Goal: Task Accomplishment & Management: Manage account settings

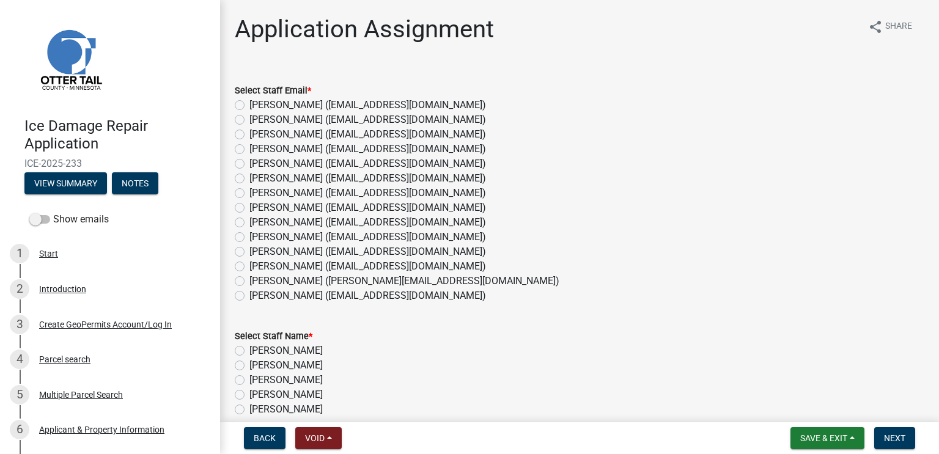
click at [291, 235] on label "[PERSON_NAME] ([EMAIL_ADDRESS][DOMAIN_NAME])" at bounding box center [368, 237] width 237 height 15
click at [258, 235] on input "[PERSON_NAME] ([EMAIL_ADDRESS][DOMAIN_NAME])" at bounding box center [254, 234] width 8 height 8
radio input "true"
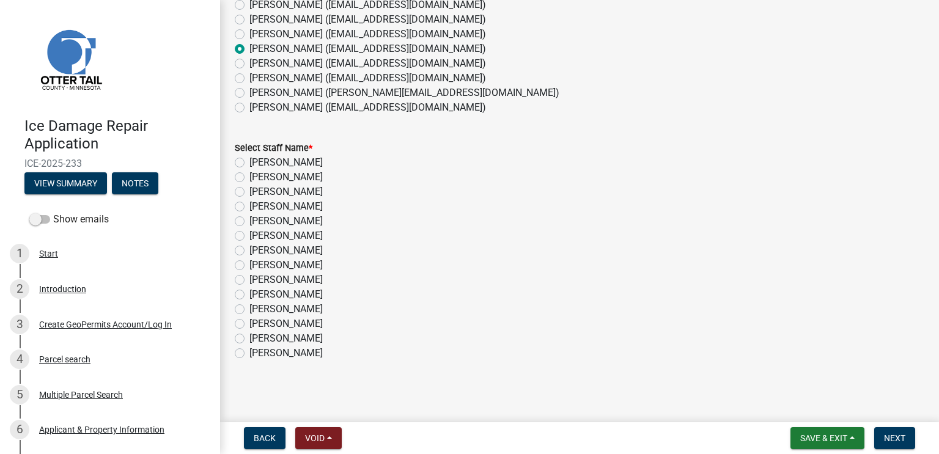
scroll to position [129, 0]
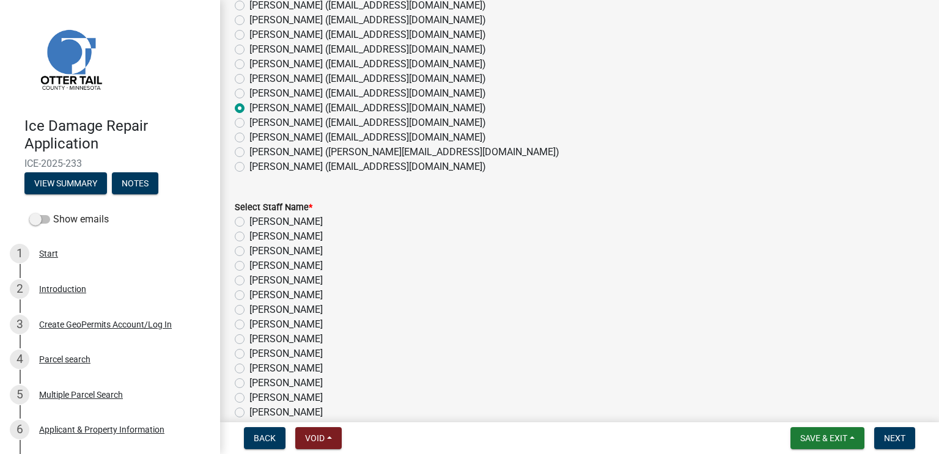
click at [311, 352] on label "[PERSON_NAME]" at bounding box center [286, 354] width 73 height 15
click at [258, 352] on input "[PERSON_NAME]" at bounding box center [254, 351] width 8 height 8
radio input "true"
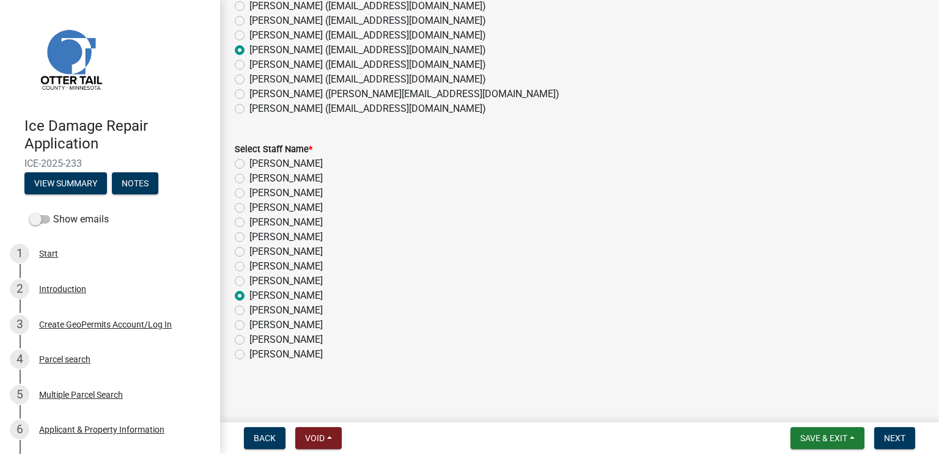
scroll to position [190, 0]
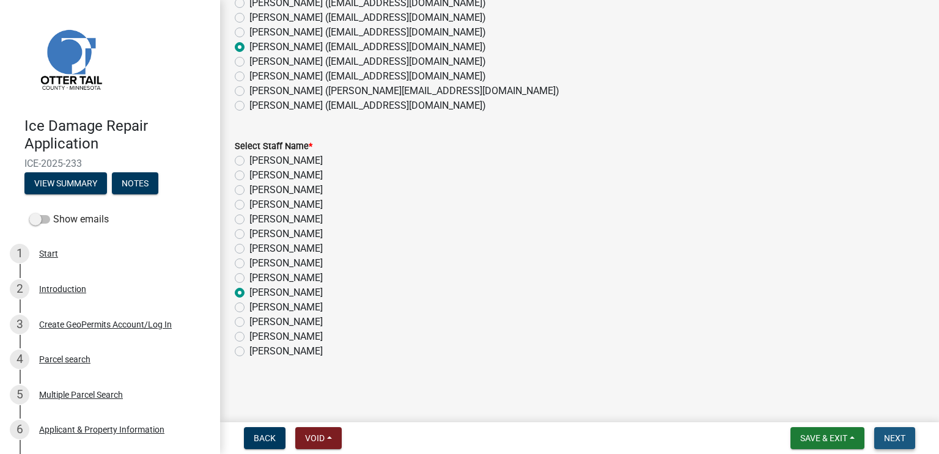
click at [890, 434] on span "Next" at bounding box center [894, 439] width 21 height 10
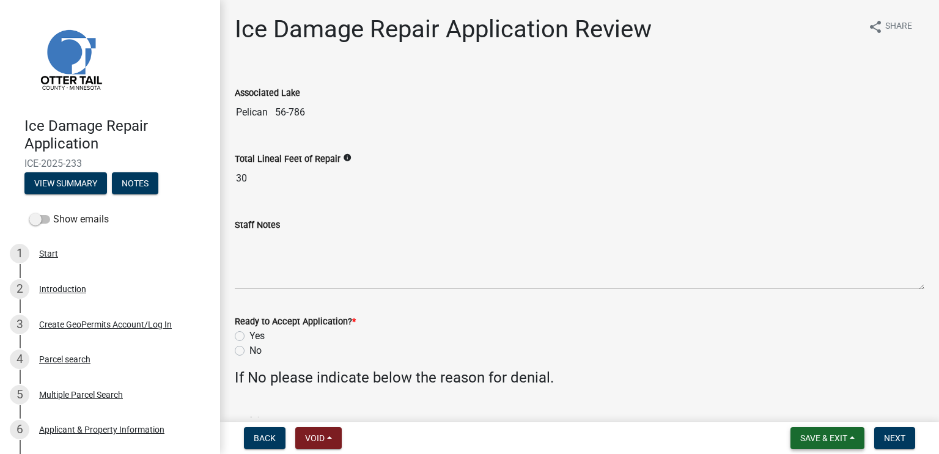
click at [823, 437] on span "Save & Exit" at bounding box center [824, 439] width 47 height 10
click at [812, 401] on button "Save & Exit" at bounding box center [816, 406] width 98 height 29
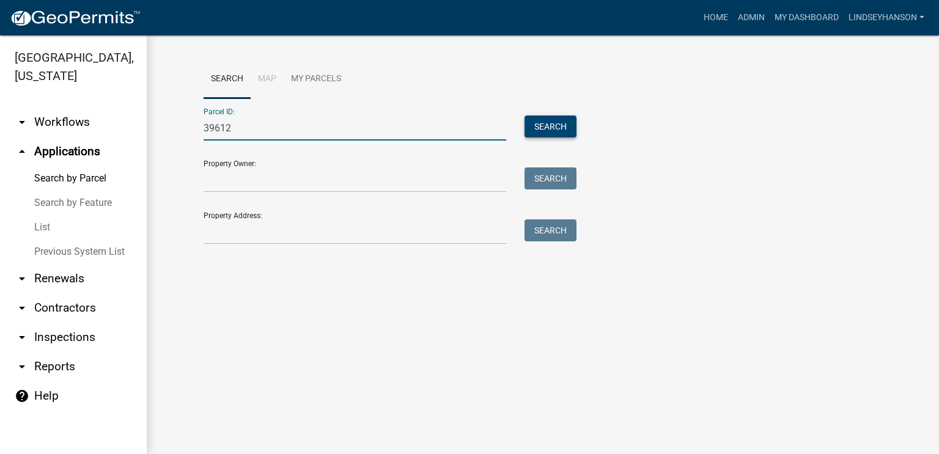
type input "39612"
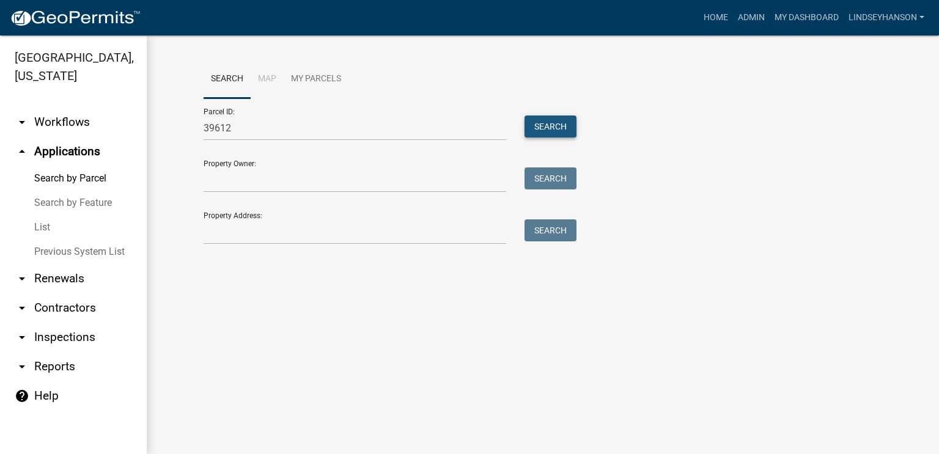
click at [550, 126] on button "Search" at bounding box center [551, 127] width 52 height 22
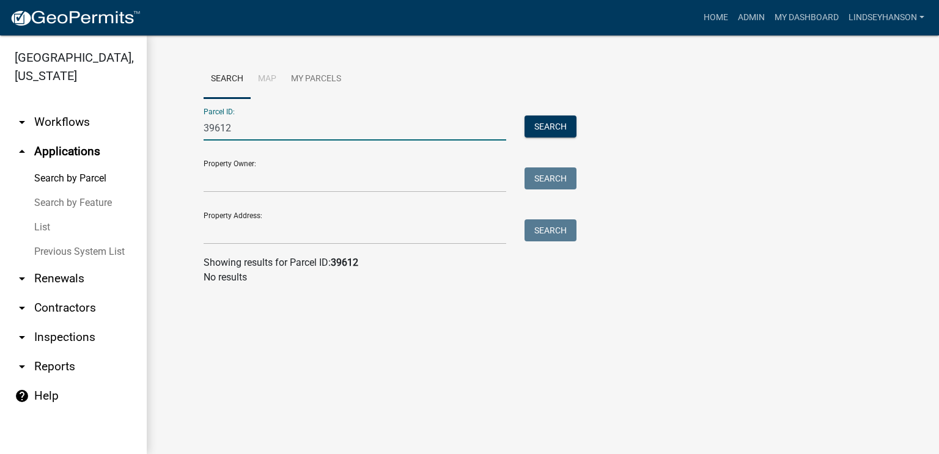
click at [316, 122] on input "39612" at bounding box center [355, 128] width 303 height 25
click at [266, 226] on input "Property Address:" at bounding box center [355, 232] width 303 height 25
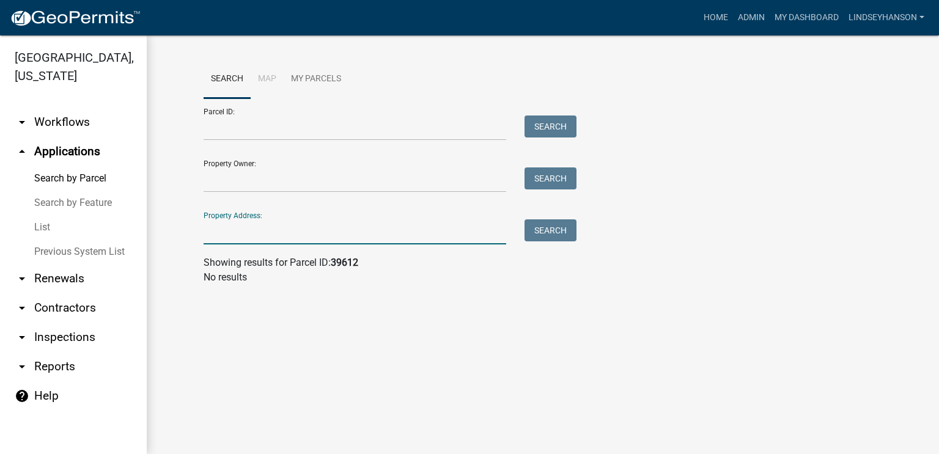
paste input "39612"
type input "39612"
click at [553, 232] on button "Search" at bounding box center [551, 231] width 52 height 22
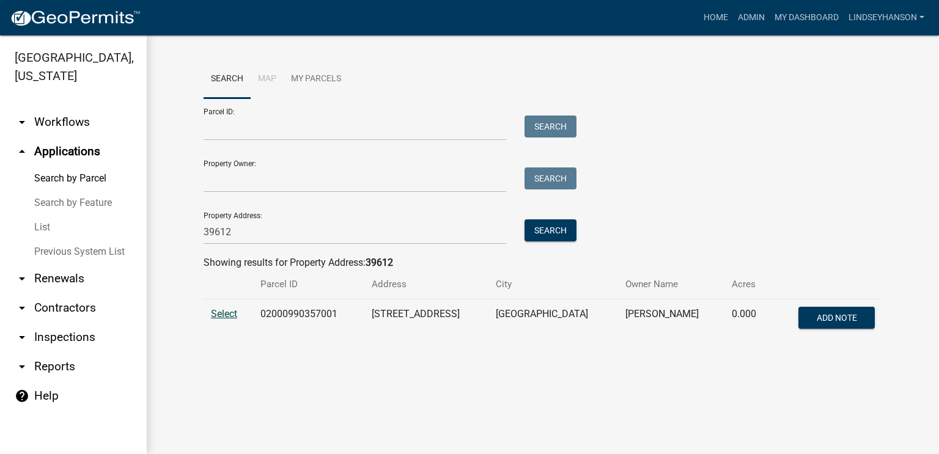
click at [217, 319] on span "Select" at bounding box center [224, 314] width 26 height 12
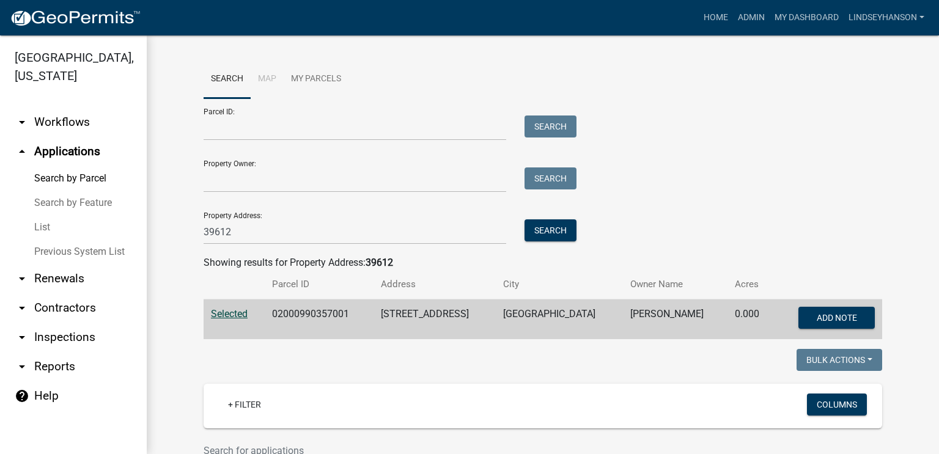
scroll to position [289, 0]
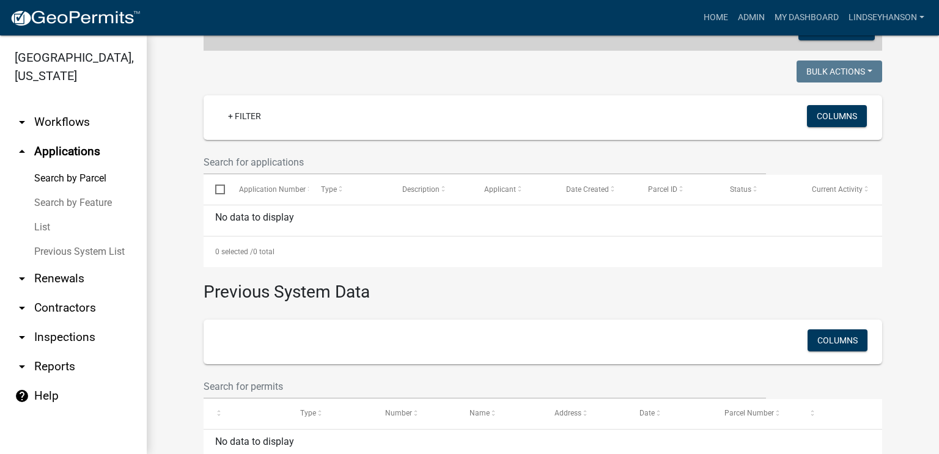
drag, startPoint x: 78, startPoint y: 128, endPoint x: 80, endPoint y: 141, distance: 12.5
click at [78, 128] on link "arrow_drop_down Workflows" at bounding box center [73, 122] width 147 height 29
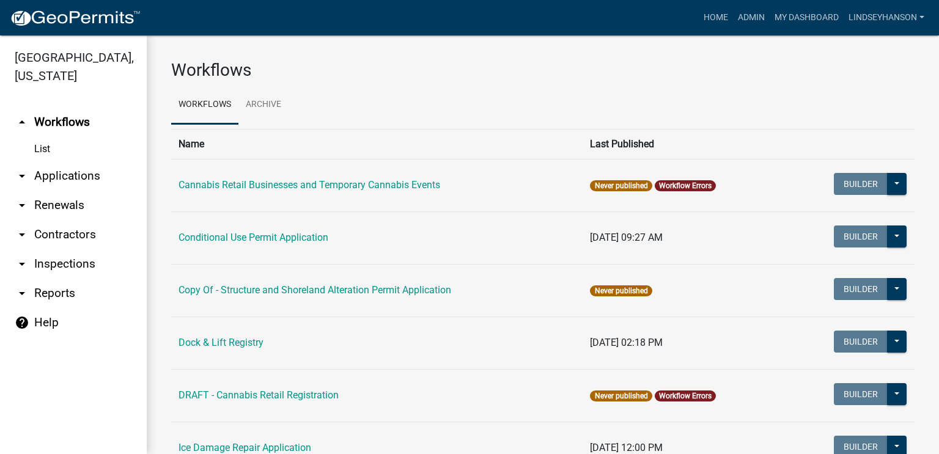
click at [89, 165] on link "arrow_drop_down Applications" at bounding box center [73, 175] width 147 height 29
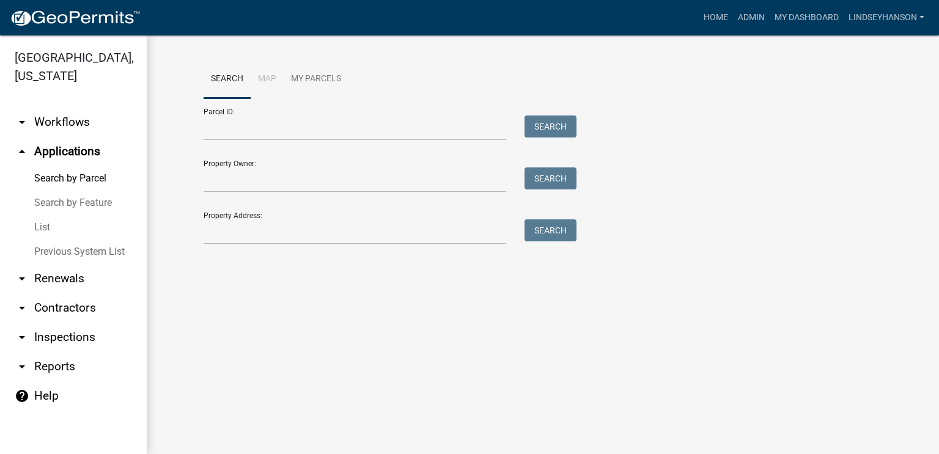
click at [88, 134] on link "arrow_drop_down Workflows" at bounding box center [73, 122] width 147 height 29
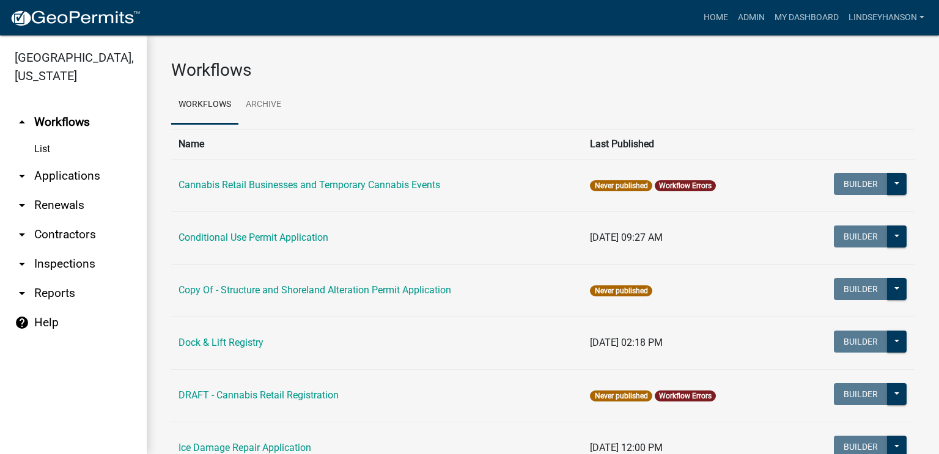
click at [88, 178] on link "arrow_drop_down Applications" at bounding box center [73, 175] width 147 height 29
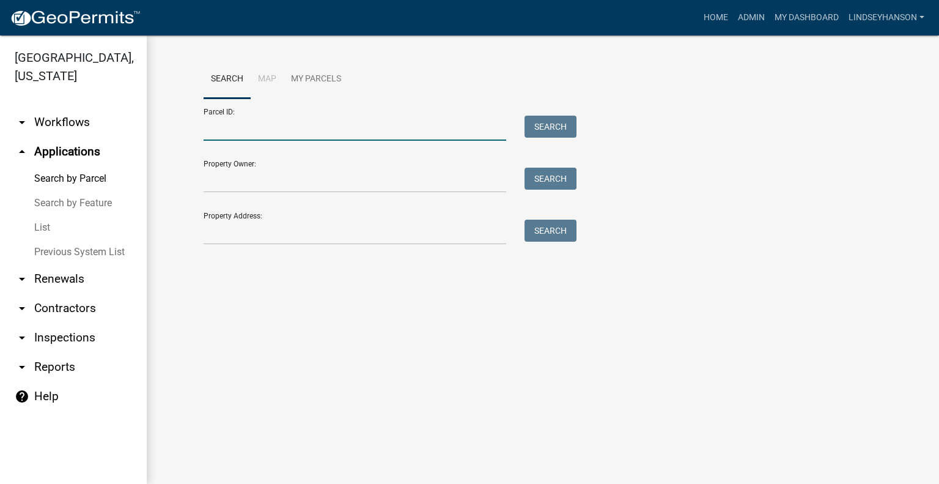
click at [274, 131] on input "Parcel ID:" at bounding box center [355, 128] width 303 height 25
paste input "12000990267000"
type input "12000990267000"
click at [553, 125] on button "Search" at bounding box center [551, 127] width 52 height 22
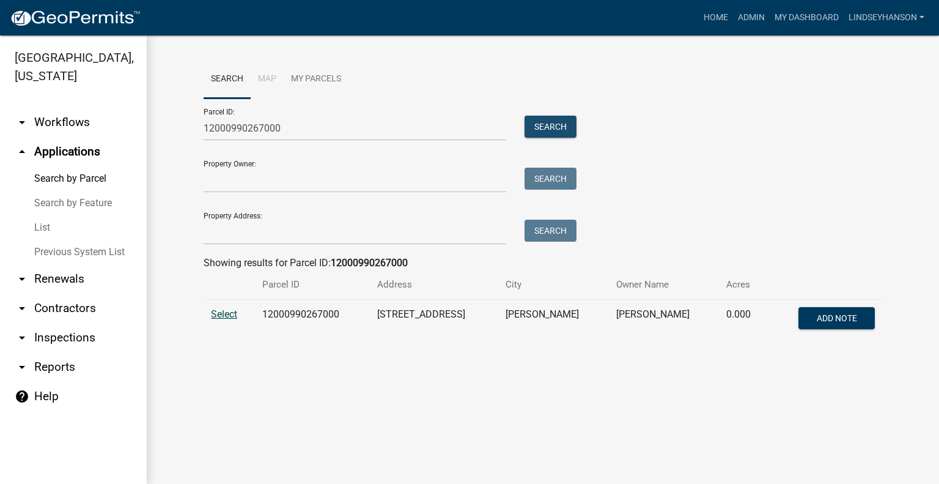
click at [220, 314] on span "Select" at bounding box center [224, 314] width 26 height 12
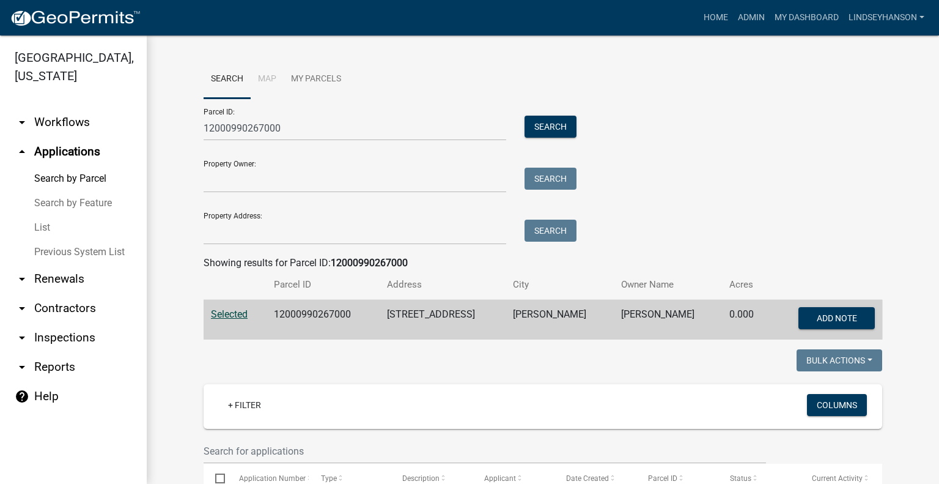
click at [83, 124] on link "arrow_drop_down Workflows" at bounding box center [73, 122] width 147 height 29
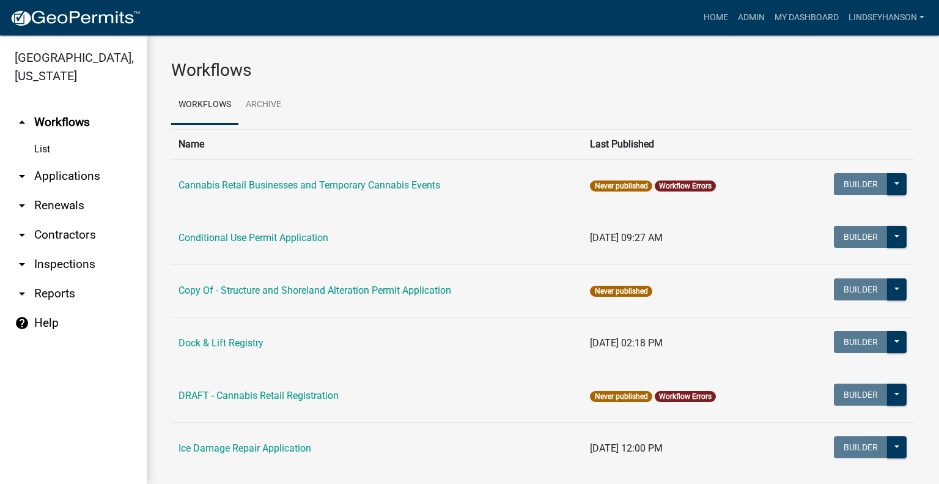
click at [93, 173] on link "arrow_drop_down Applications" at bounding box center [73, 175] width 147 height 29
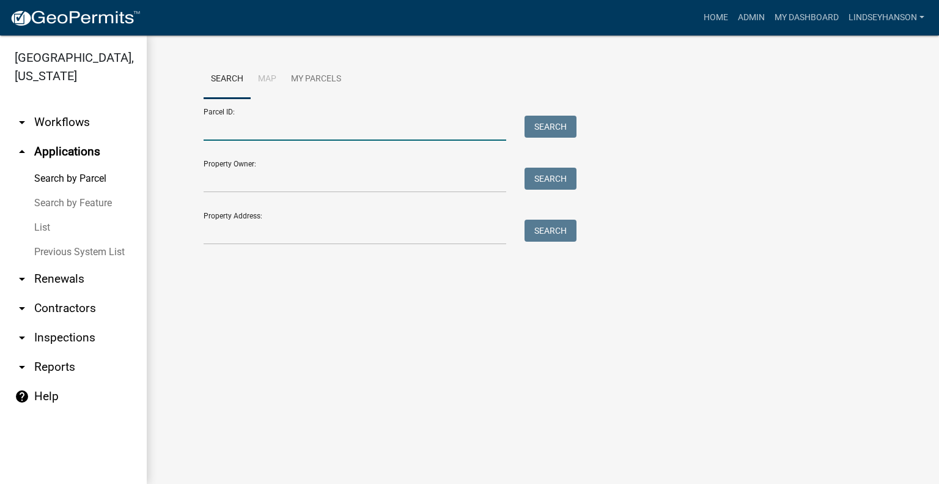
click at [267, 130] on input "Parcel ID:" at bounding box center [355, 128] width 303 height 25
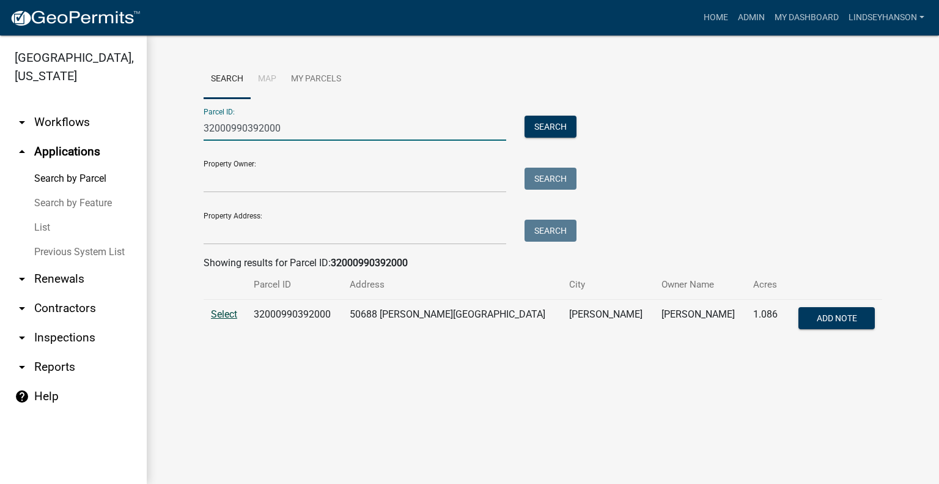
type input "32000990392000"
click at [213, 313] on span "Select" at bounding box center [224, 314] width 26 height 12
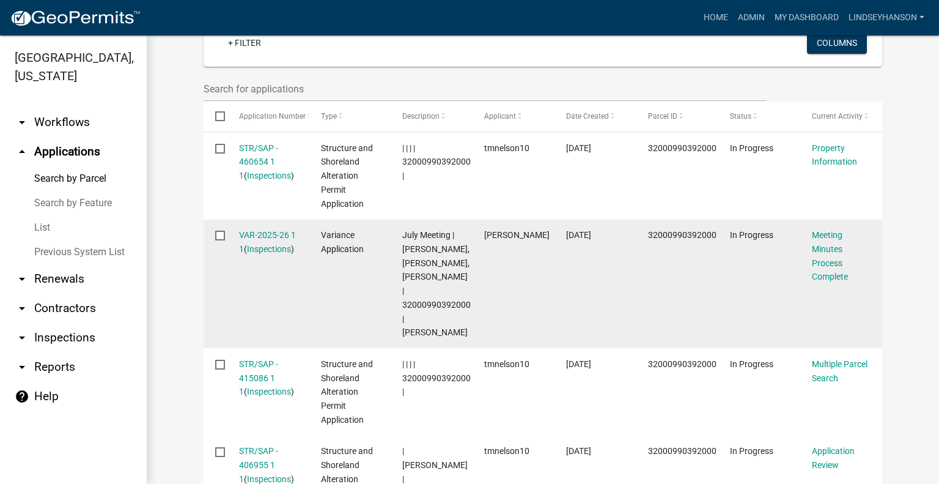
scroll to position [367, 0]
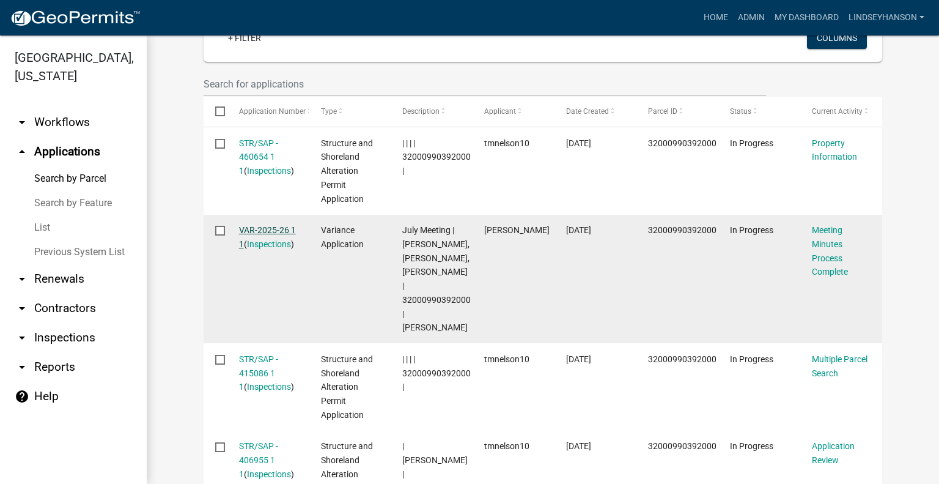
click at [256, 232] on link "VAR-2025-26 1 1" at bounding box center [267, 237] width 57 height 24
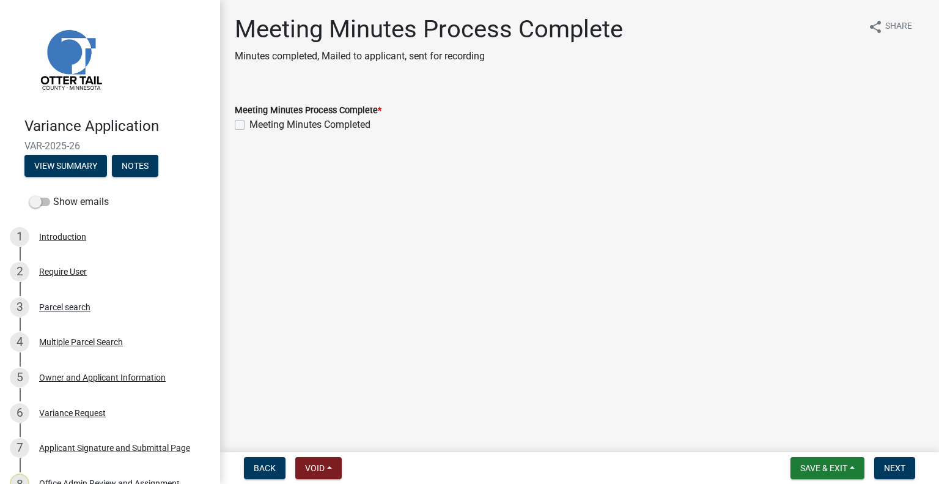
click at [330, 133] on wm-data-entity-input "Meeting Minutes Process Complete * Meeting Minutes Completed" at bounding box center [580, 115] width 690 height 55
click at [250, 128] on label "Meeting Minutes Completed" at bounding box center [310, 124] width 121 height 15
click at [250, 125] on input "Meeting Minutes Completed" at bounding box center [254, 121] width 8 height 8
checkbox input "true"
click at [888, 454] on button "Next" at bounding box center [895, 468] width 41 height 22
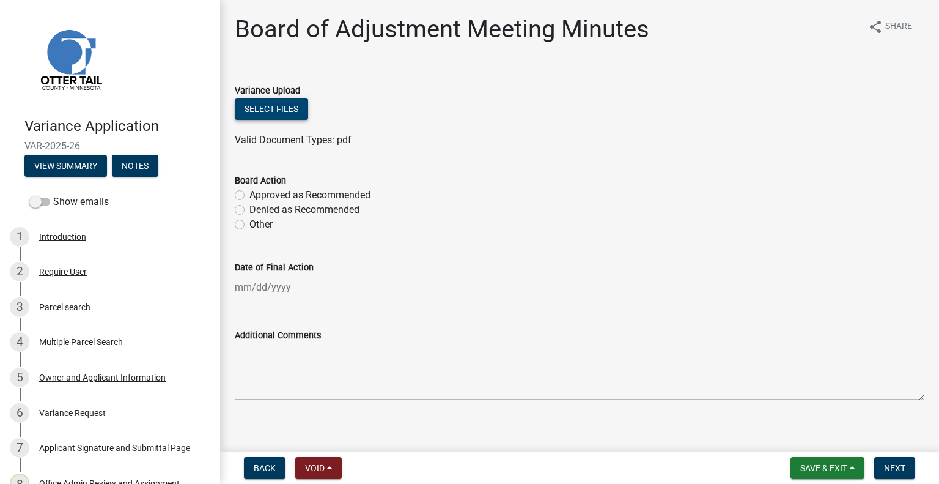
click at [284, 111] on button "Select files" at bounding box center [271, 109] width 73 height 22
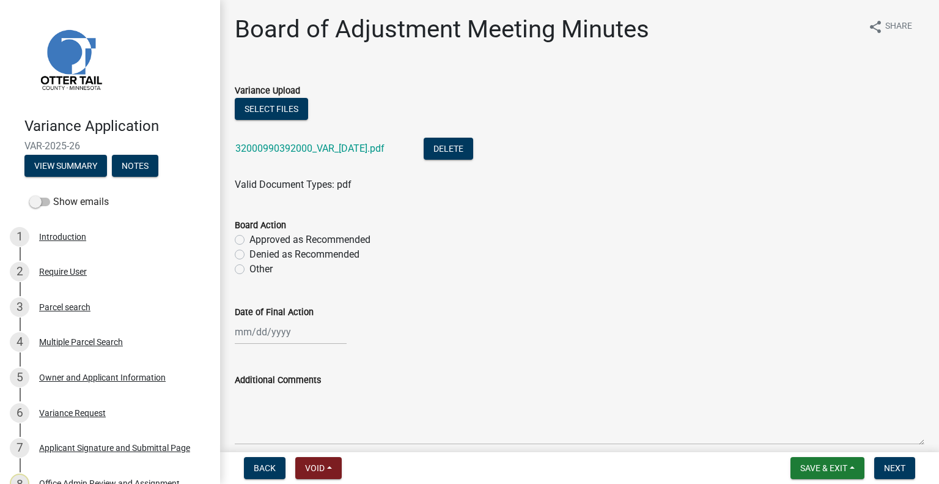
click at [295, 237] on label "Approved as Recommended" at bounding box center [310, 239] width 121 height 15
click at [258, 237] on input "Approved as Recommended" at bounding box center [254, 236] width 8 height 8
radio input "true"
click at [317, 336] on div at bounding box center [291, 331] width 112 height 25
select select "9"
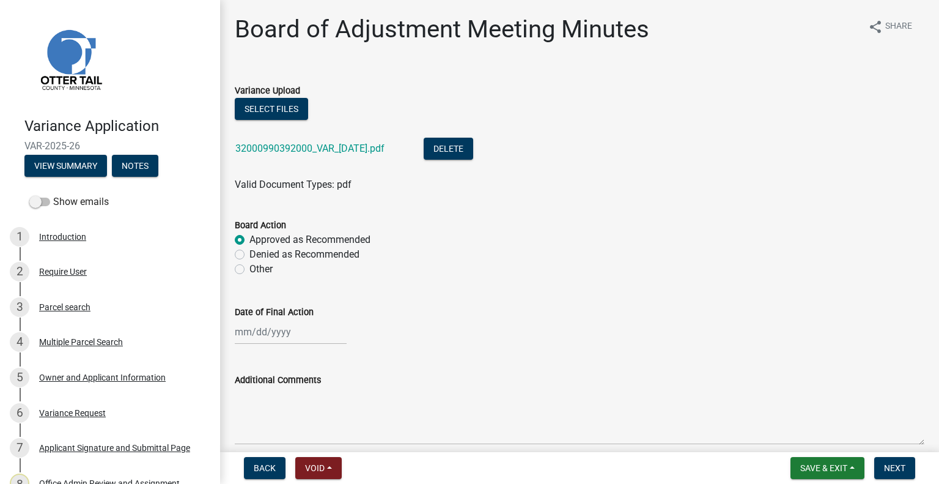
select select "2025"
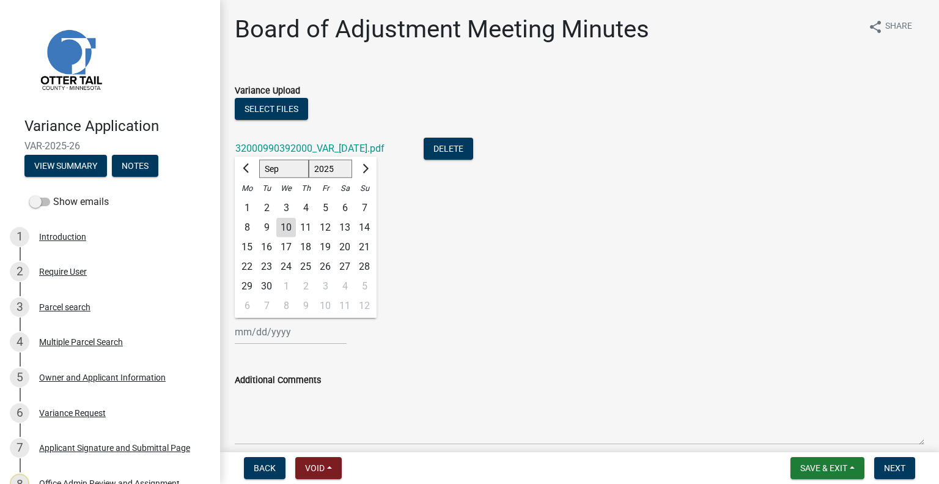
click at [311, 207] on div "4" at bounding box center [306, 208] width 20 height 20
type input "09/04/2025"
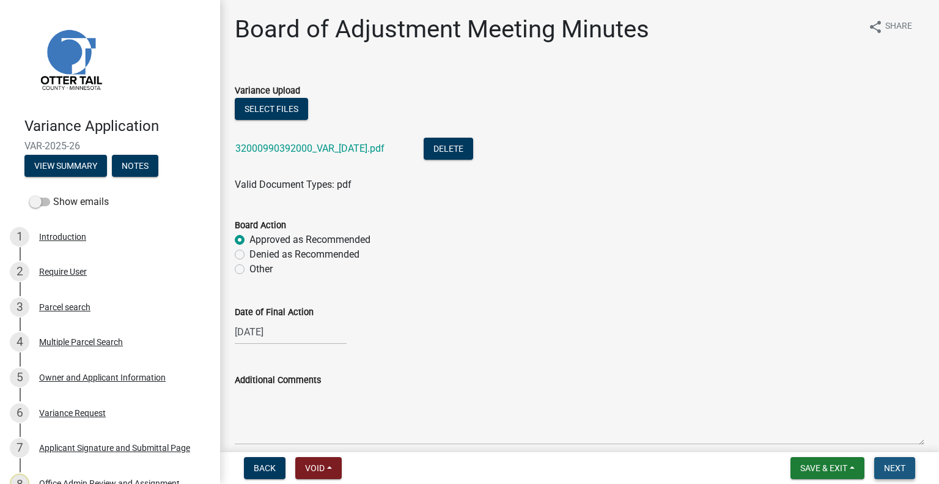
click at [902, 454] on button "Next" at bounding box center [895, 468] width 41 height 22
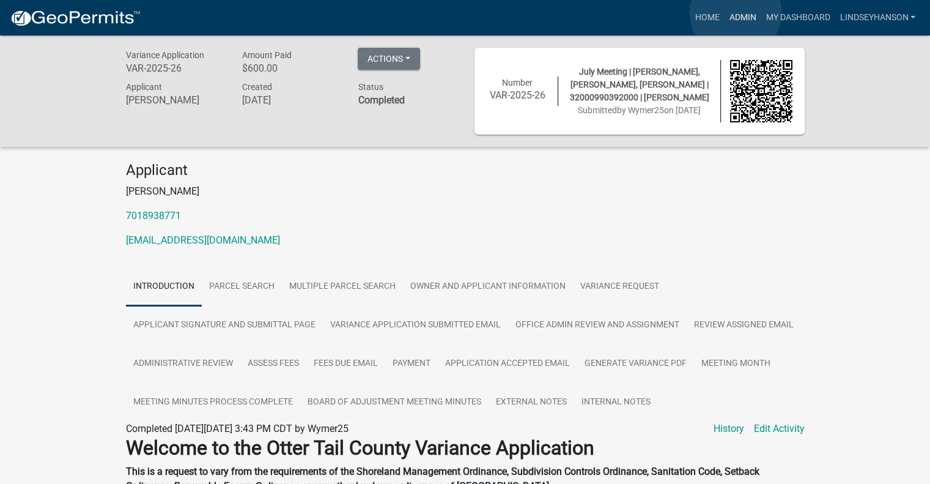
click at [736, 12] on link "Admin" at bounding box center [742, 17] width 37 height 23
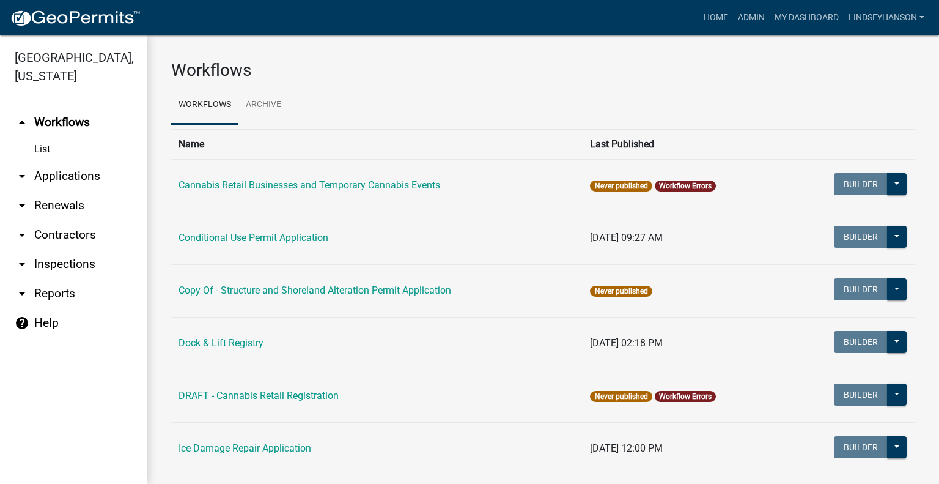
click at [87, 176] on link "arrow_drop_down Applications" at bounding box center [73, 175] width 147 height 29
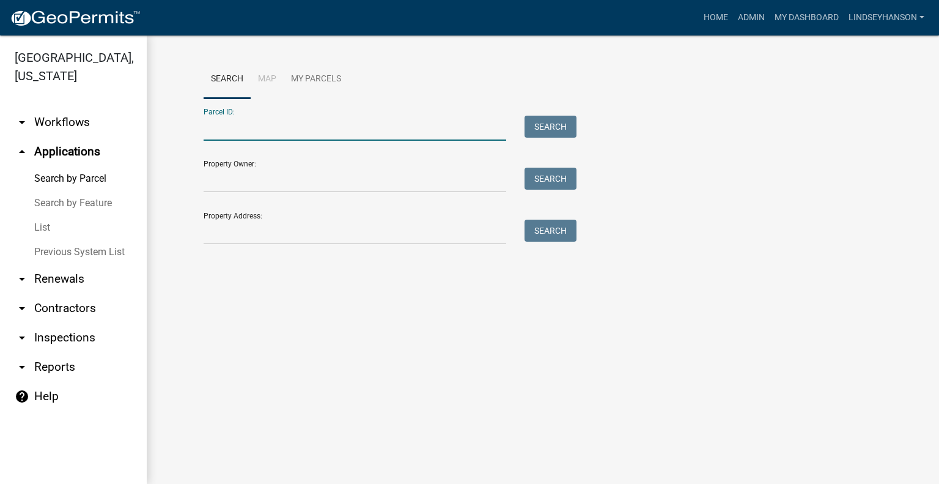
click at [254, 119] on input "Parcel ID:" at bounding box center [355, 128] width 303 height 25
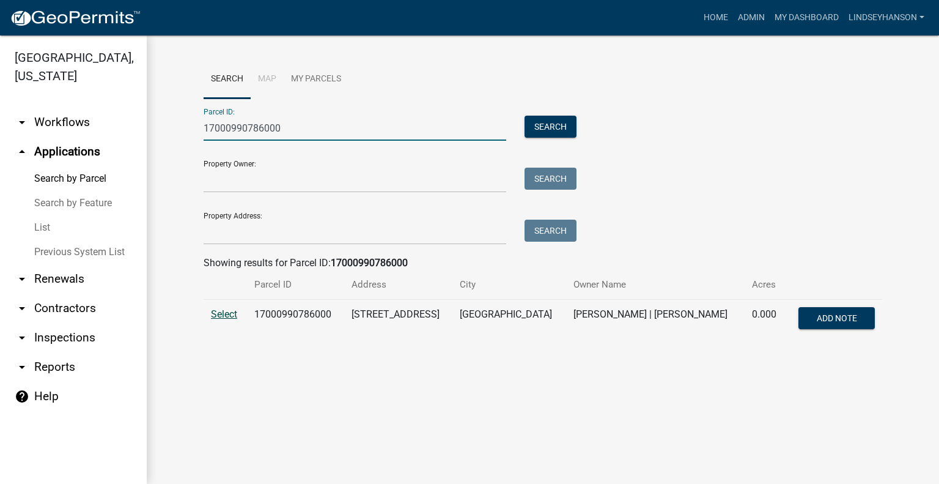
type input "17000990786000"
click at [233, 310] on span "Select" at bounding box center [224, 314] width 26 height 12
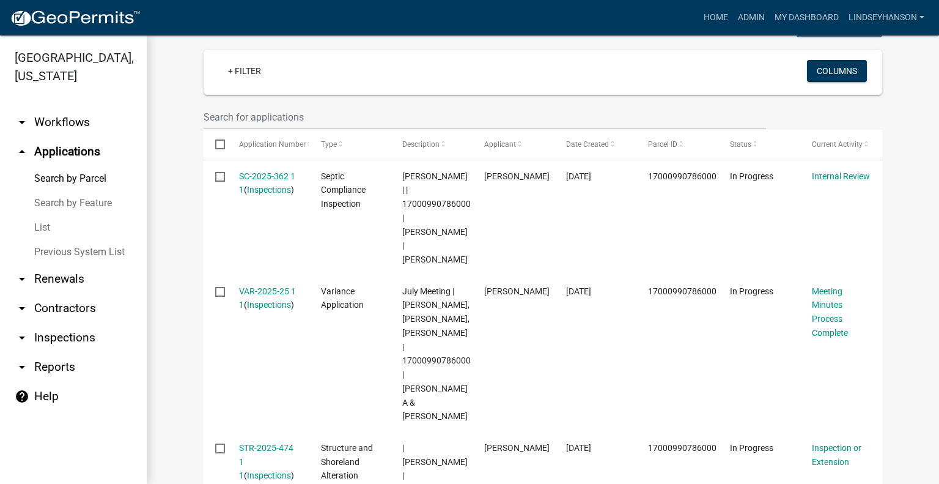
scroll to position [353, 0]
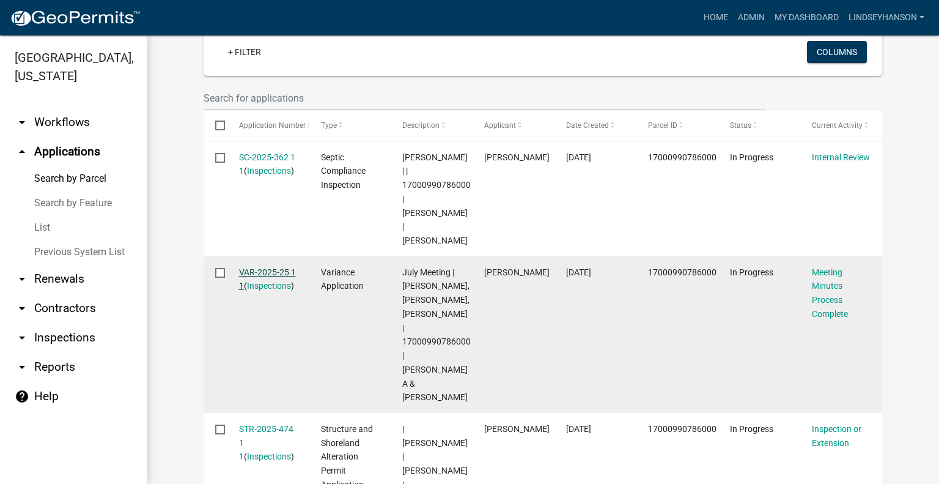
click at [266, 273] on link "VAR-2025-25 1 1" at bounding box center [267, 279] width 57 height 24
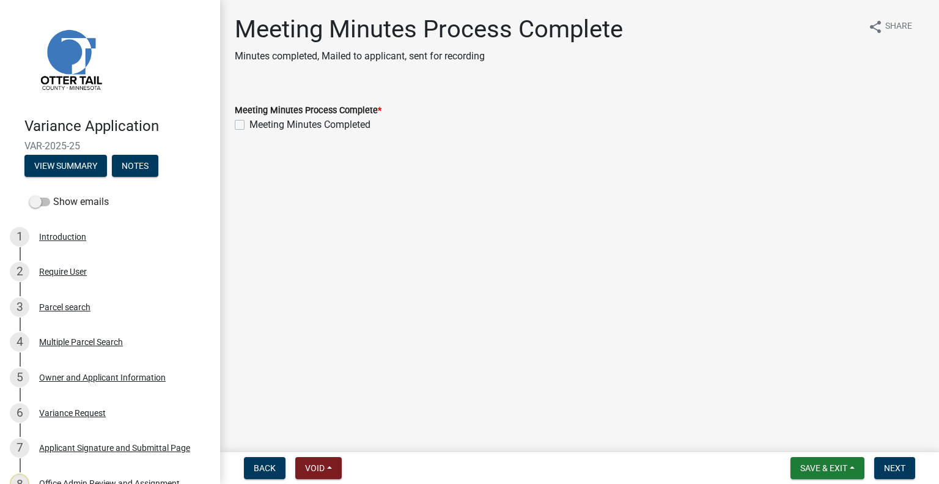
click at [296, 127] on label "Meeting Minutes Completed" at bounding box center [310, 124] width 121 height 15
click at [258, 125] on input "Meeting Minutes Completed" at bounding box center [254, 121] width 8 height 8
checkbox input "true"
click at [902, 454] on span "Next" at bounding box center [894, 468] width 21 height 10
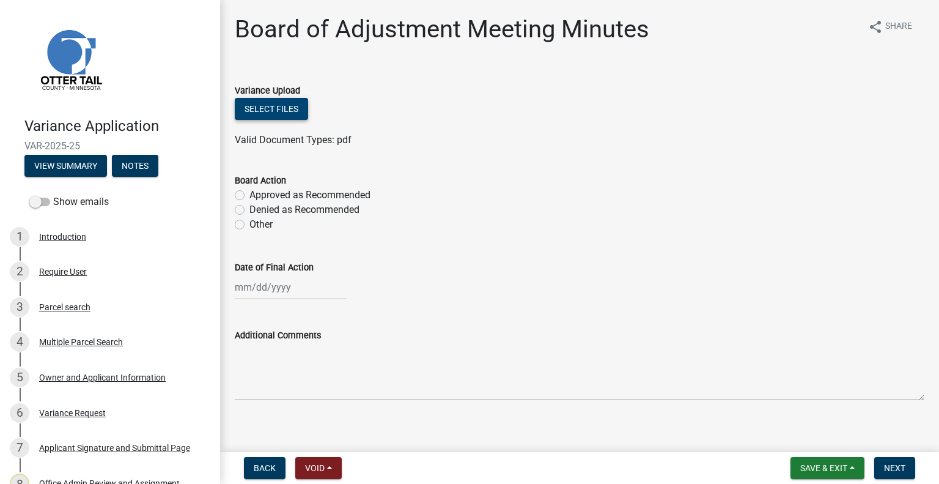
click at [270, 106] on button "Select files" at bounding box center [271, 109] width 73 height 22
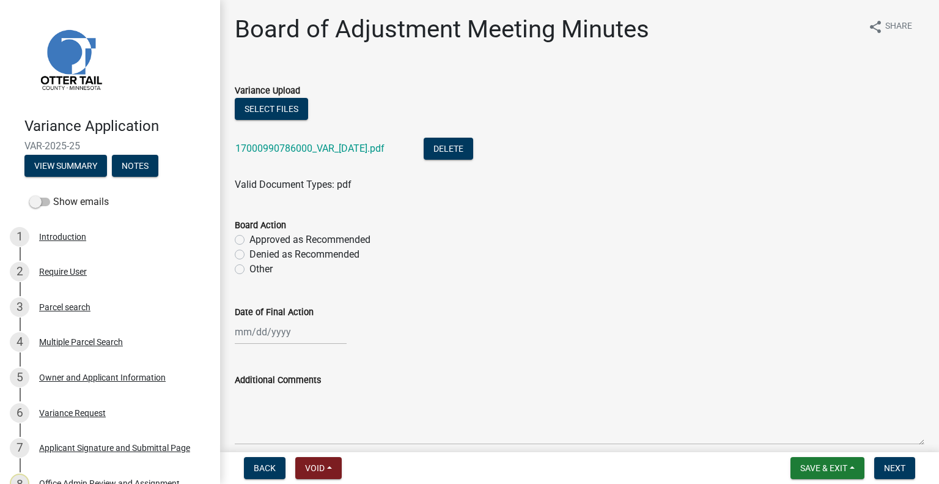
click at [339, 239] on label "Approved as Recommended" at bounding box center [310, 239] width 121 height 15
click at [258, 239] on input "Approved as Recommended" at bounding box center [254, 236] width 8 height 8
radio input "true"
select select "9"
select select "2025"
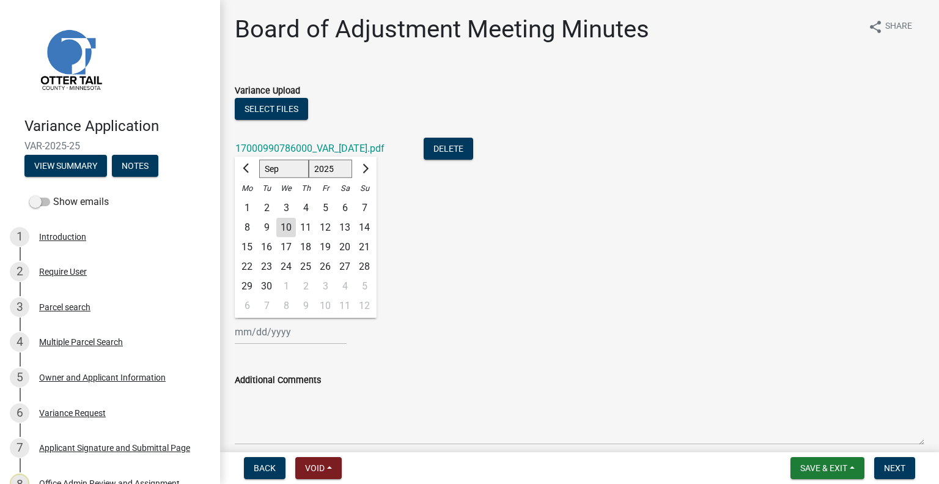
click at [317, 333] on div "Jan Feb Mar Apr May Jun Jul Aug Sep Oct Nov Dec 1525 1526 1527 1528 1529 1530 1…" at bounding box center [291, 331] width 112 height 25
click at [303, 206] on div "4" at bounding box center [306, 208] width 20 height 20
type input "09/04/2025"
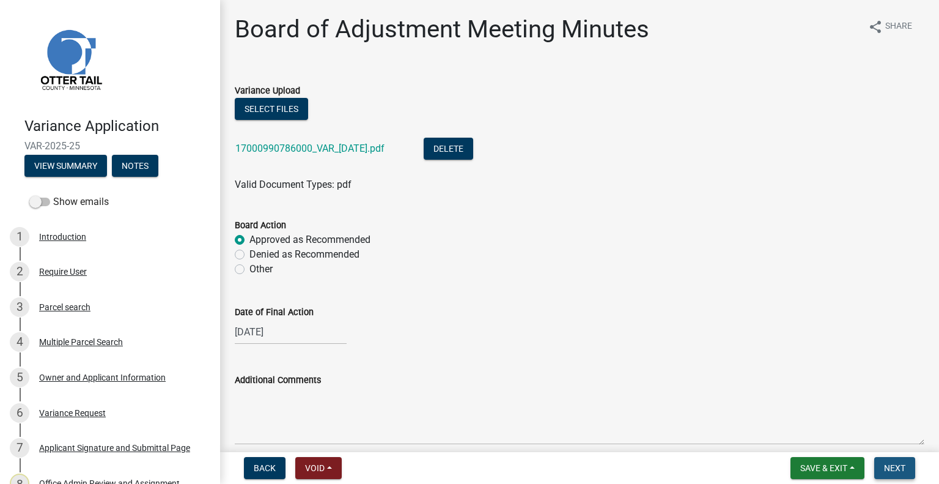
click at [892, 454] on span "Next" at bounding box center [894, 468] width 21 height 10
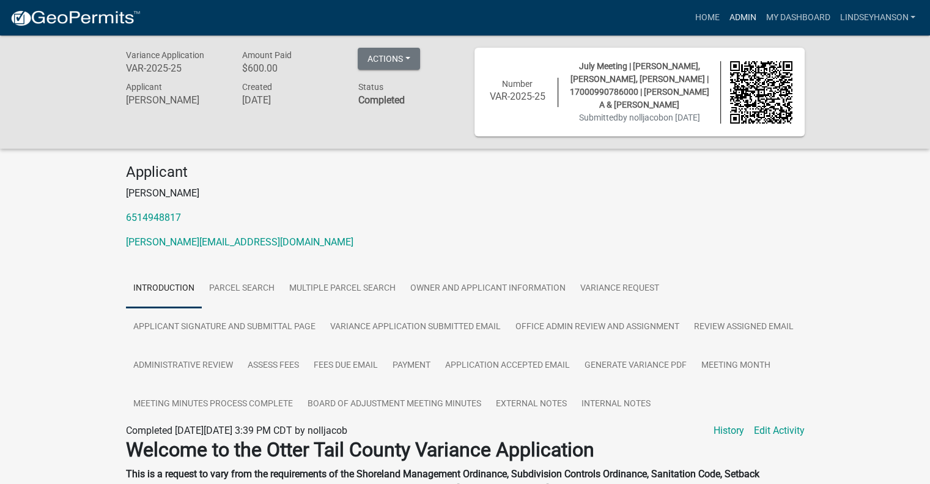
click at [741, 21] on link "Admin" at bounding box center [742, 17] width 37 height 23
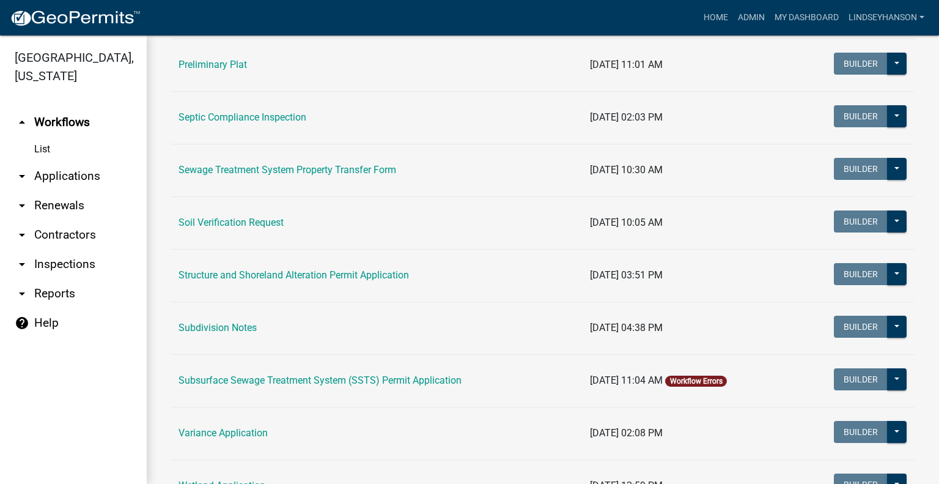
scroll to position [697, 0]
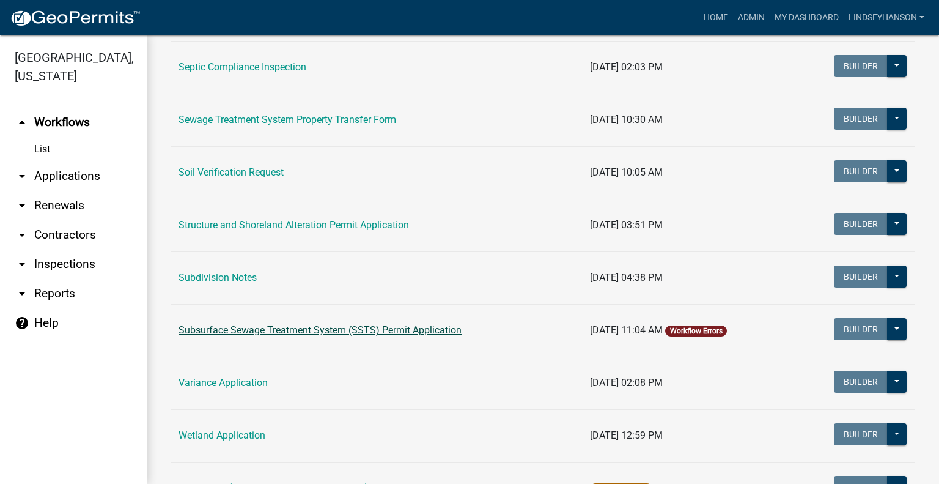
click at [419, 324] on link "Subsurface Sewage Treatment System (SSTS) Permit Application" at bounding box center [320, 330] width 283 height 12
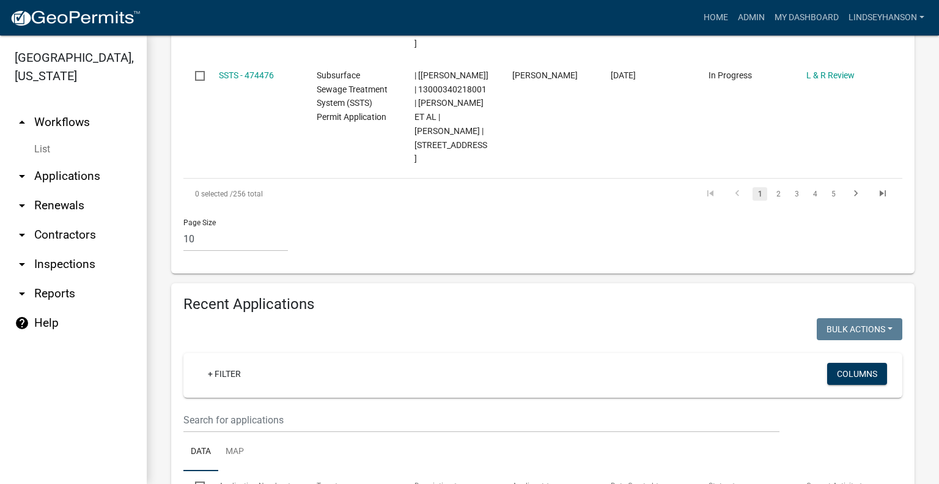
scroll to position [1323, 0]
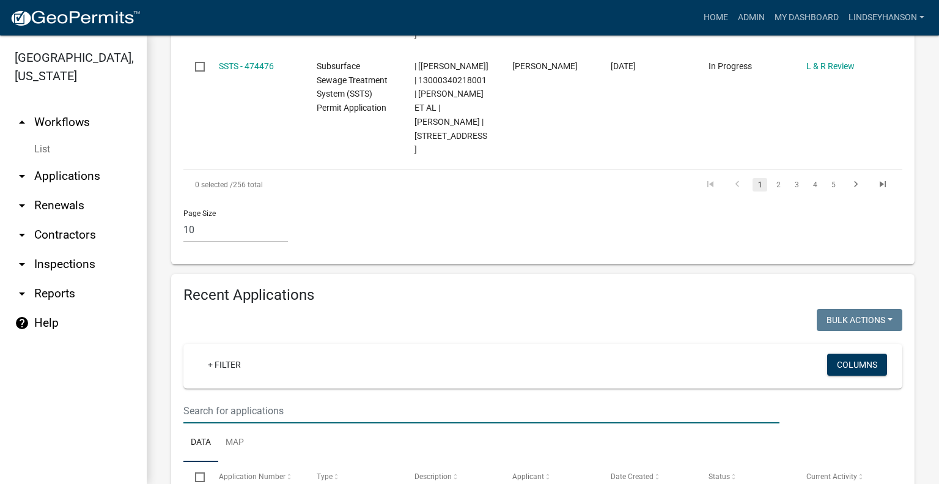
click at [447, 398] on input "text" at bounding box center [481, 410] width 596 height 25
type input "2025-160"
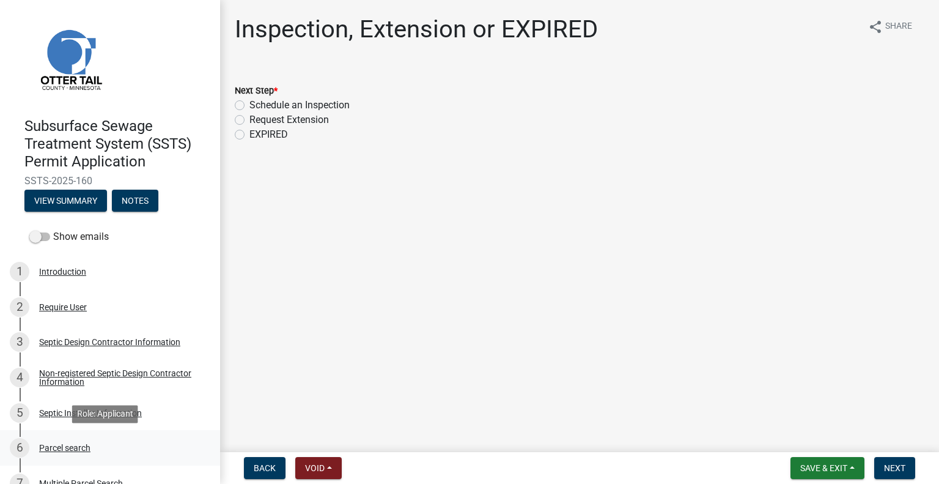
click at [69, 448] on div "Parcel search" at bounding box center [64, 447] width 51 height 9
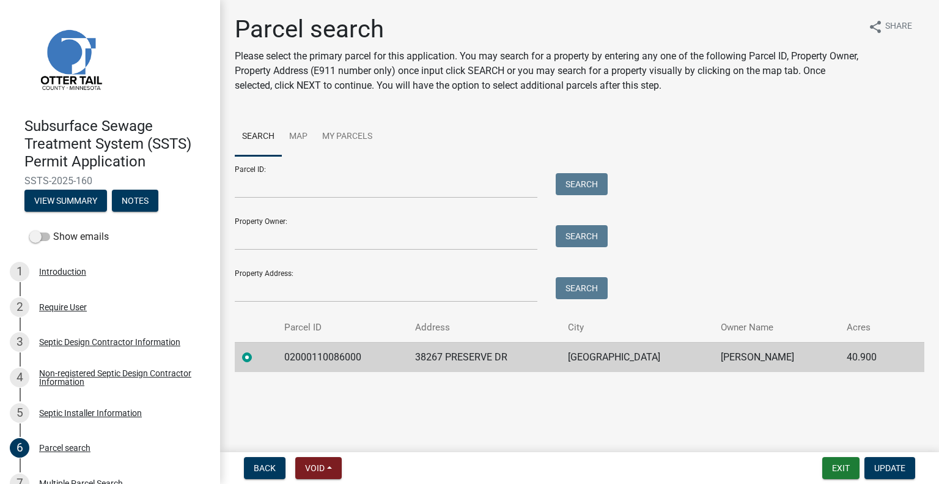
click at [336, 354] on td "02000110086000" at bounding box center [342, 357] width 131 height 30
copy td "02000110086000"
click at [461, 356] on td "38267 PRESERVE DR" at bounding box center [484, 357] width 153 height 30
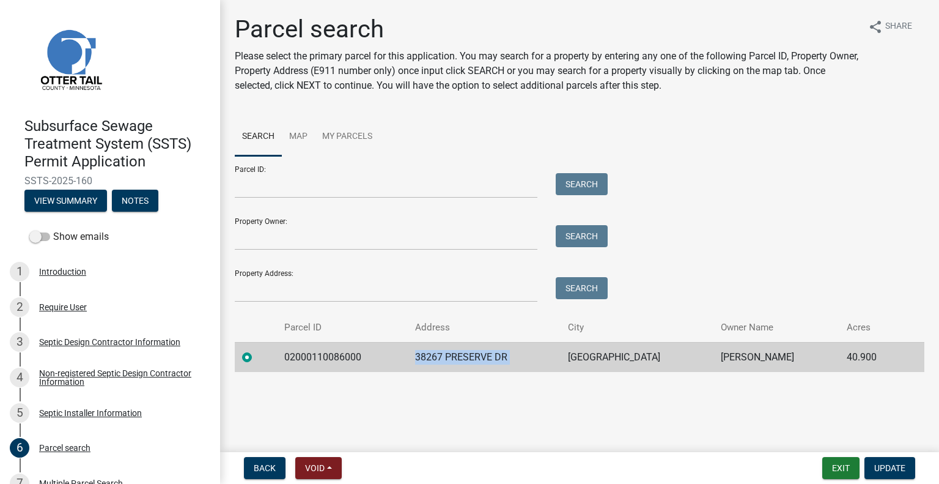
click at [461, 356] on td "38267 PRESERVE DR" at bounding box center [484, 357] width 153 height 30
copy td "38267 PRESERVE DR"
click at [619, 357] on td "RICHVILLE" at bounding box center [637, 357] width 153 height 30
click at [618, 357] on td "RICHVILLE" at bounding box center [637, 357] width 153 height 30
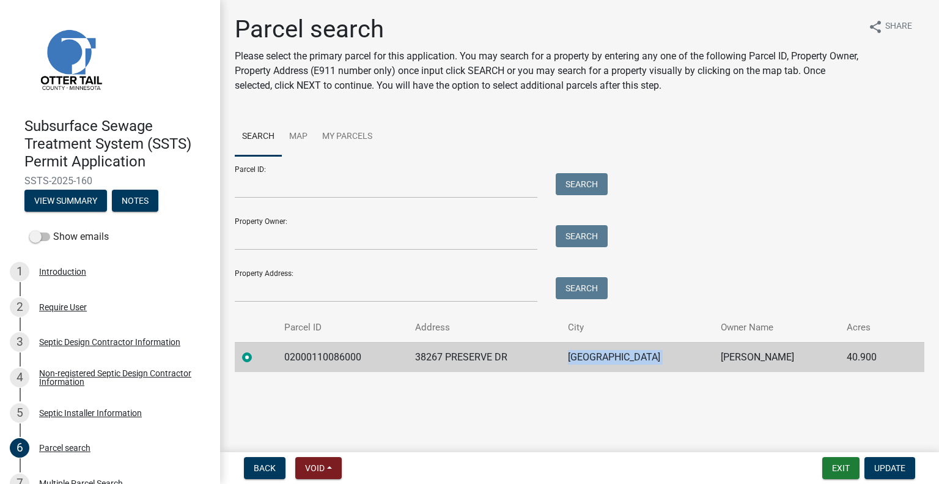
copy td "RICHVILLE"
click at [722, 369] on td "JAMES W MORGAN" at bounding box center [777, 357] width 126 height 30
click at [722, 357] on td "JAMES W MORGAN" at bounding box center [777, 357] width 126 height 30
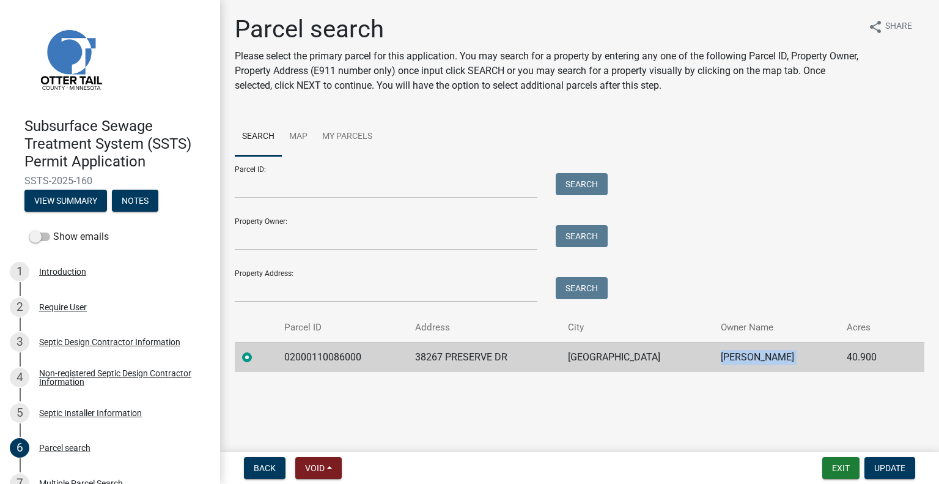
copy td "JAMES W MORGAN"
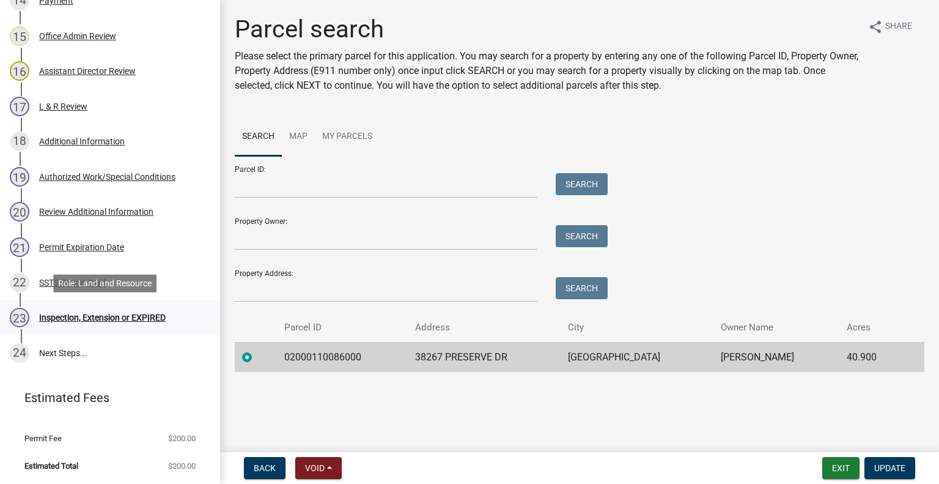
click at [115, 327] on link "23 Inspection, Extension or EXPIRED" at bounding box center [110, 317] width 220 height 35
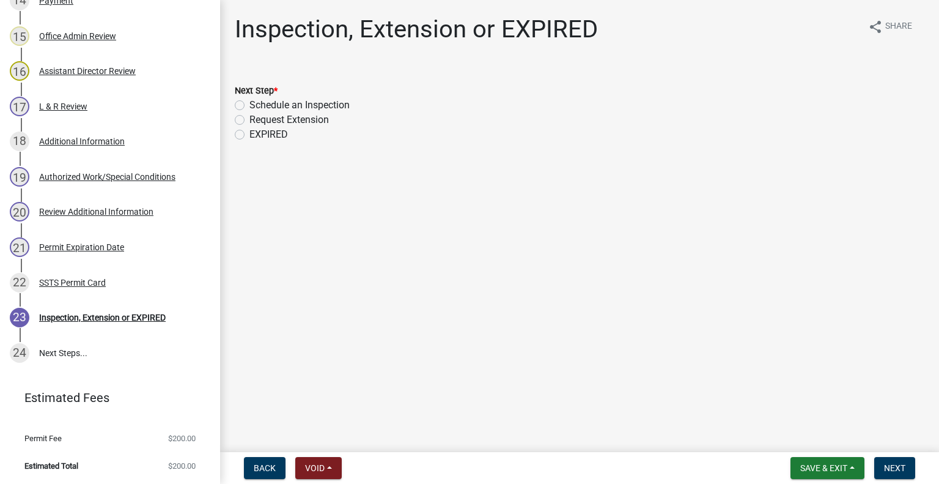
click at [333, 104] on label "Schedule an Inspection" at bounding box center [300, 105] width 100 height 15
click at [258, 104] on input "Schedule an Inspection" at bounding box center [254, 102] width 8 height 8
radio input "true"
click at [888, 454] on span "Next" at bounding box center [894, 468] width 21 height 10
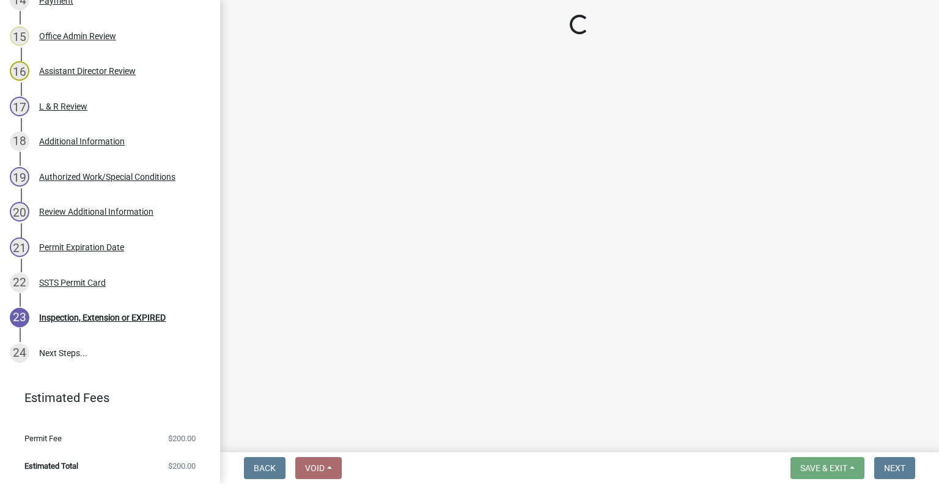
scroll to position [765, 0]
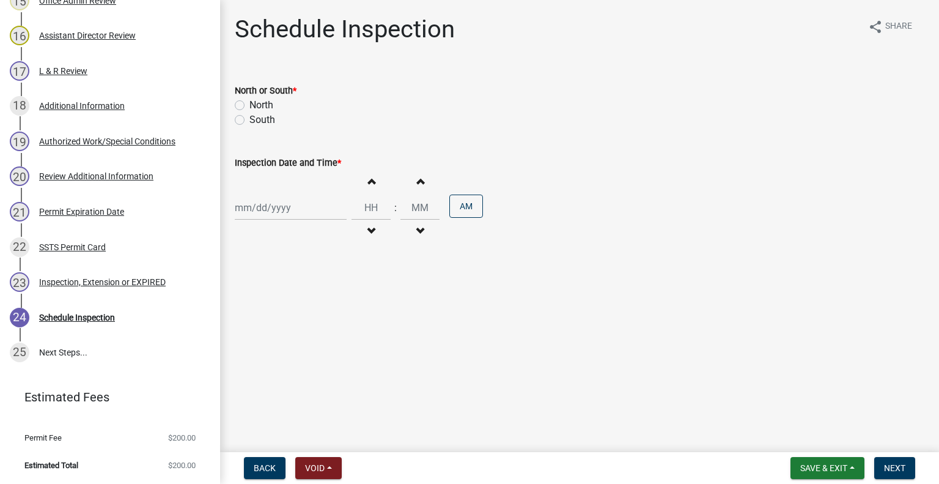
click at [269, 106] on label "North" at bounding box center [262, 105] width 24 height 15
click at [258, 106] on input "North" at bounding box center [254, 102] width 8 height 8
radio input "true"
click at [279, 202] on div at bounding box center [291, 207] width 112 height 25
select select "9"
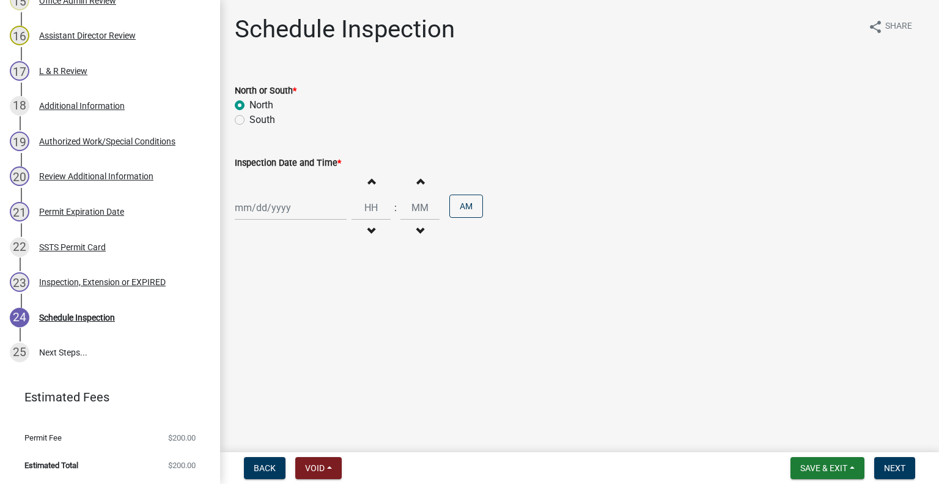
select select "2025"
click at [308, 291] on div "11" at bounding box center [306, 293] width 20 height 20
type input "09/11/2025"
click at [368, 226] on span "button" at bounding box center [371, 231] width 6 height 10
type input "11"
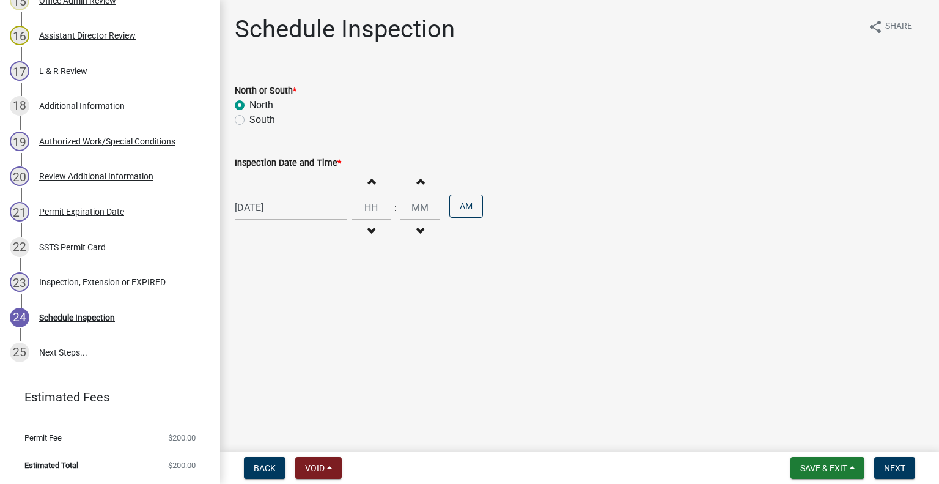
type input "00"
click at [368, 226] on span "button" at bounding box center [371, 231] width 6 height 10
type input "10"
click at [465, 210] on button "PM" at bounding box center [467, 206] width 34 height 23
click at [906, 454] on button "Next" at bounding box center [895, 468] width 41 height 22
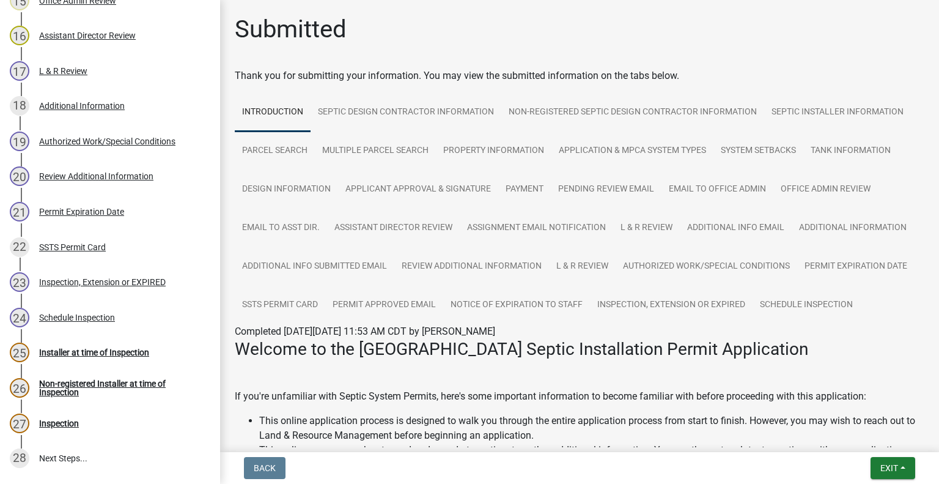
scroll to position [870, 0]
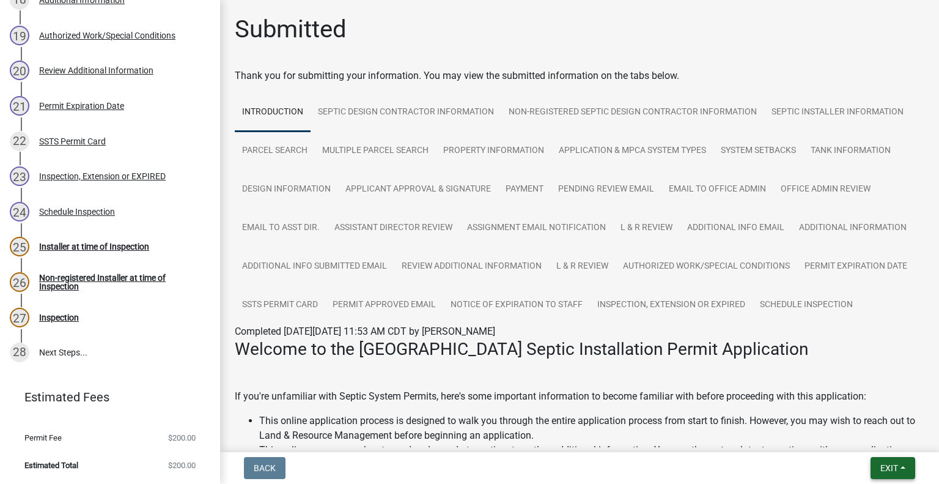
click at [892, 454] on span "Exit" at bounding box center [890, 468] width 18 height 10
click at [878, 447] on button "Save & Exit" at bounding box center [867, 435] width 98 height 29
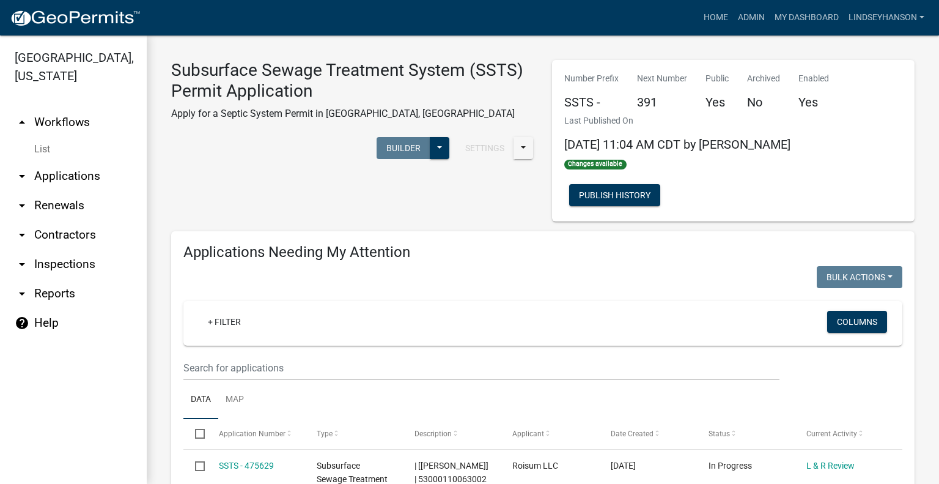
click at [93, 174] on link "arrow_drop_down Applications" at bounding box center [73, 175] width 147 height 29
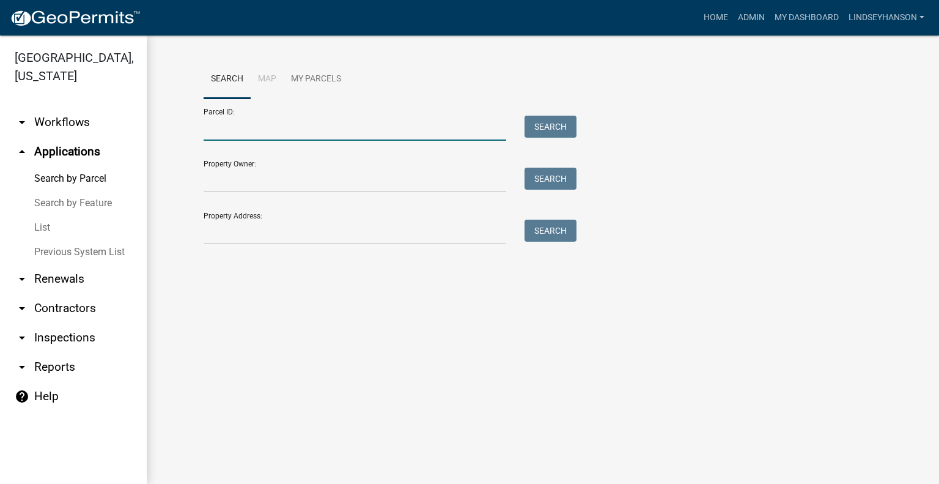
click at [242, 123] on input "Parcel ID:" at bounding box center [355, 128] width 303 height 25
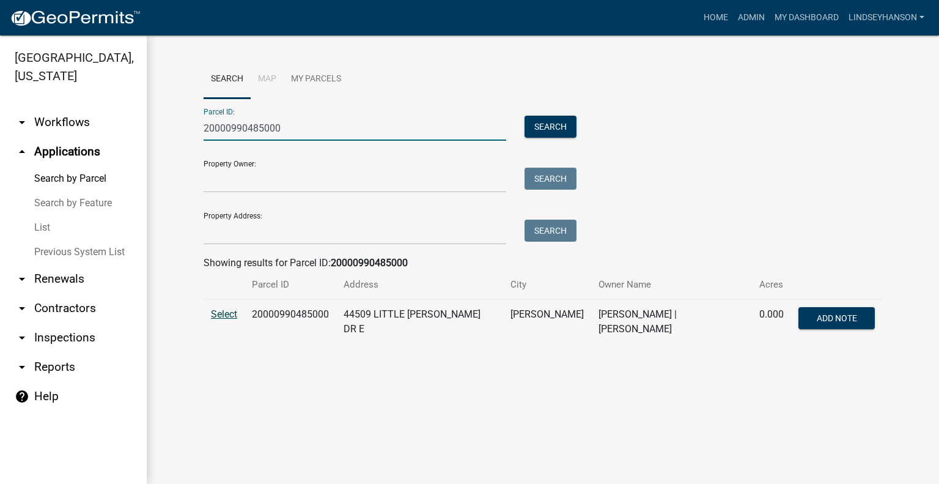
type input "20000990485000"
click at [223, 313] on span "Select" at bounding box center [224, 314] width 26 height 12
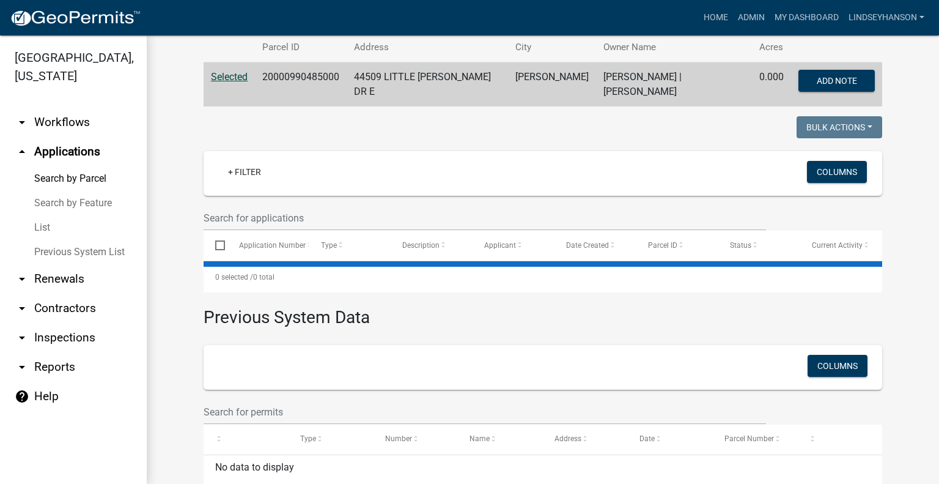
scroll to position [229, 0]
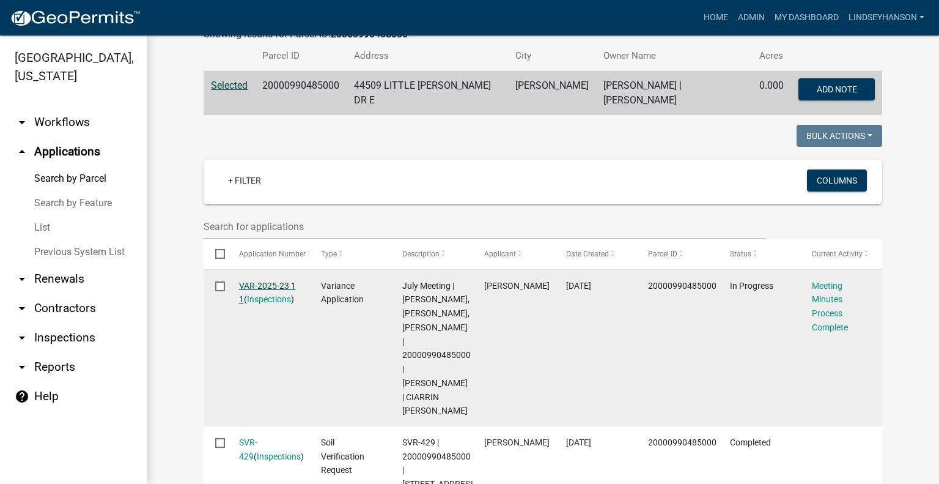
click at [257, 281] on link "VAR-2025-23 1 1" at bounding box center [267, 293] width 57 height 24
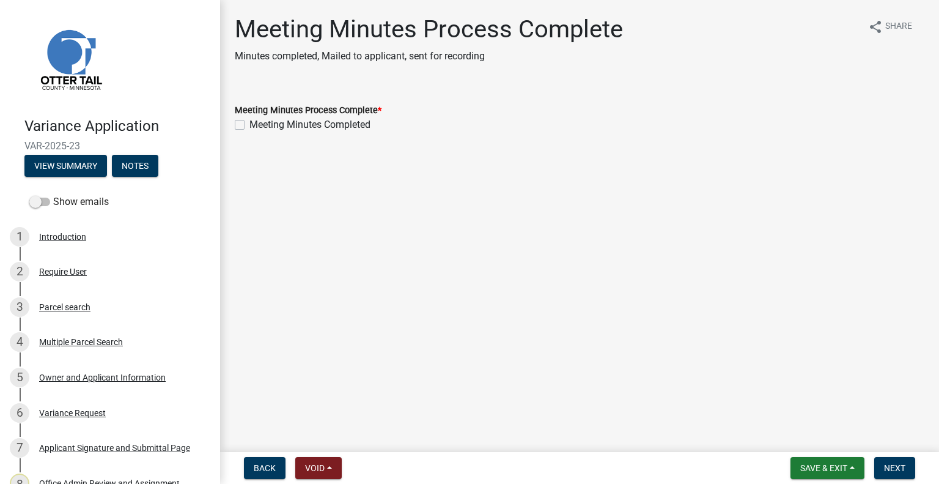
click at [261, 127] on label "Meeting Minutes Completed" at bounding box center [310, 124] width 121 height 15
click at [258, 125] on input "Meeting Minutes Completed" at bounding box center [254, 121] width 8 height 8
checkbox input "true"
click at [897, 454] on span "Next" at bounding box center [894, 468] width 21 height 10
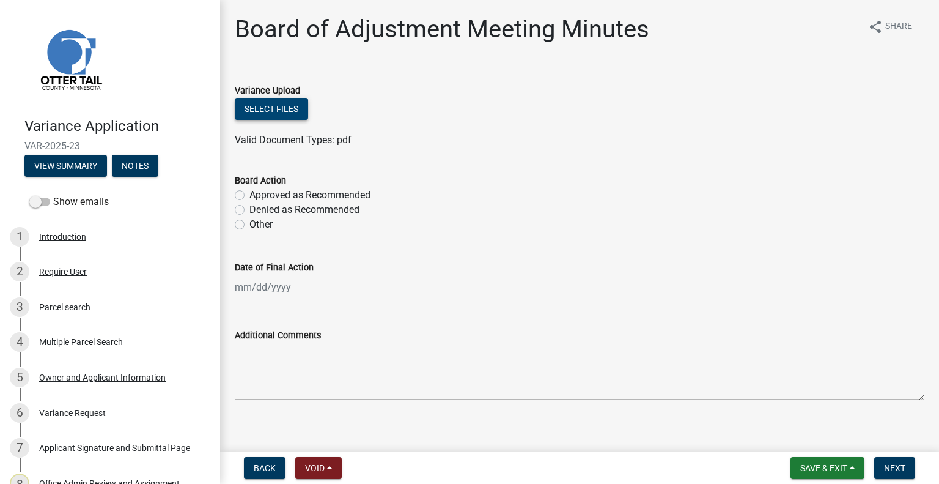
click at [284, 98] on button "Select files" at bounding box center [271, 109] width 73 height 22
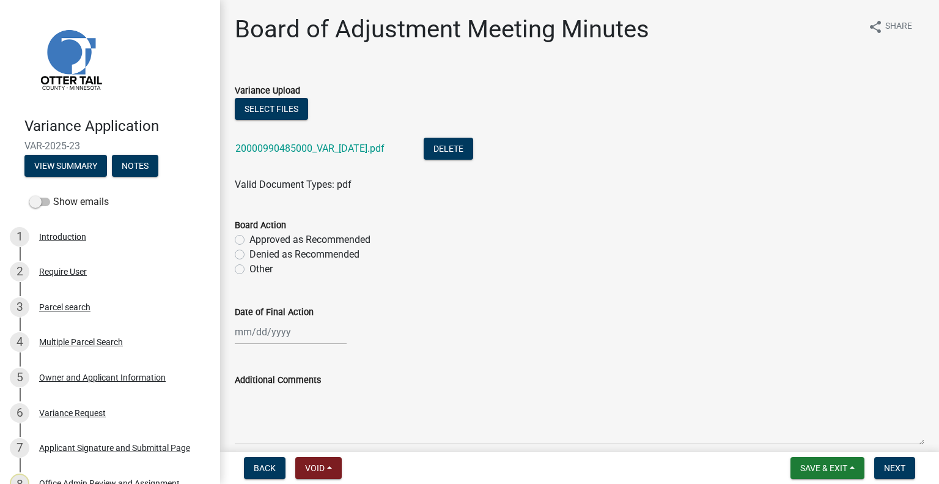
click at [357, 235] on label "Approved as Recommended" at bounding box center [310, 239] width 121 height 15
click at [258, 235] on input "Approved as Recommended" at bounding box center [254, 236] width 8 height 8
radio input "true"
click at [298, 332] on div at bounding box center [291, 331] width 112 height 25
select select "9"
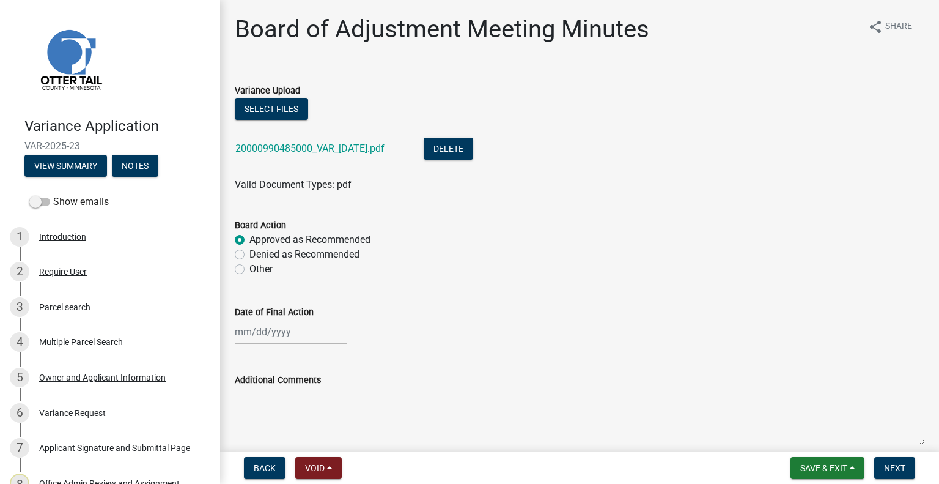
select select "2025"
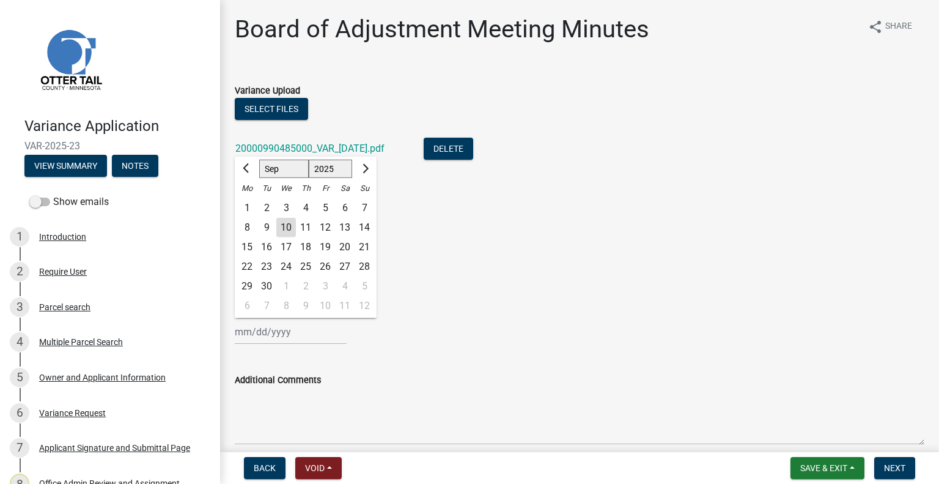
click at [303, 206] on div "4" at bounding box center [306, 208] width 20 height 20
type input "09/04/2025"
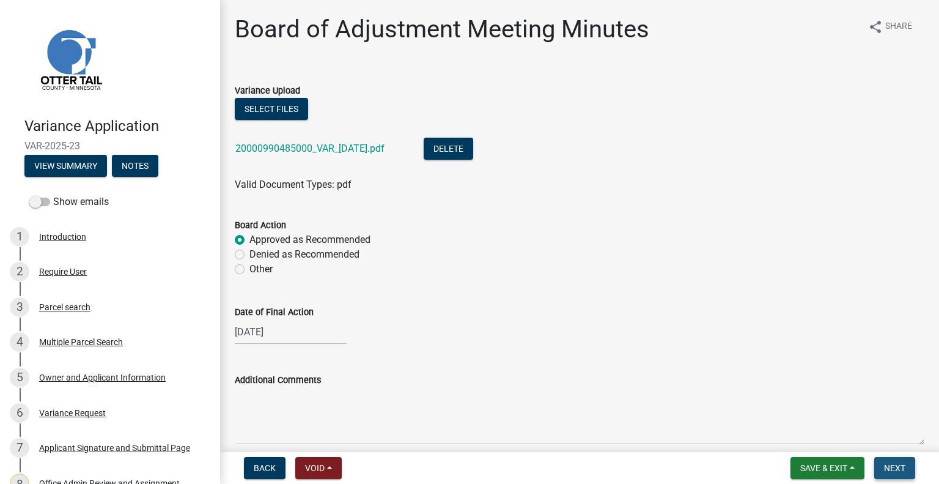
click at [895, 454] on span "Next" at bounding box center [894, 468] width 21 height 10
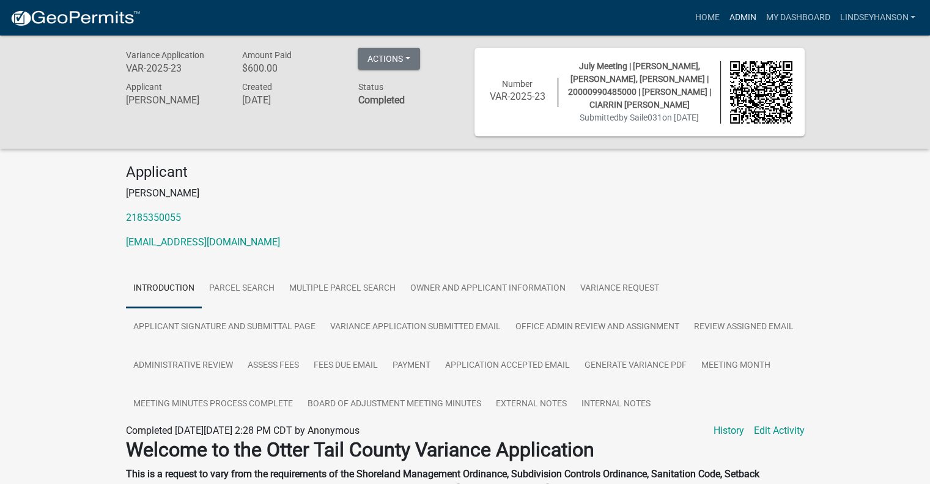
click at [743, 18] on link "Admin" at bounding box center [742, 17] width 37 height 23
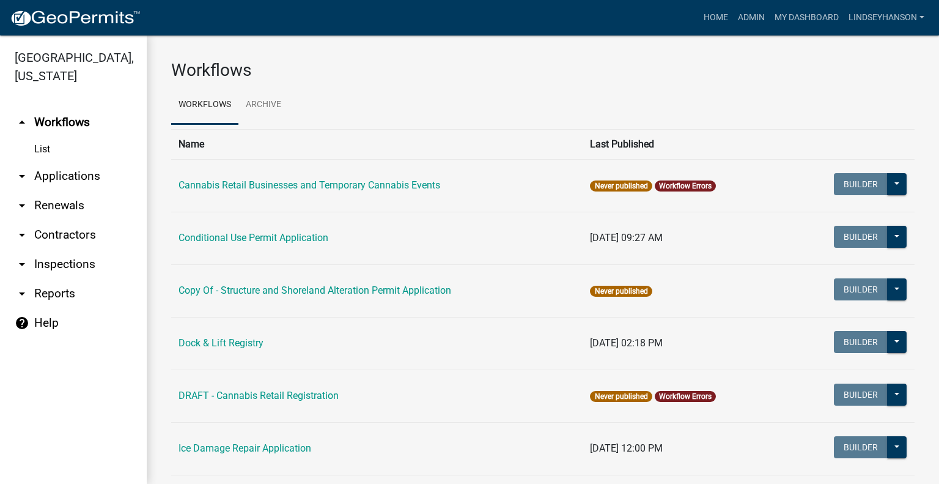
click at [69, 182] on link "arrow_drop_down Applications" at bounding box center [73, 175] width 147 height 29
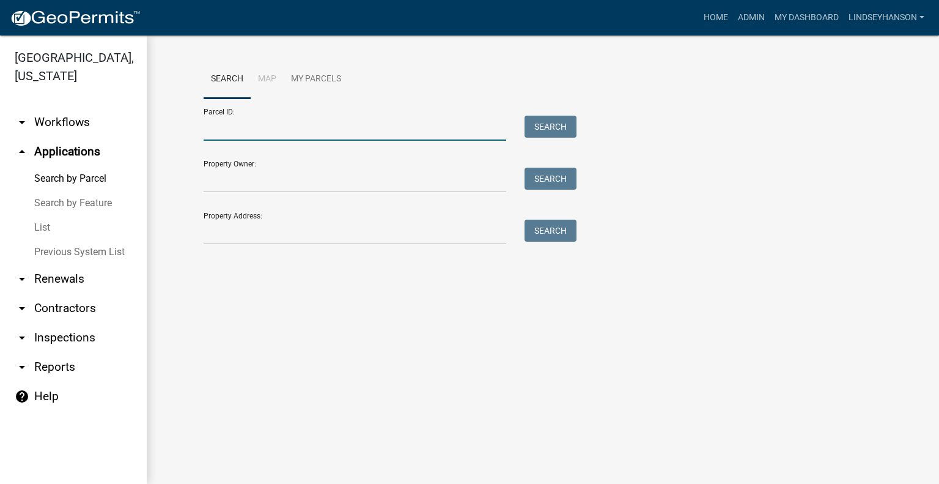
click at [302, 124] on input "Parcel ID:" at bounding box center [355, 128] width 303 height 25
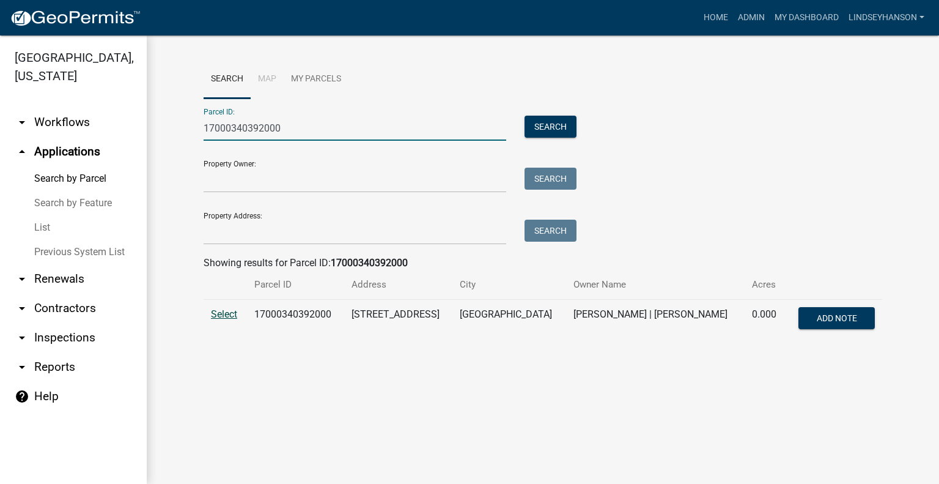
type input "17000340392000"
click at [219, 320] on span "Select" at bounding box center [224, 314] width 26 height 12
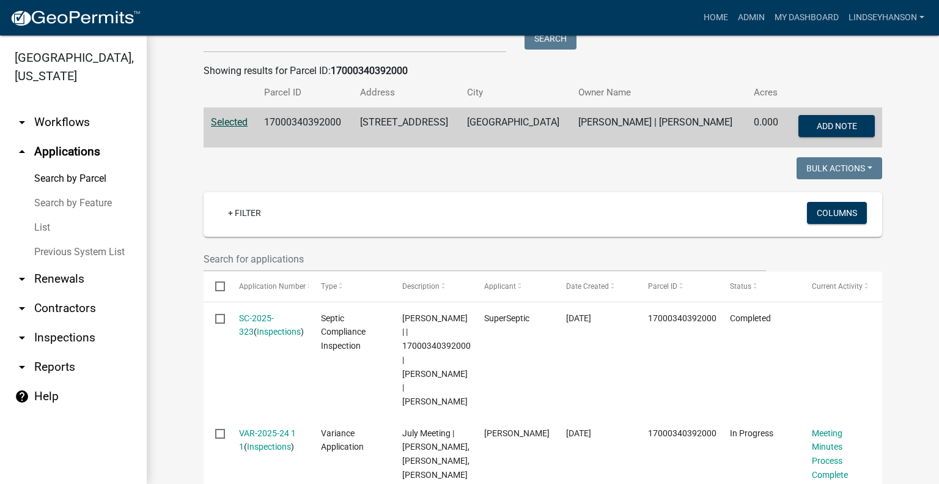
scroll to position [183, 0]
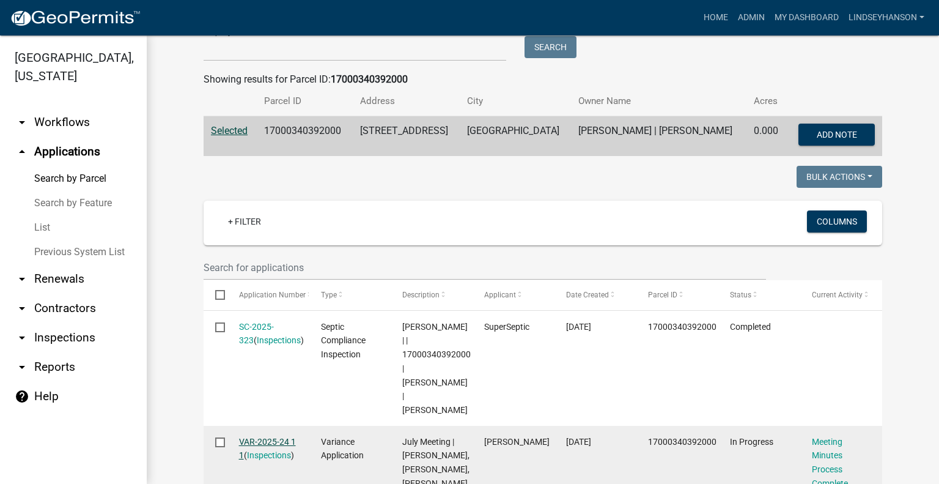
click at [278, 437] on link "VAR-2025-24 1 1" at bounding box center [267, 449] width 57 height 24
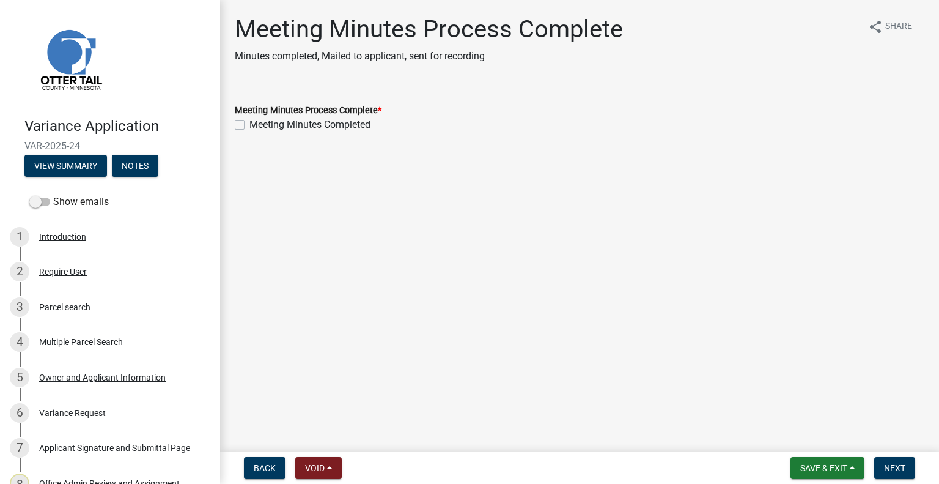
click at [345, 130] on label "Meeting Minutes Completed" at bounding box center [310, 124] width 121 height 15
click at [258, 125] on input "Meeting Minutes Completed" at bounding box center [254, 121] width 8 height 8
checkbox input "true"
click at [891, 454] on span "Next" at bounding box center [894, 468] width 21 height 10
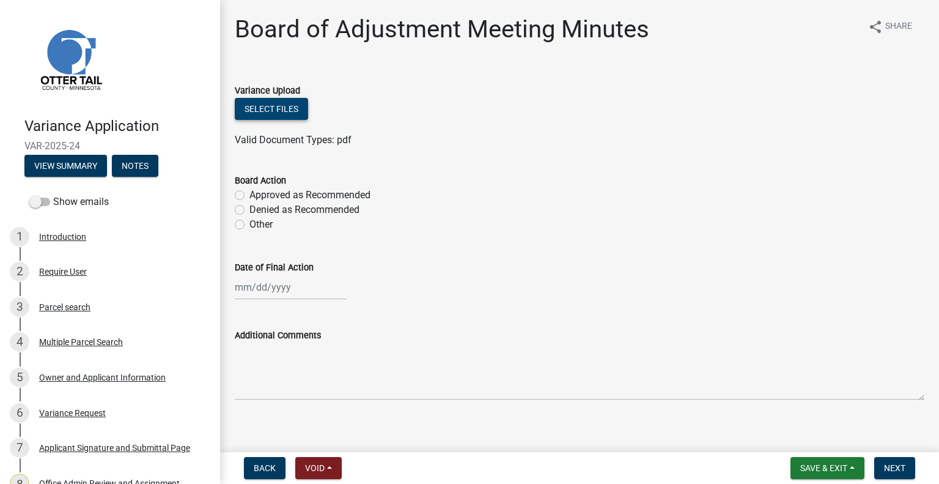
click at [288, 113] on button "Select files" at bounding box center [271, 109] width 73 height 22
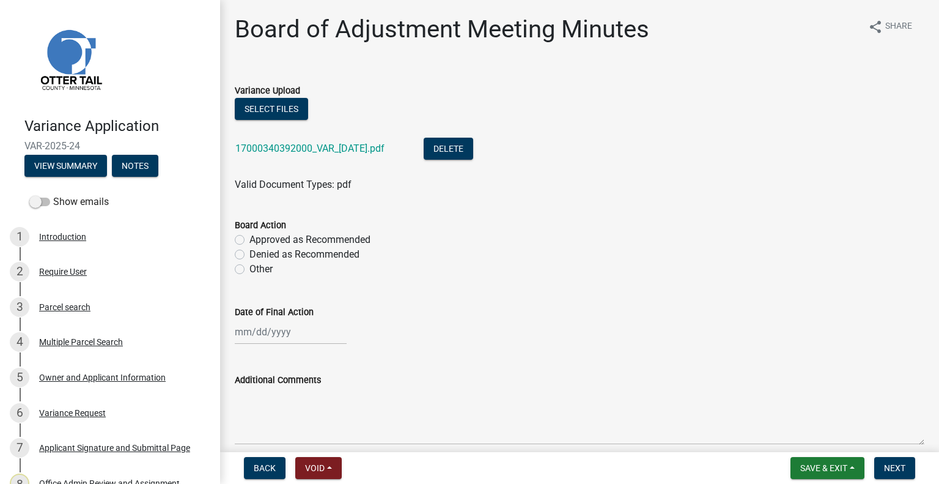
click at [352, 242] on label "Approved as Recommended" at bounding box center [310, 239] width 121 height 15
click at [258, 240] on input "Approved as Recommended" at bounding box center [254, 236] width 8 height 8
radio input "true"
click at [287, 339] on div at bounding box center [291, 331] width 112 height 25
select select "9"
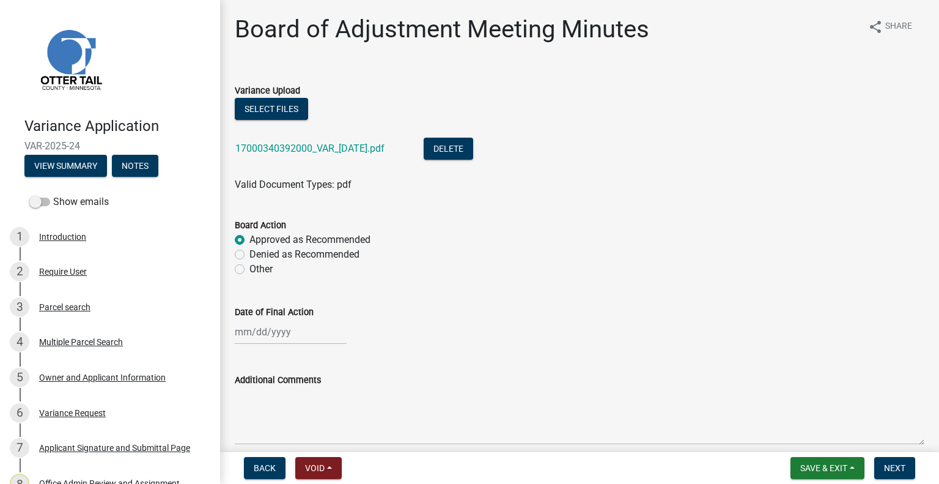
select select "2025"
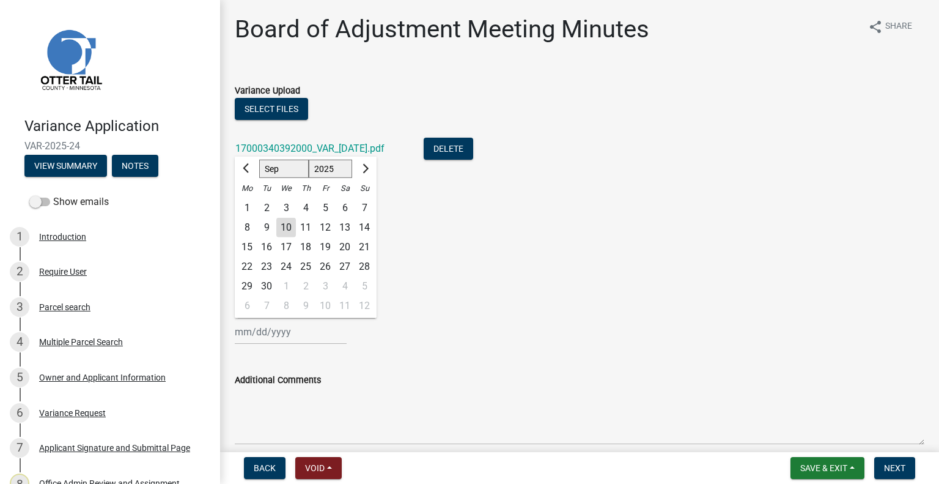
click at [308, 206] on div "4" at bounding box center [306, 208] width 20 height 20
type input "09/04/2025"
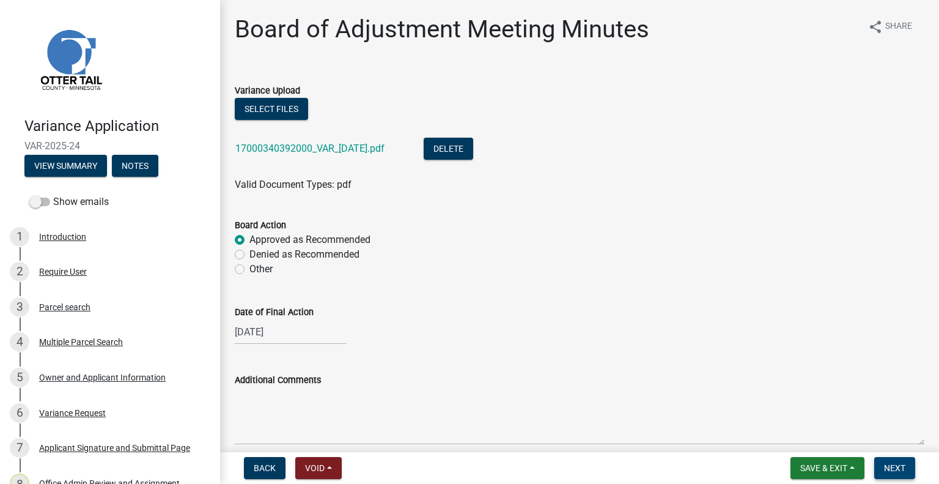
click at [900, 454] on button "Next" at bounding box center [895, 468] width 41 height 22
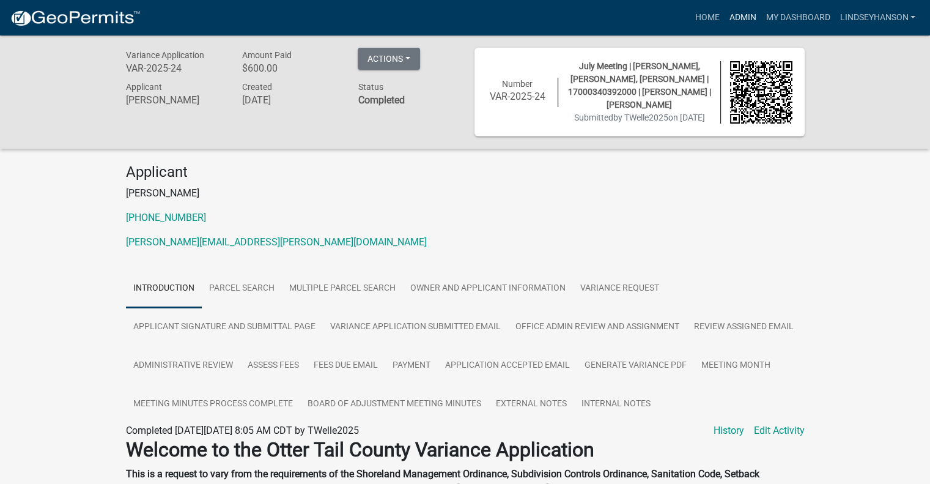
drag, startPoint x: 732, startPoint y: 21, endPoint x: 725, endPoint y: 24, distance: 7.4
click at [730, 21] on link "Admin" at bounding box center [742, 17] width 37 height 23
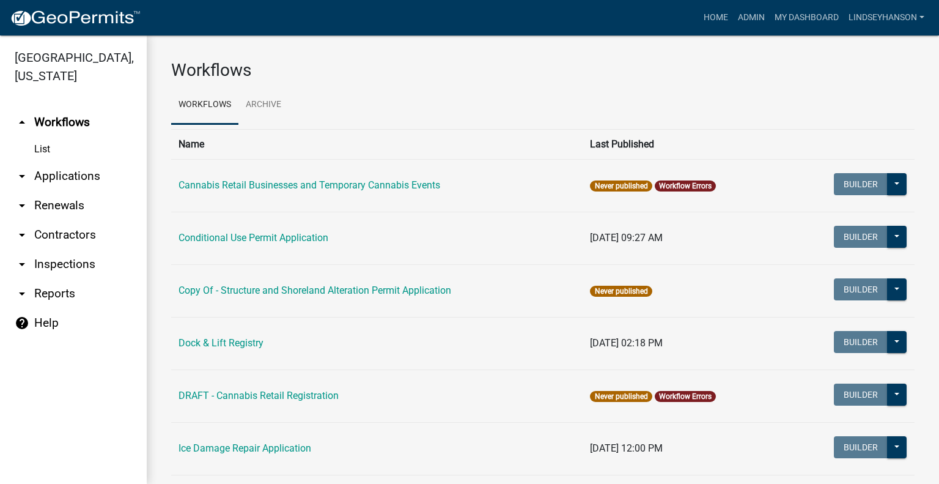
click at [37, 173] on link "arrow_drop_down Applications" at bounding box center [73, 175] width 147 height 29
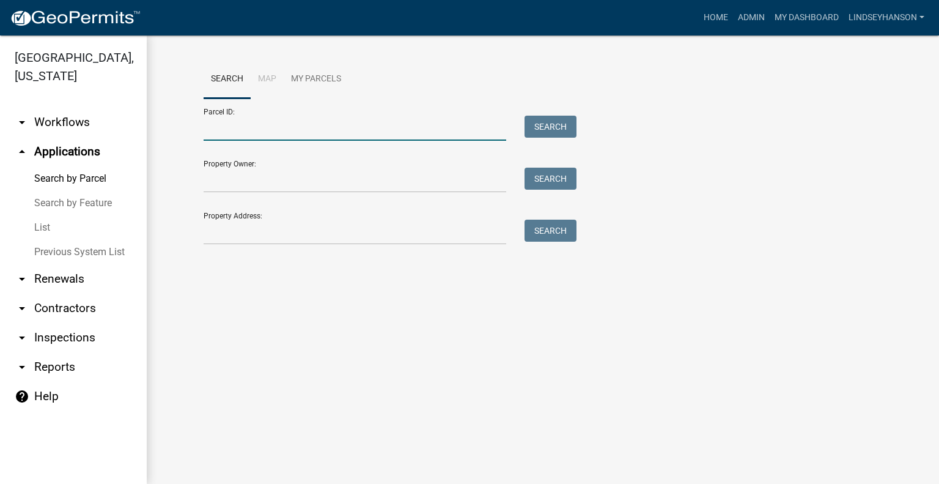
click at [260, 124] on input "Parcel ID:" at bounding box center [355, 128] width 303 height 25
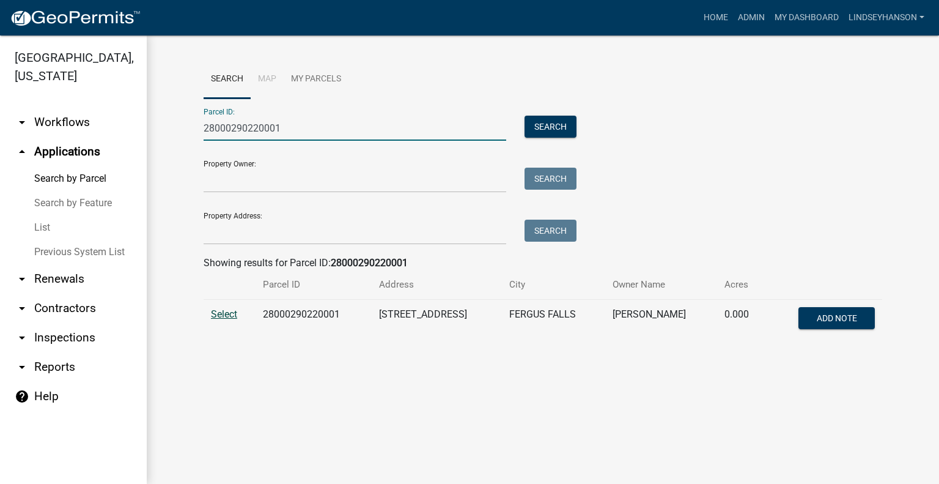
type input "28000290220001"
click at [220, 314] on span "Select" at bounding box center [224, 314] width 26 height 12
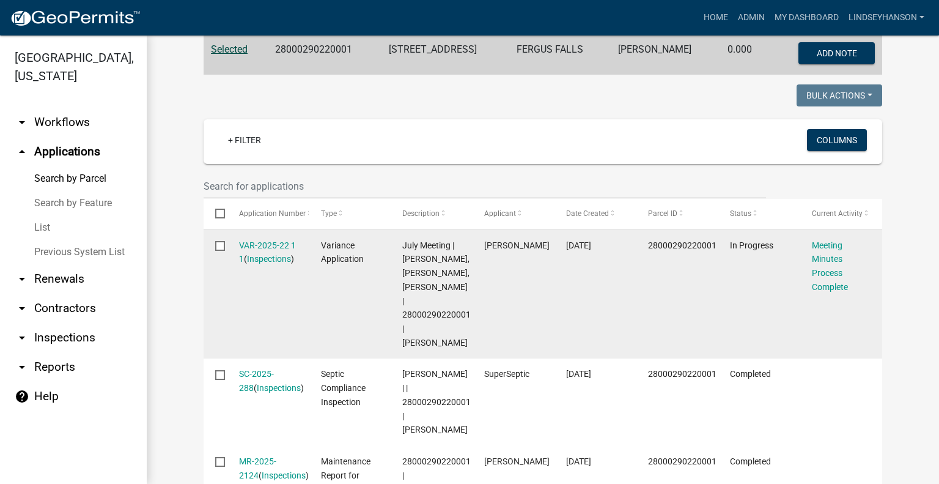
scroll to position [321, 0]
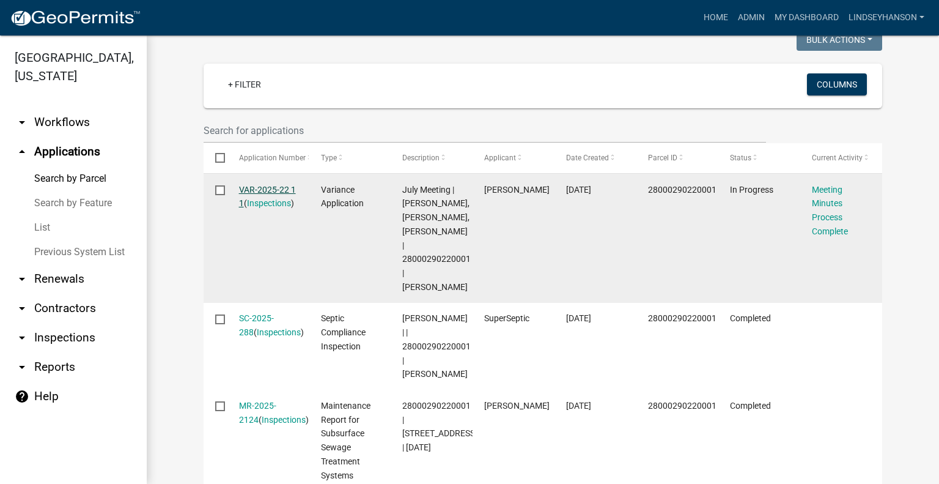
click at [254, 192] on link "VAR-2025-22 1 1" at bounding box center [267, 197] width 57 height 24
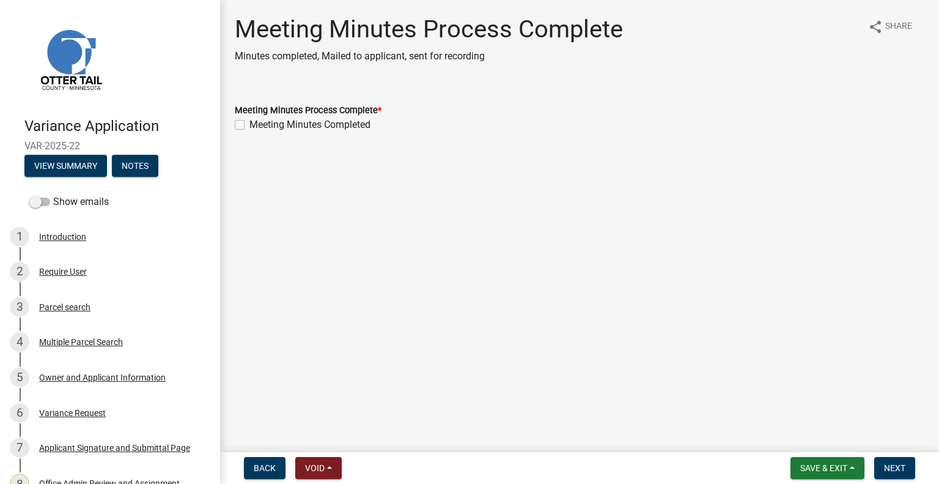
click at [283, 124] on label "Meeting Minutes Completed" at bounding box center [310, 124] width 121 height 15
click at [258, 124] on input "Meeting Minutes Completed" at bounding box center [254, 121] width 8 height 8
checkbox input "true"
click at [897, 454] on span "Next" at bounding box center [894, 468] width 21 height 10
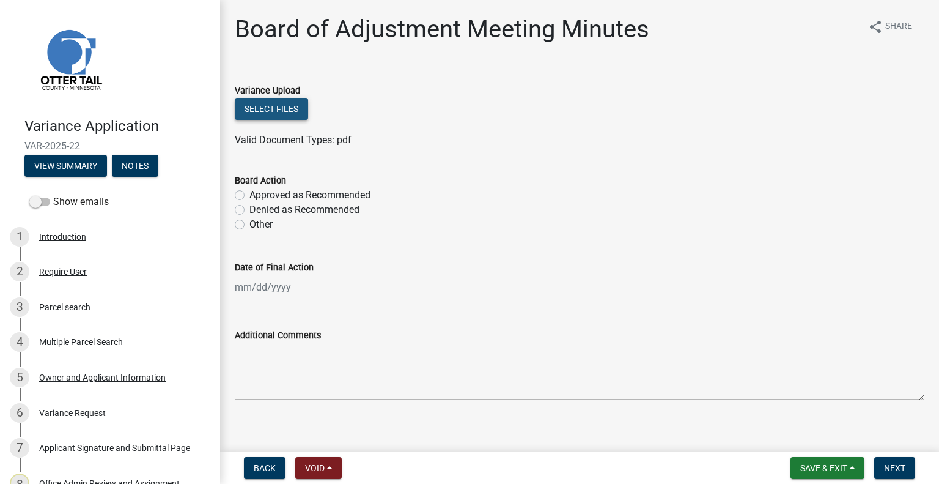
click at [278, 100] on button "Select files" at bounding box center [271, 109] width 73 height 22
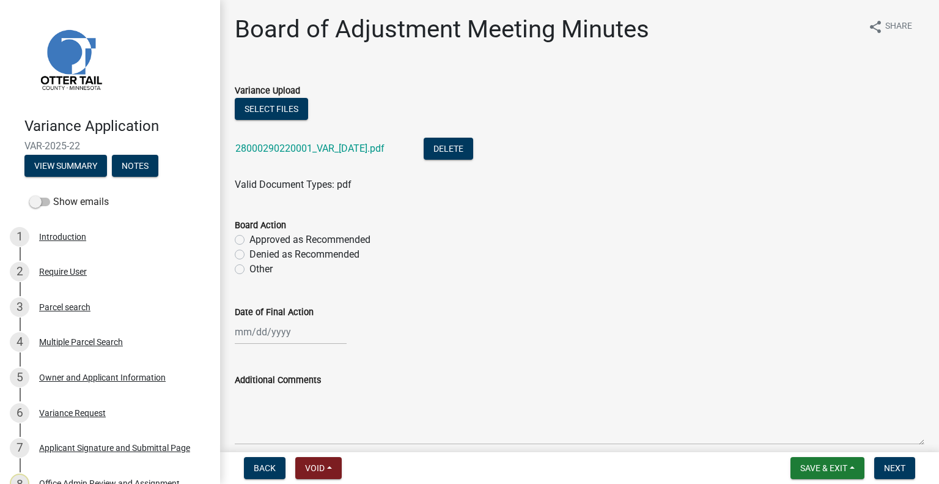
click at [335, 236] on label "Approved as Recommended" at bounding box center [310, 239] width 121 height 15
click at [258, 236] on input "Approved as Recommended" at bounding box center [254, 236] width 8 height 8
radio input "true"
click at [292, 339] on div at bounding box center [291, 331] width 112 height 25
select select "9"
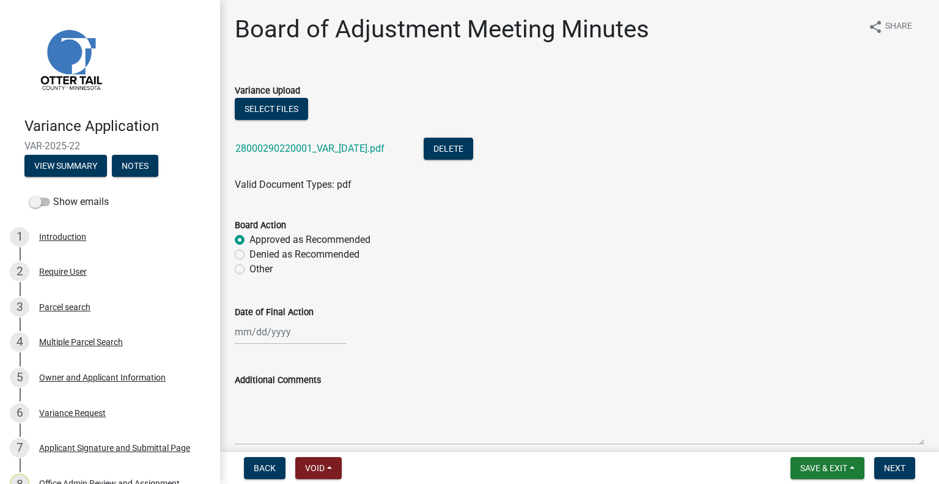
select select "2025"
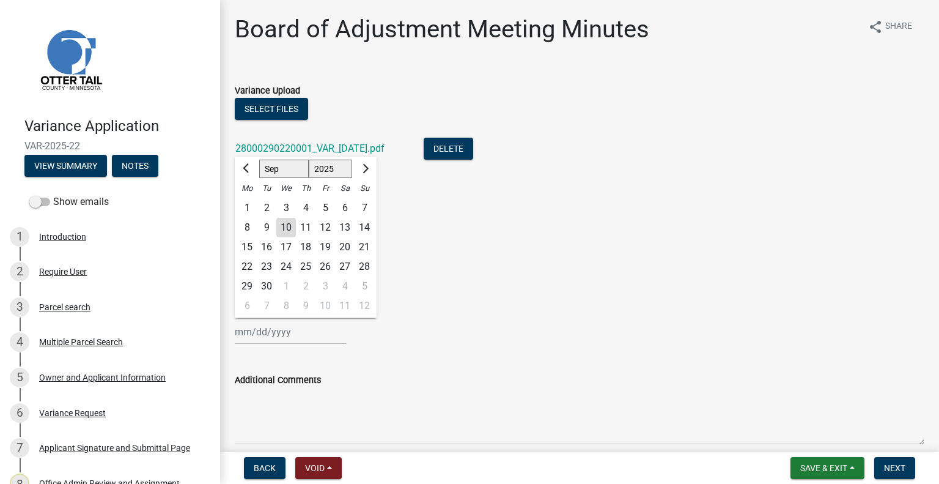
click at [310, 205] on div "4" at bounding box center [306, 208] width 20 height 20
type input "09/04/2025"
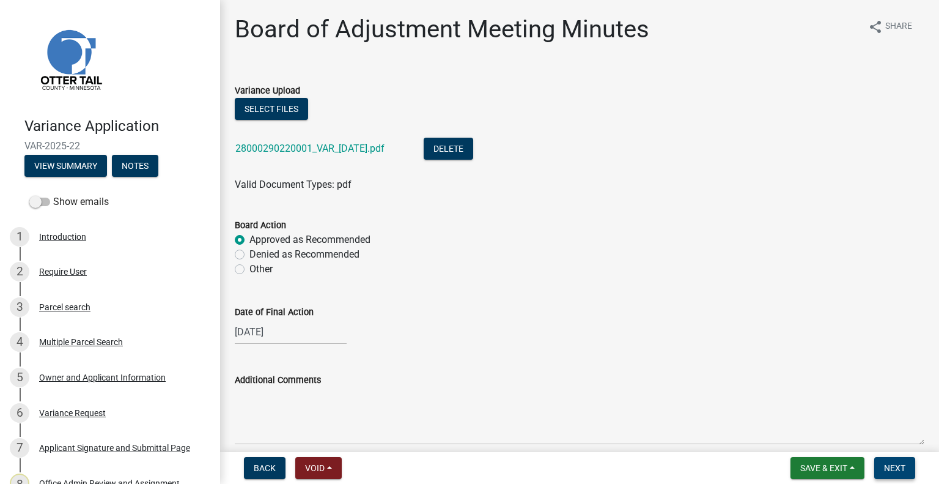
click at [892, 454] on span "Next" at bounding box center [894, 468] width 21 height 10
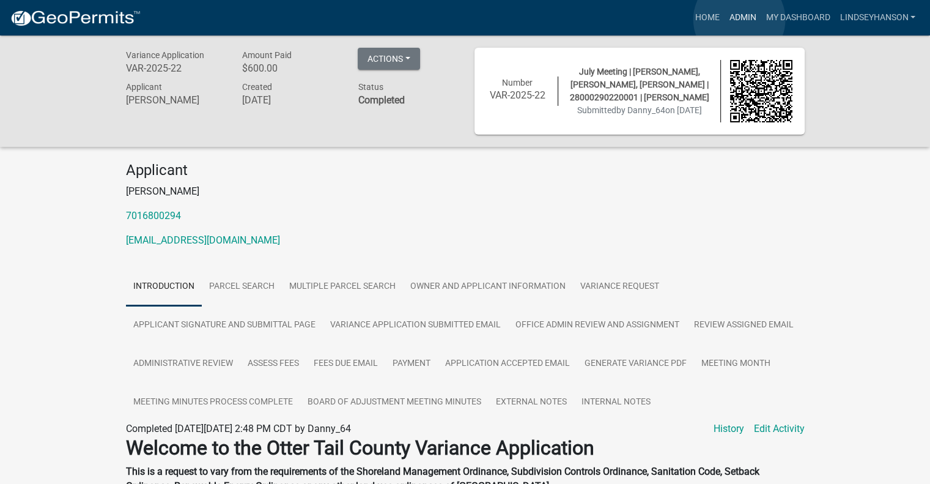
click at [739, 20] on link "Admin" at bounding box center [742, 17] width 37 height 23
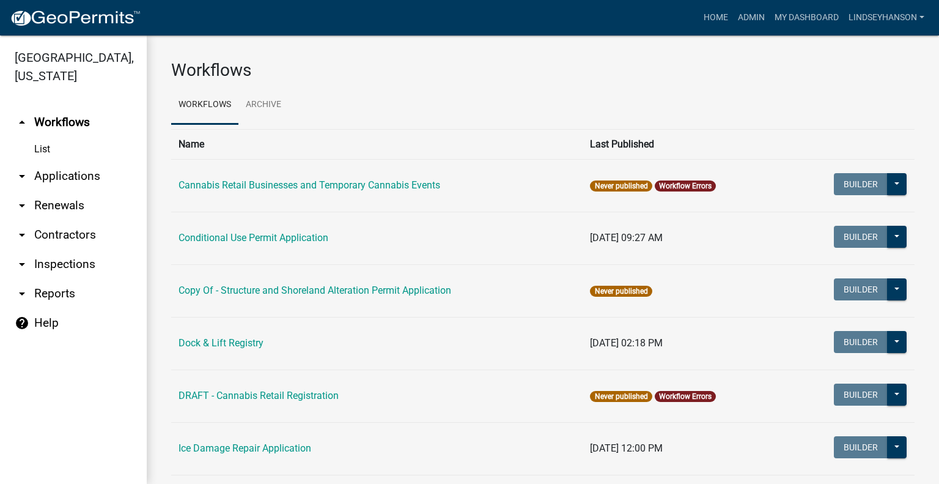
click at [89, 175] on link "arrow_drop_down Applications" at bounding box center [73, 175] width 147 height 29
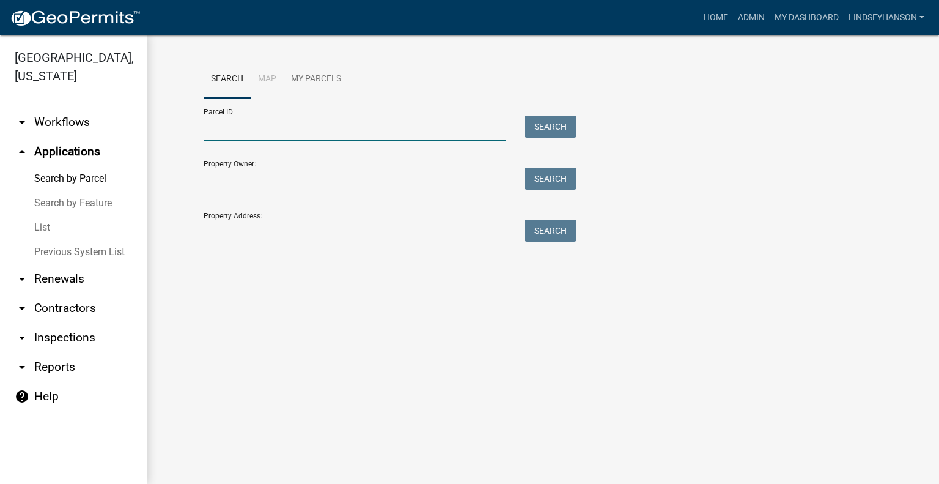
click at [414, 122] on input "Parcel ID:" at bounding box center [355, 128] width 303 height 25
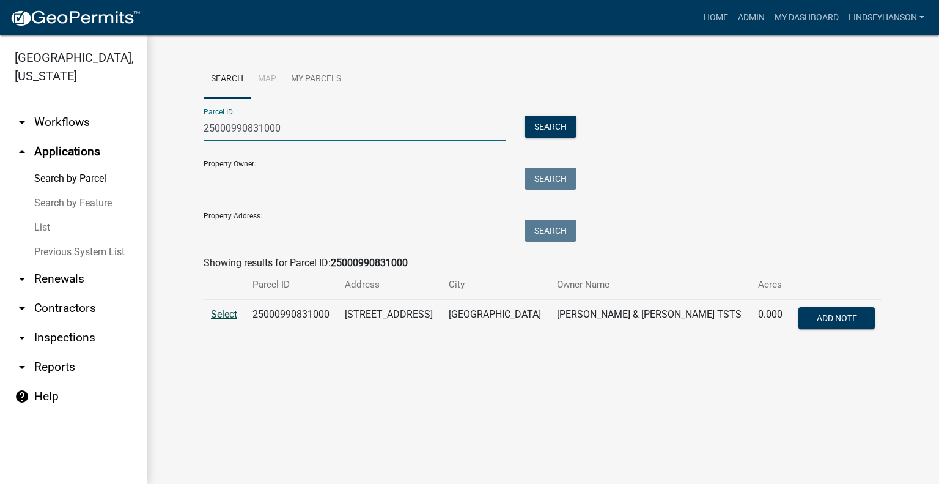
type input "25000990831000"
click at [223, 317] on span "Select" at bounding box center [224, 314] width 26 height 12
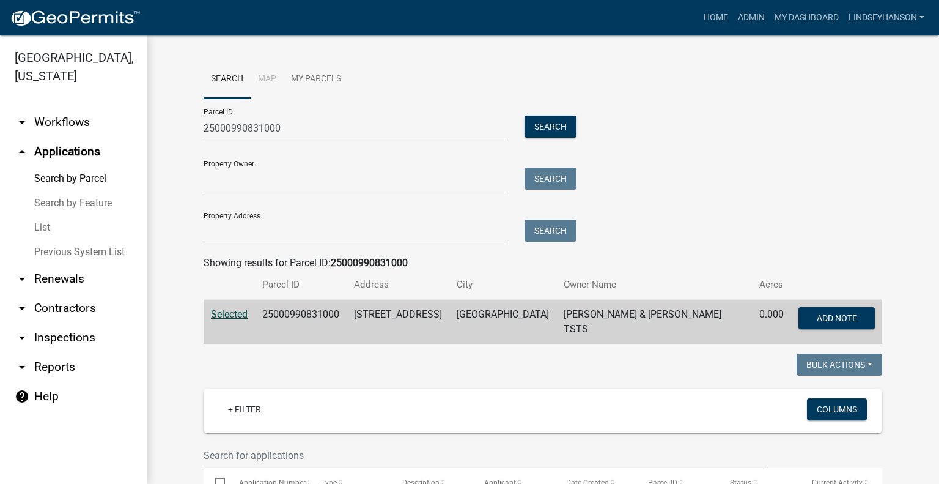
scroll to position [259, 0]
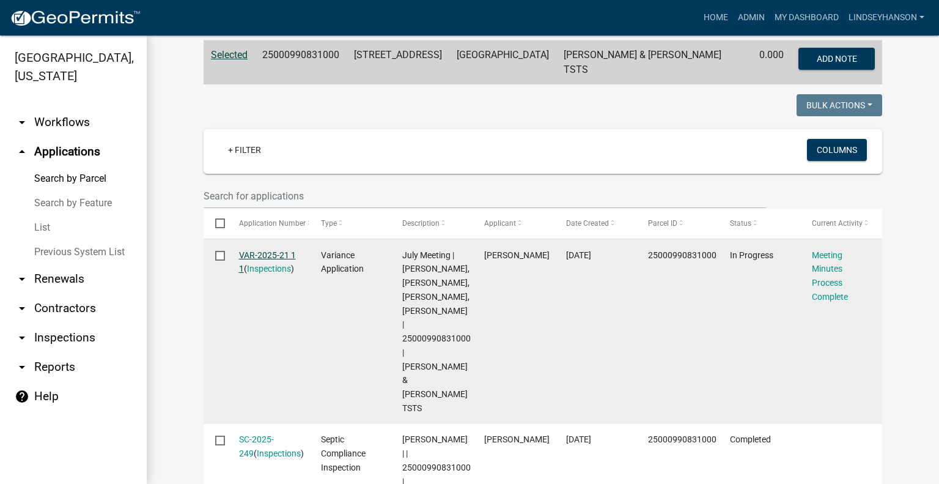
click at [264, 251] on link "VAR-2025-21 1 1" at bounding box center [267, 262] width 57 height 24
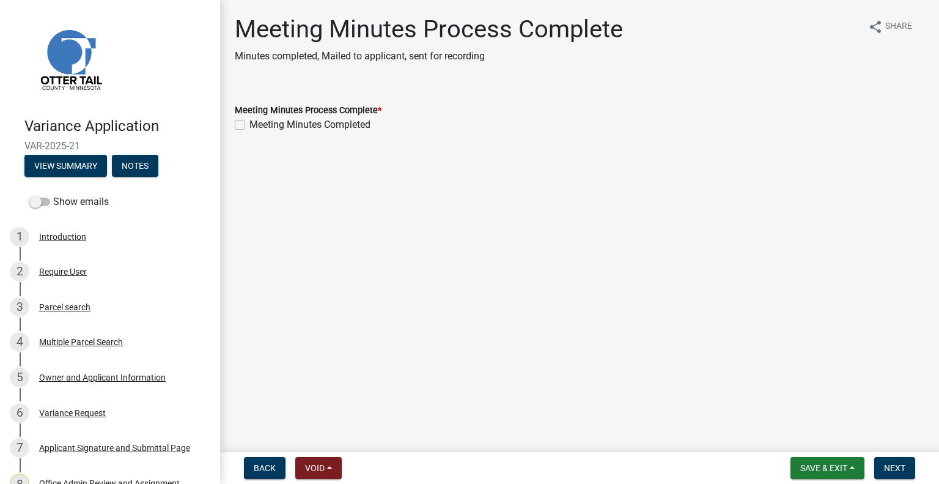
click at [296, 127] on label "Meeting Minutes Completed" at bounding box center [310, 124] width 121 height 15
click at [258, 125] on input "Meeting Minutes Completed" at bounding box center [254, 121] width 8 height 8
checkbox input "true"
click at [881, 454] on button "Next" at bounding box center [895, 468] width 41 height 22
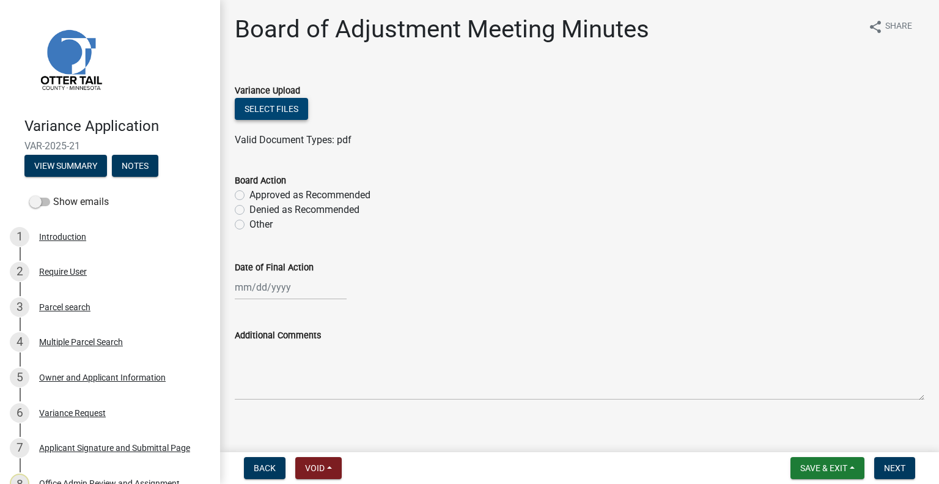
click at [293, 108] on button "Select files" at bounding box center [271, 109] width 73 height 22
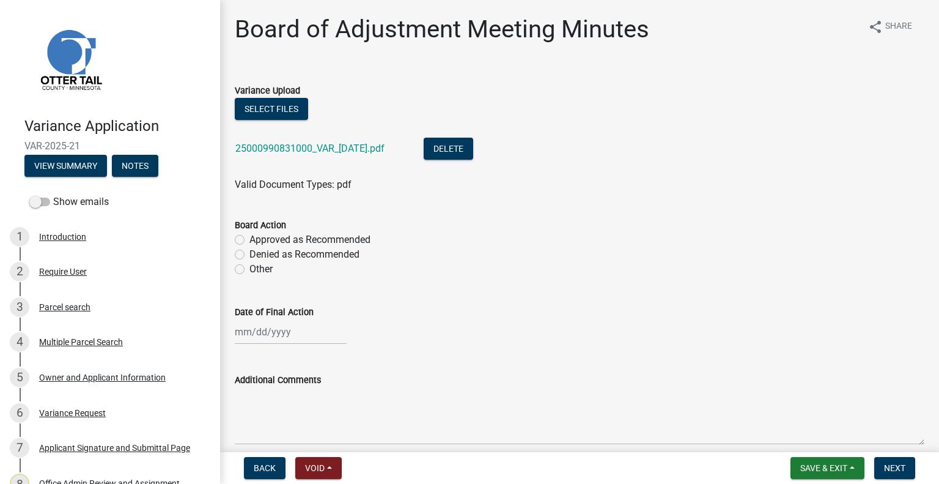
click at [358, 215] on form "Board Action Approved as Recommended Denied as Recommended Other" at bounding box center [580, 239] width 690 height 73
click at [351, 235] on label "Approved as Recommended" at bounding box center [310, 239] width 121 height 15
click at [258, 235] on input "Approved as Recommended" at bounding box center [254, 236] width 8 height 8
radio input "true"
click at [296, 335] on div at bounding box center [291, 331] width 112 height 25
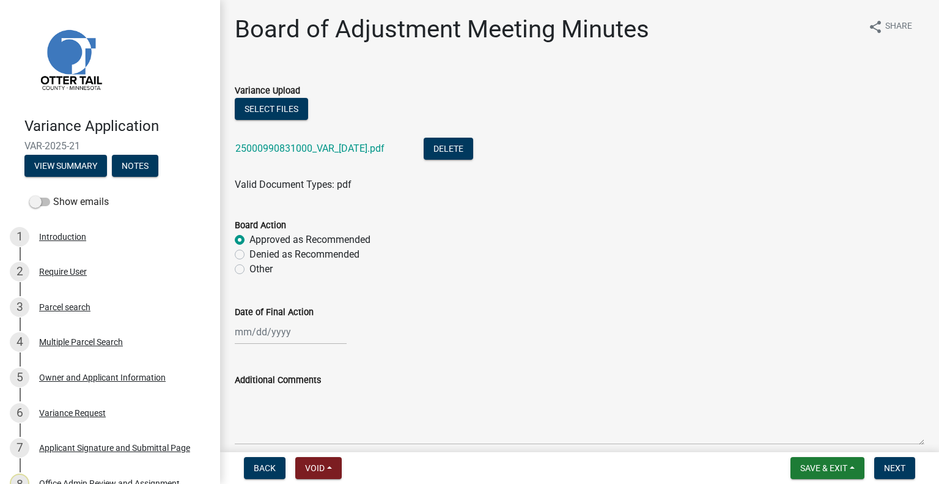
select select "9"
select select "2025"
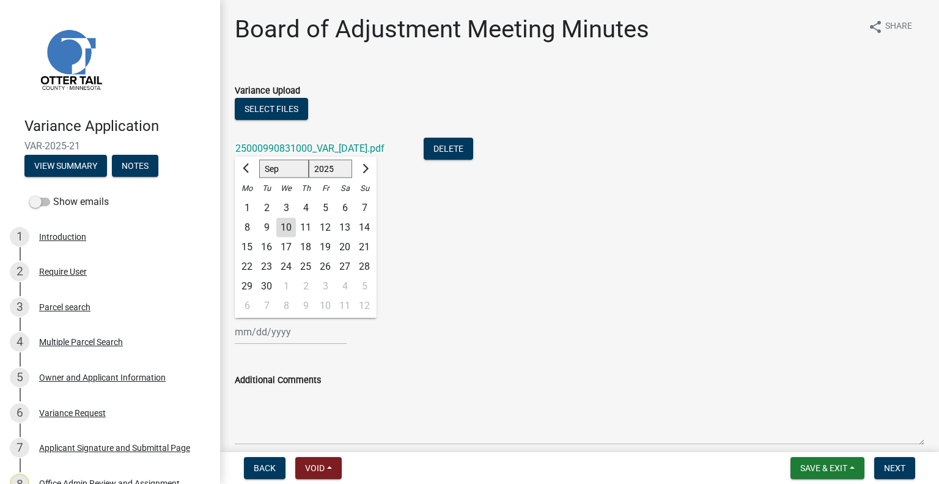
click at [313, 205] on div "4" at bounding box center [306, 208] width 20 height 20
type input "09/04/2025"
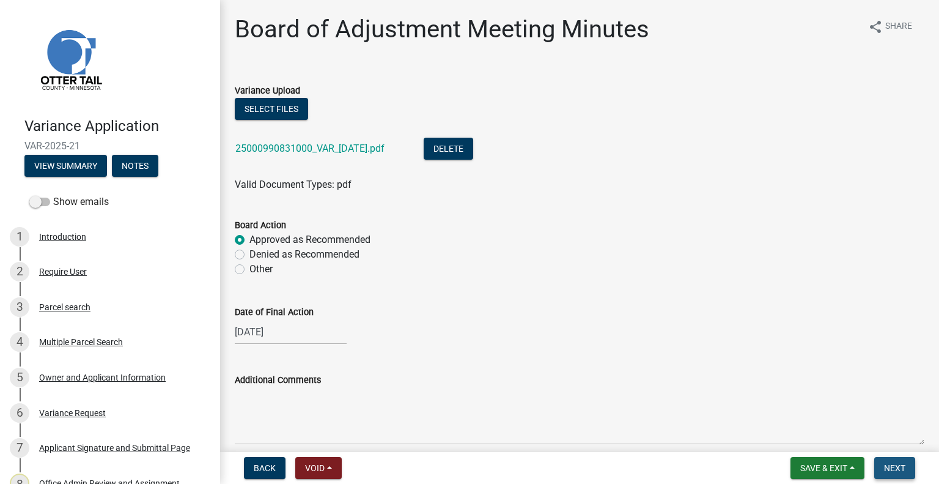
click at [899, 454] on span "Next" at bounding box center [894, 468] width 21 height 10
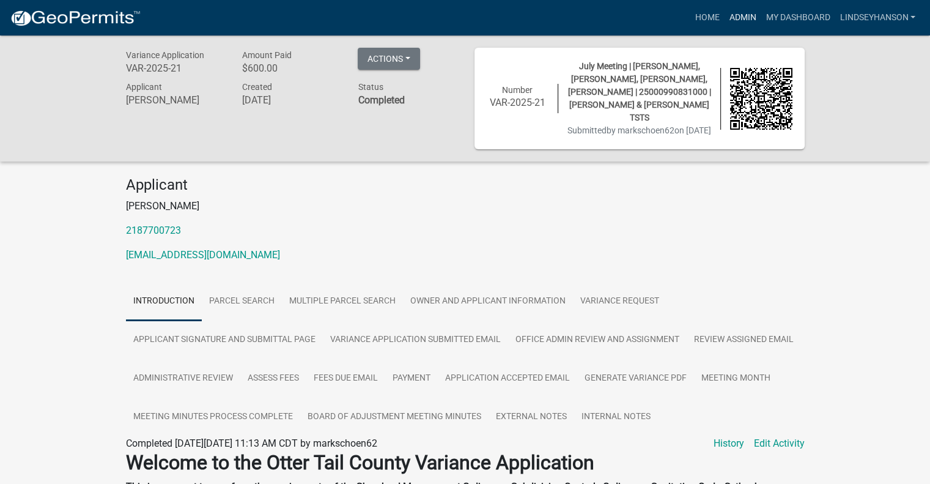
drag, startPoint x: 738, startPoint y: 20, endPoint x: 730, endPoint y: 19, distance: 7.4
click at [738, 20] on link "Admin" at bounding box center [742, 17] width 37 height 23
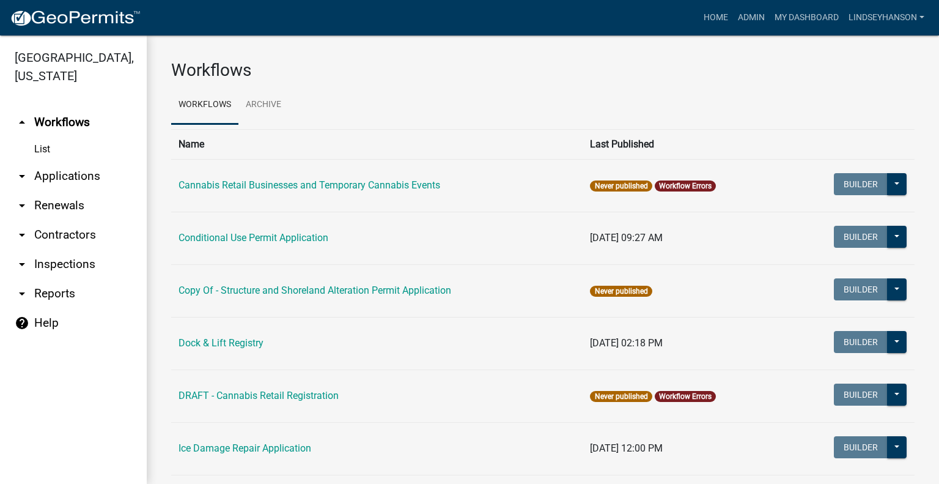
click at [59, 173] on link "arrow_drop_down Applications" at bounding box center [73, 175] width 147 height 29
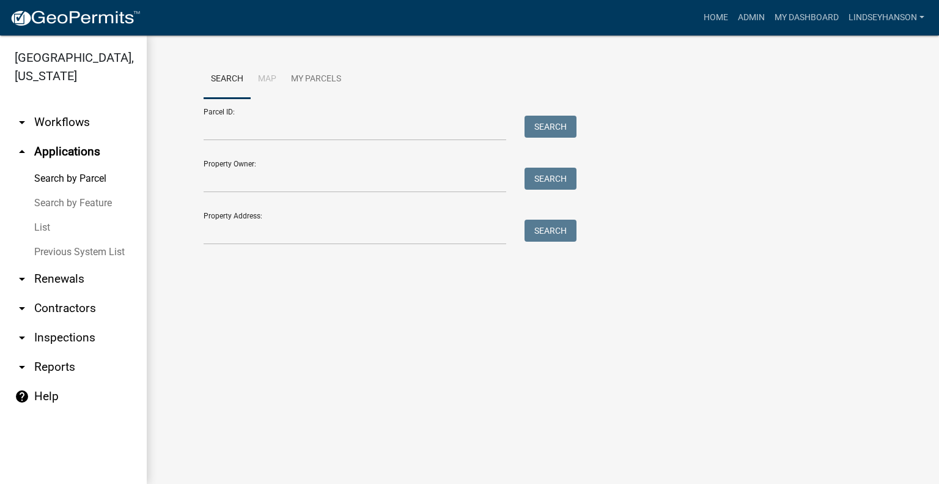
click at [69, 127] on link "arrow_drop_down Workflows" at bounding box center [73, 122] width 147 height 29
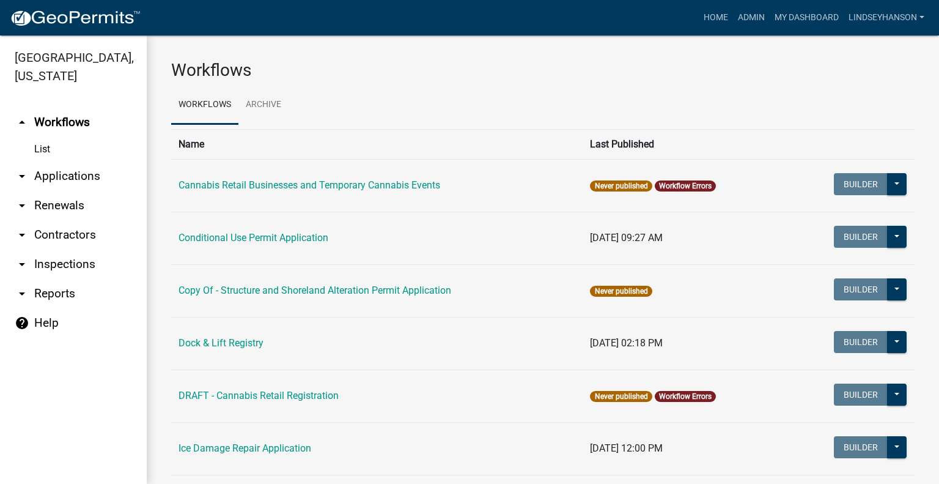
click at [81, 175] on link "arrow_drop_down Applications" at bounding box center [73, 175] width 147 height 29
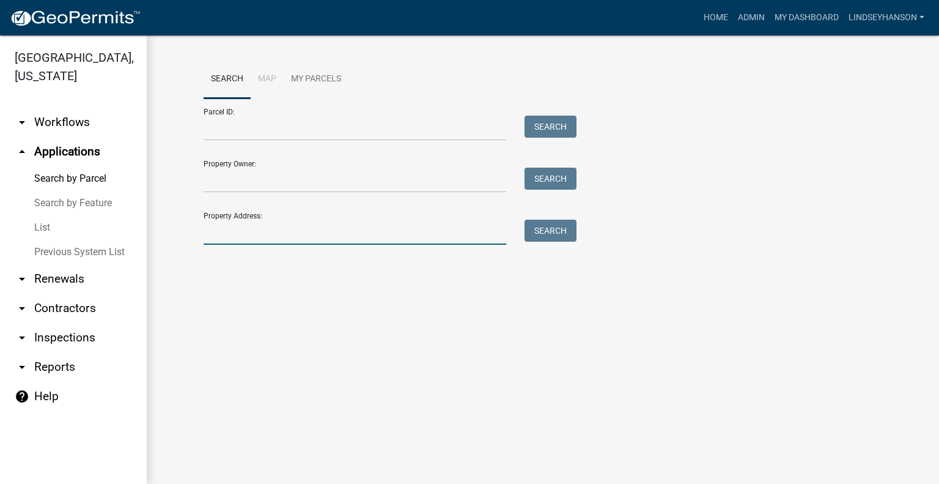
click at [314, 235] on input "Property Address:" at bounding box center [355, 232] width 303 height 25
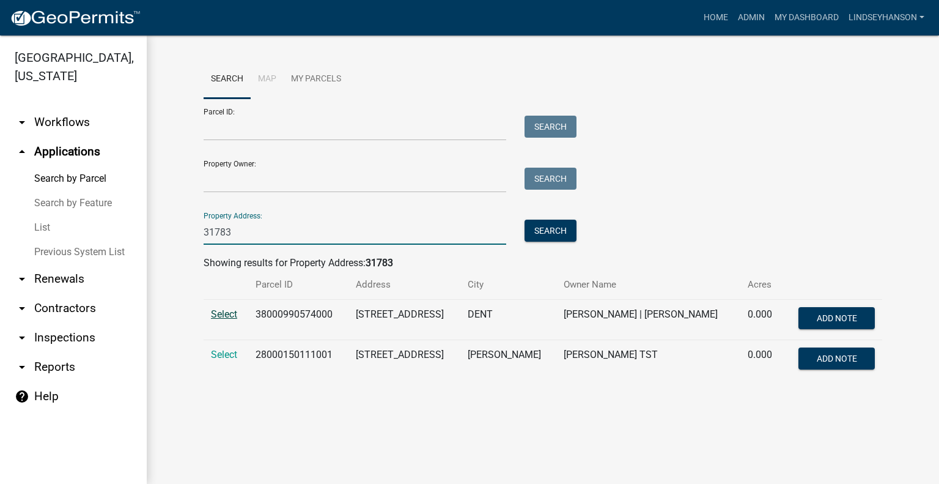
type input "31783"
click at [218, 313] on span "Select" at bounding box center [224, 314] width 26 height 12
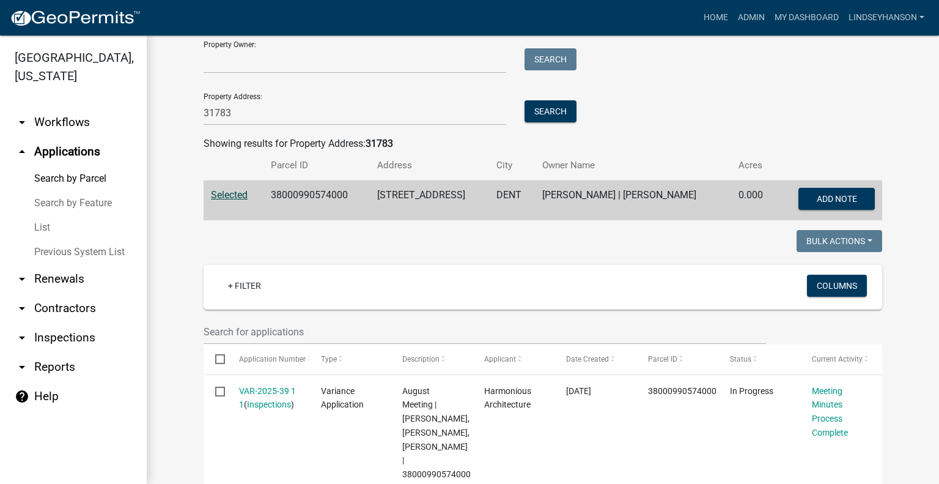
scroll to position [122, 0]
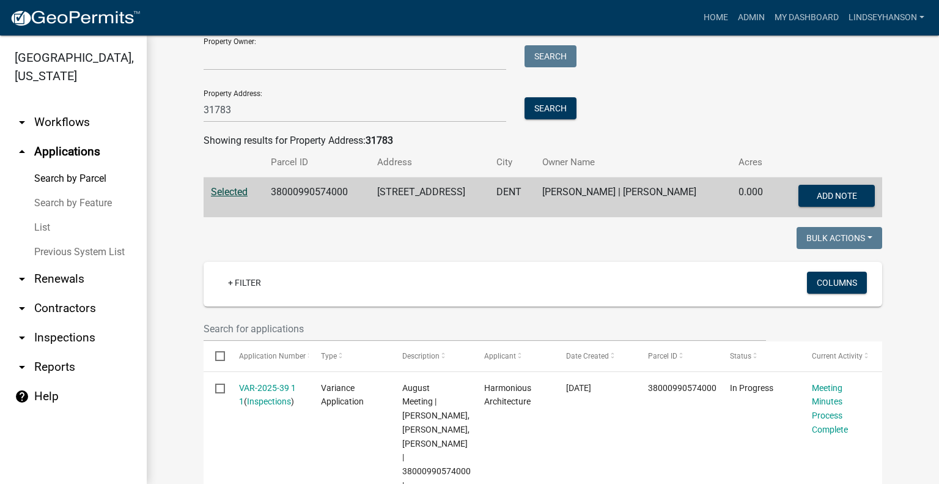
click at [79, 130] on link "arrow_drop_down Workflows" at bounding box center [73, 122] width 147 height 29
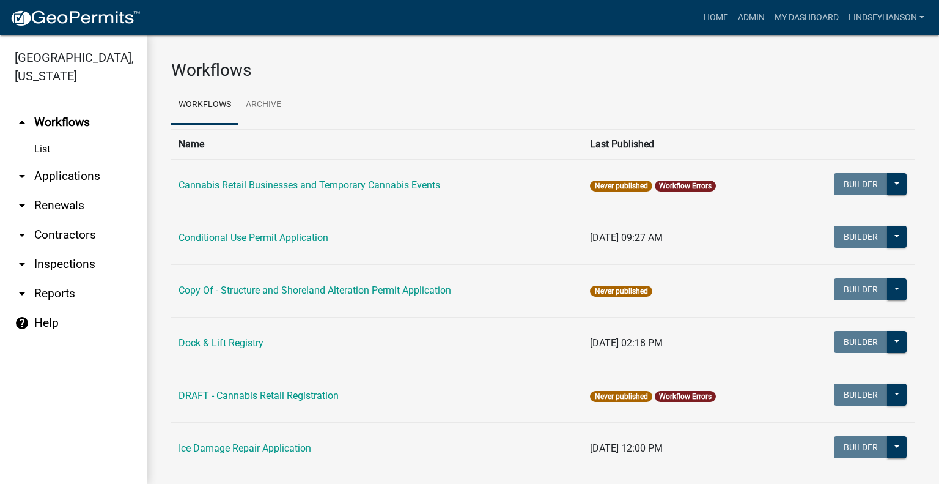
click at [73, 180] on link "arrow_drop_down Applications" at bounding box center [73, 175] width 147 height 29
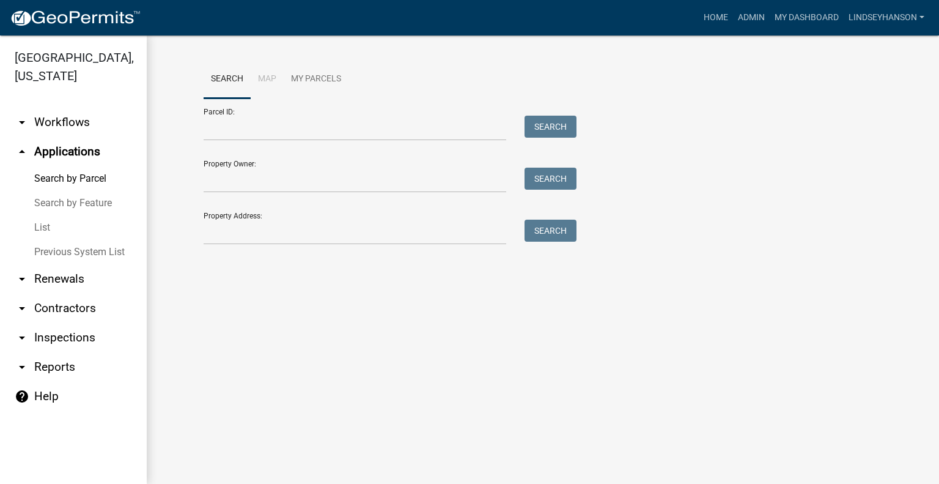
click at [66, 125] on link "arrow_drop_down Workflows" at bounding box center [73, 122] width 147 height 29
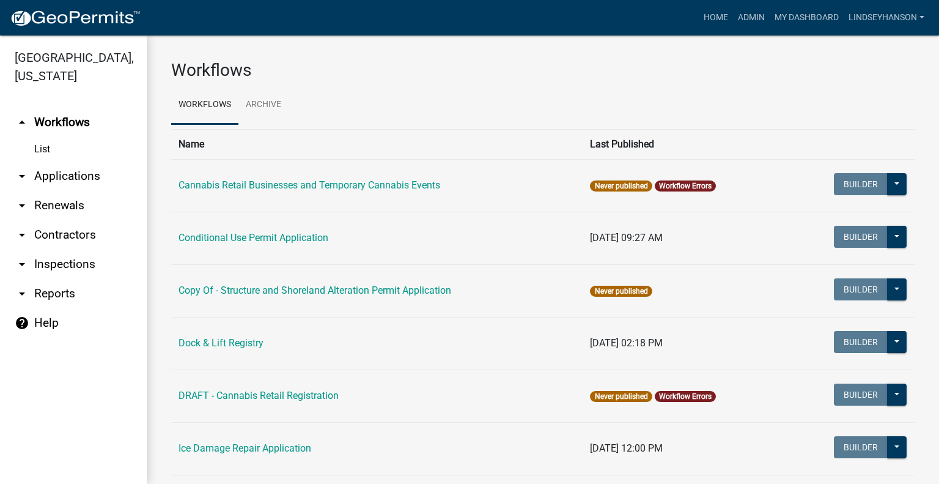
click at [91, 174] on link "arrow_drop_down Applications" at bounding box center [73, 175] width 147 height 29
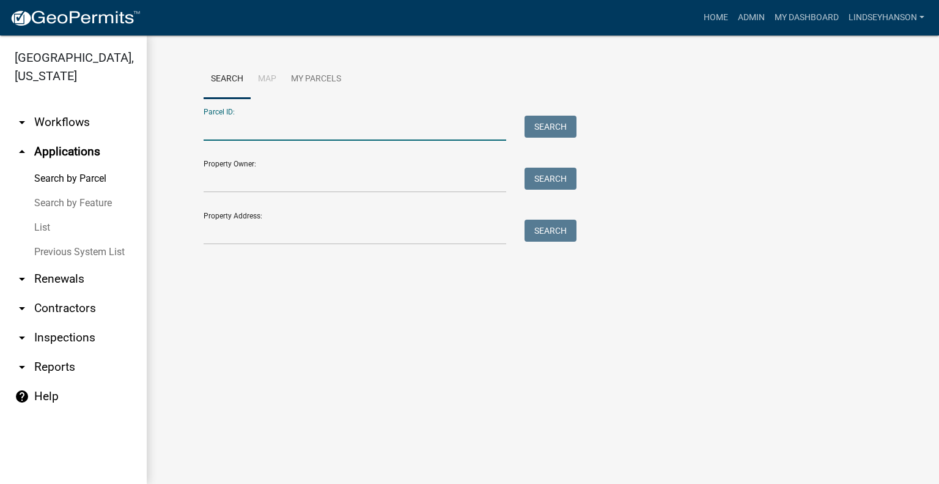
click at [269, 127] on input "Parcel ID:" at bounding box center [355, 128] width 303 height 25
paste input "53000220133002"
type input "53000220133002"
click at [536, 123] on button "Search" at bounding box center [551, 127] width 52 height 22
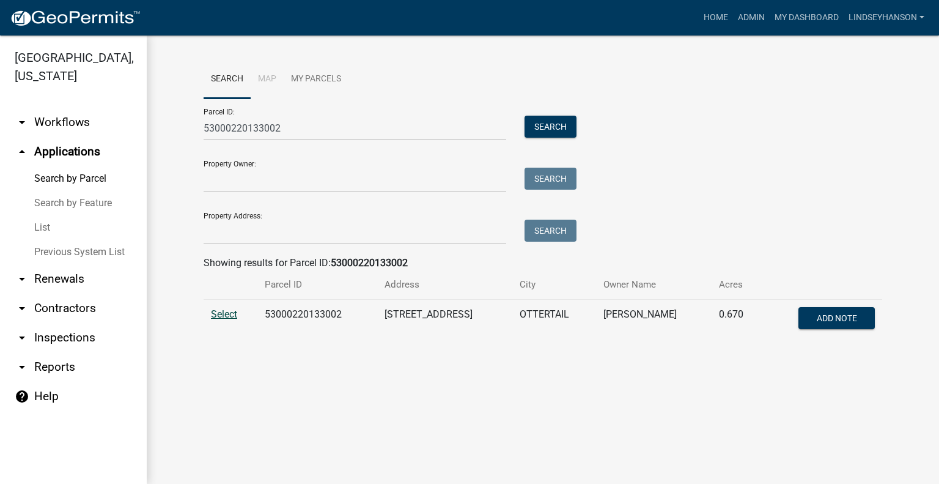
click at [221, 309] on span "Select" at bounding box center [224, 314] width 26 height 12
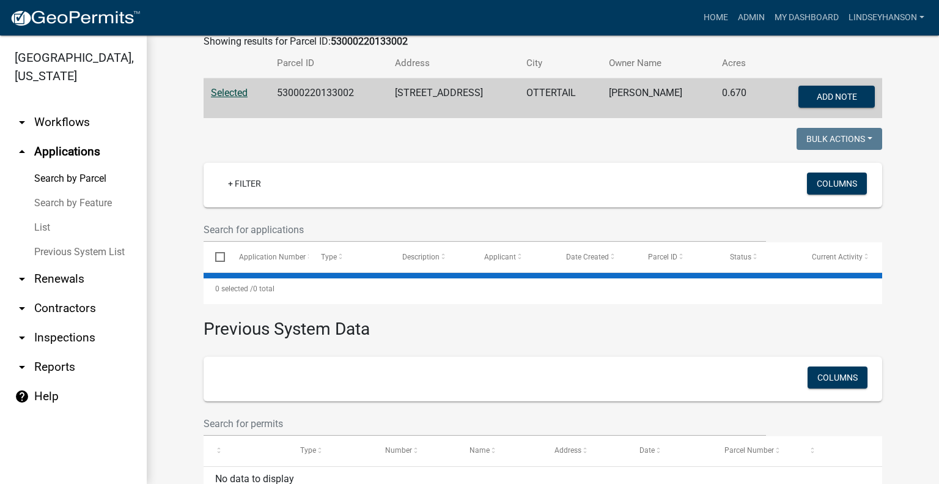
scroll to position [245, 0]
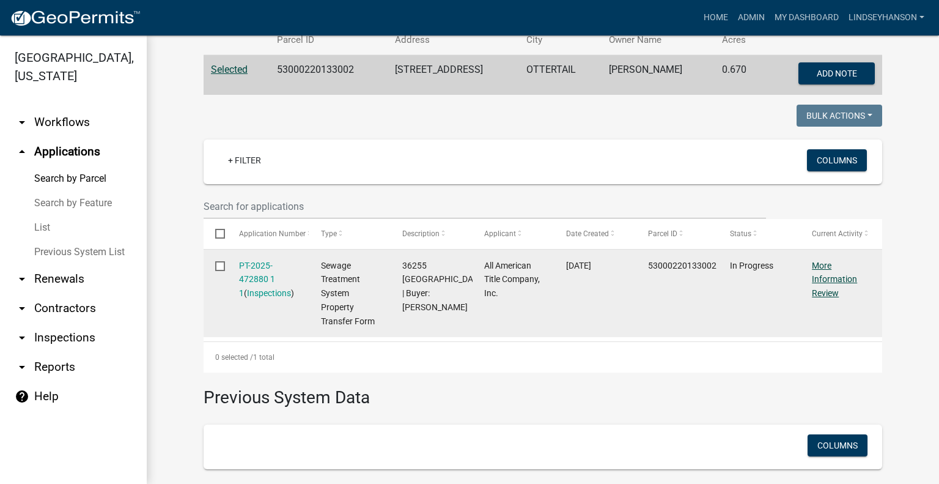
click at [820, 279] on link "More Information Review" at bounding box center [834, 280] width 45 height 38
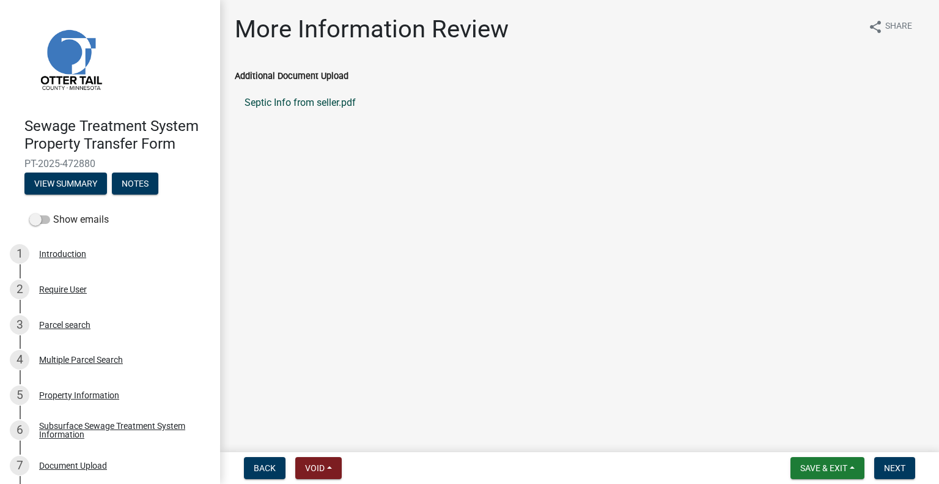
click at [331, 103] on link "Septic Info from seller.pdf" at bounding box center [580, 102] width 690 height 29
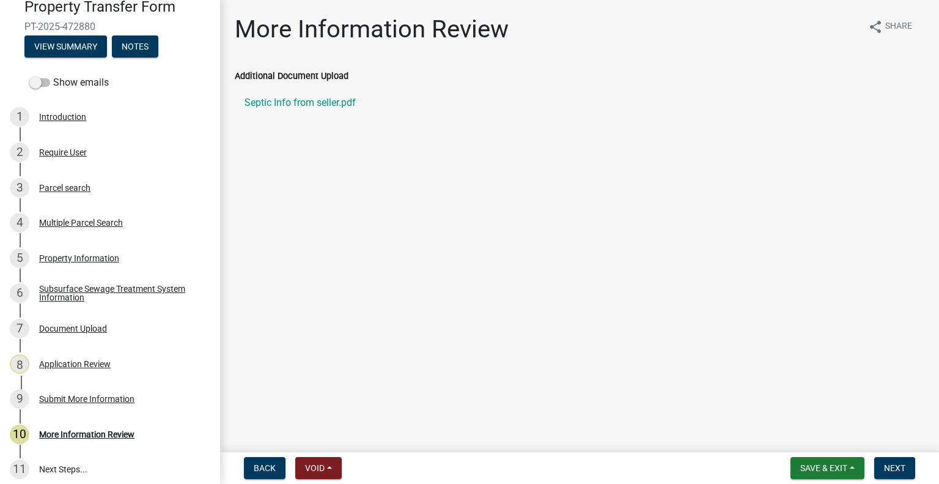
scroll to position [144, 0]
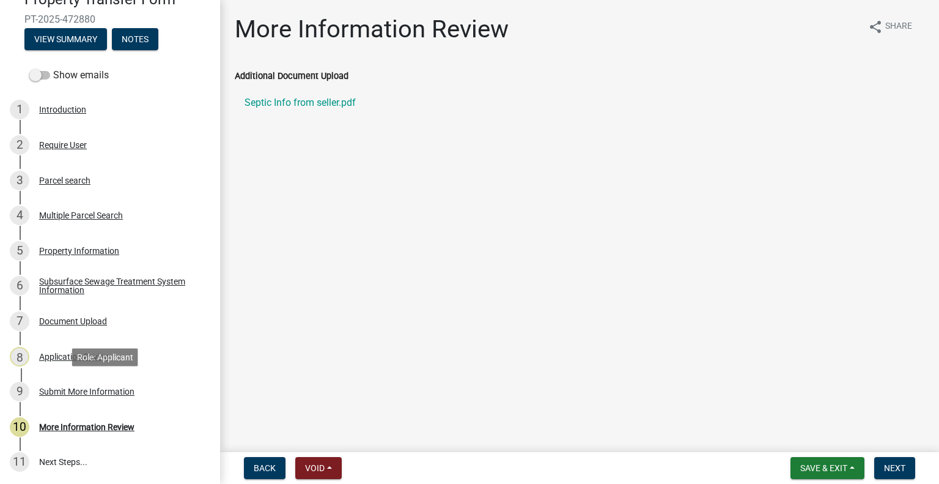
click at [113, 396] on div "Submit More Information" at bounding box center [86, 391] width 95 height 9
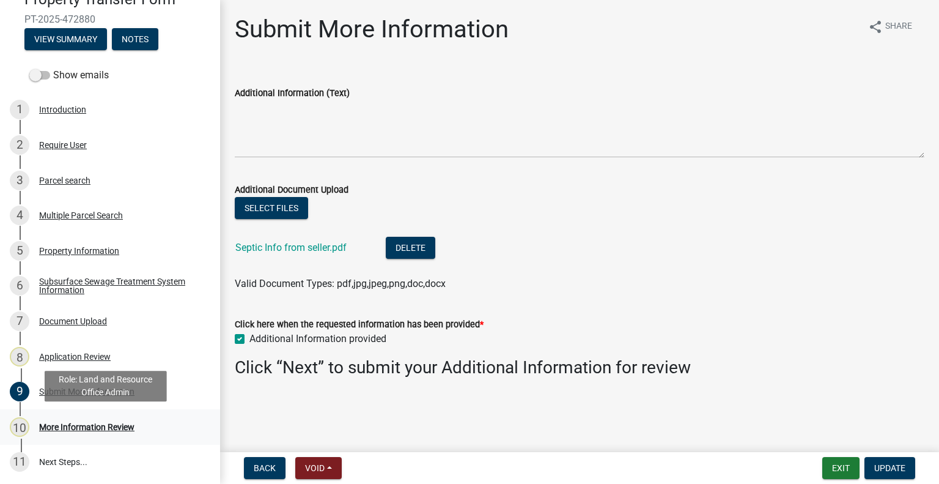
click at [91, 433] on div "10 More Information Review" at bounding box center [105, 427] width 191 height 20
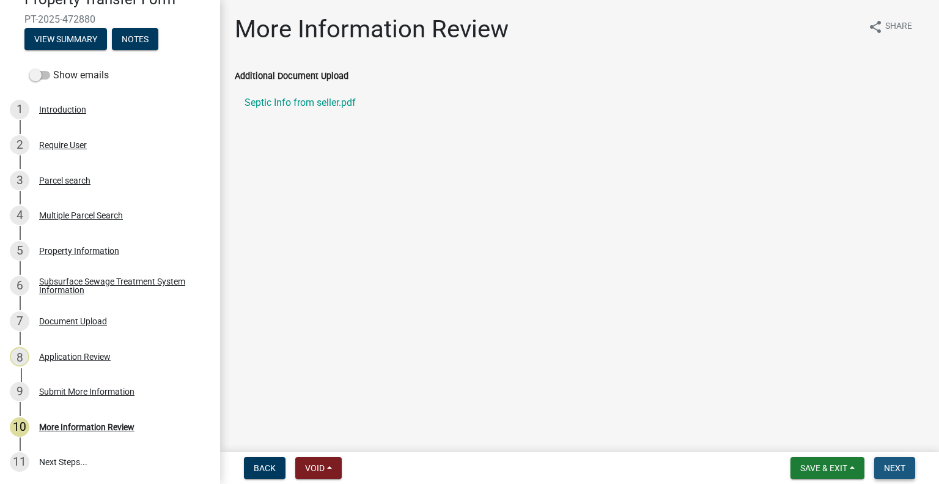
click at [899, 454] on span "Next" at bounding box center [894, 468] width 21 height 10
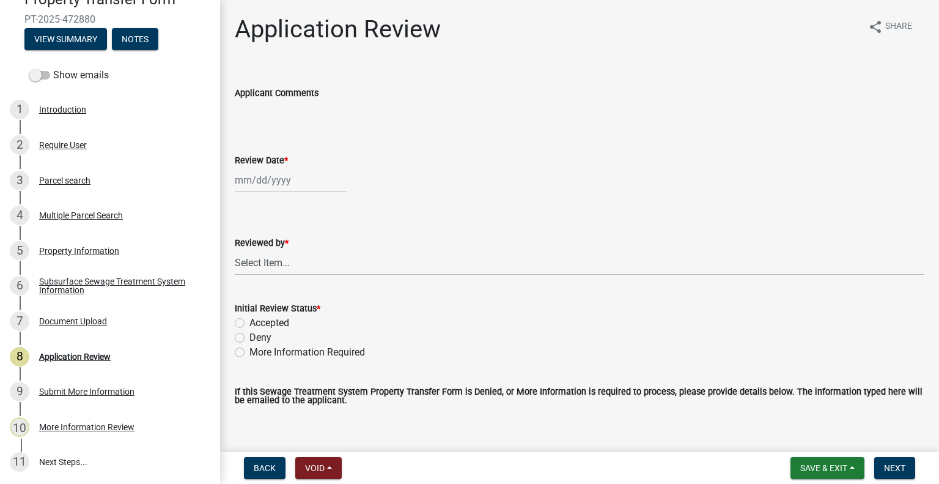
click at [110, 280] on div "Subsurface Sewage Treatment System Information" at bounding box center [119, 285] width 161 height 17
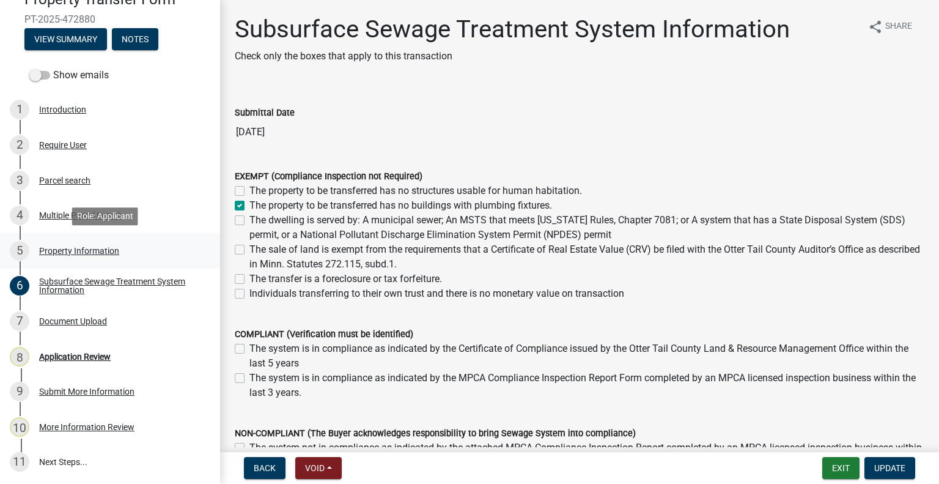
click at [110, 255] on div "5 Property Information" at bounding box center [105, 251] width 191 height 20
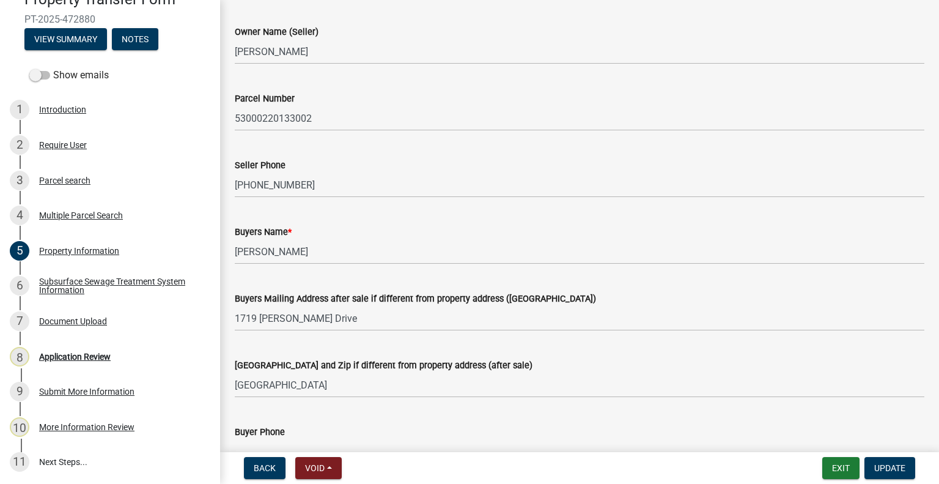
scroll to position [61, 0]
click at [842, 454] on button "Exit" at bounding box center [841, 468] width 37 height 22
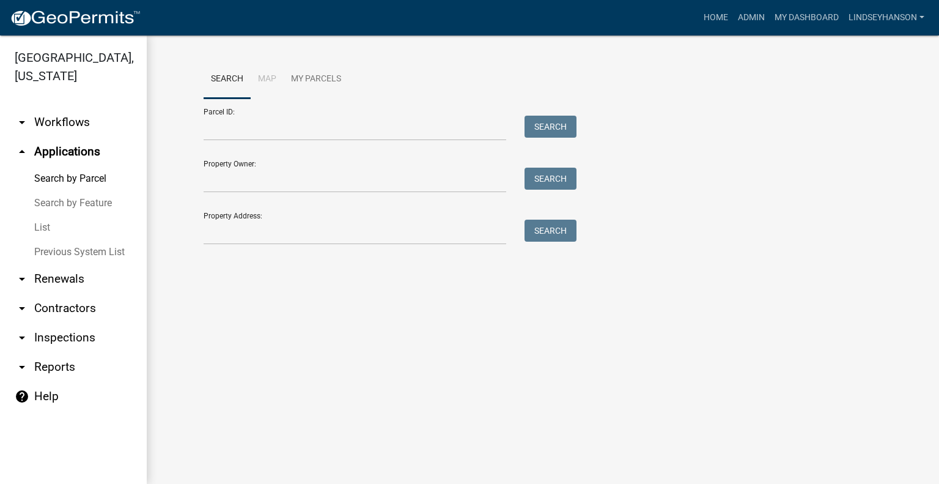
click at [76, 124] on link "arrow_drop_down Workflows" at bounding box center [73, 122] width 147 height 29
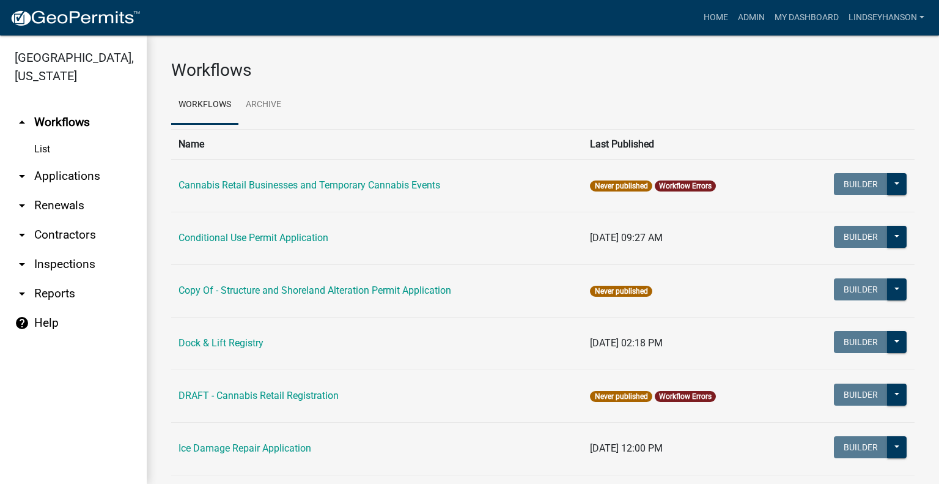
click at [67, 176] on link "arrow_drop_down Applications" at bounding box center [73, 175] width 147 height 29
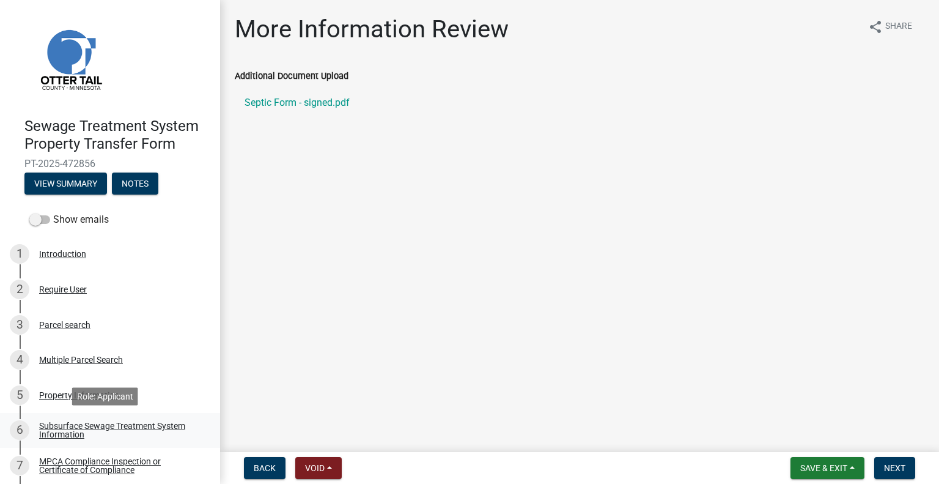
click at [154, 425] on div "Subsurface Sewage Treatment System Information" at bounding box center [119, 429] width 161 height 17
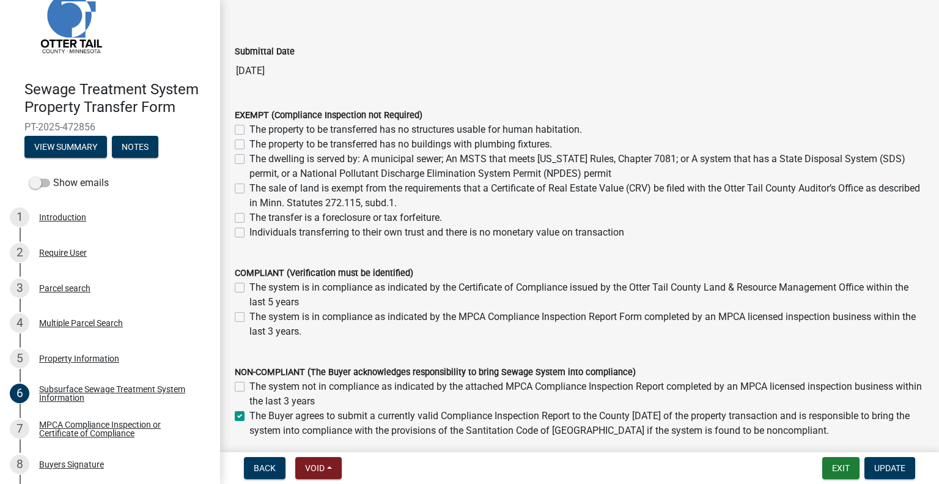
scroll to position [250, 0]
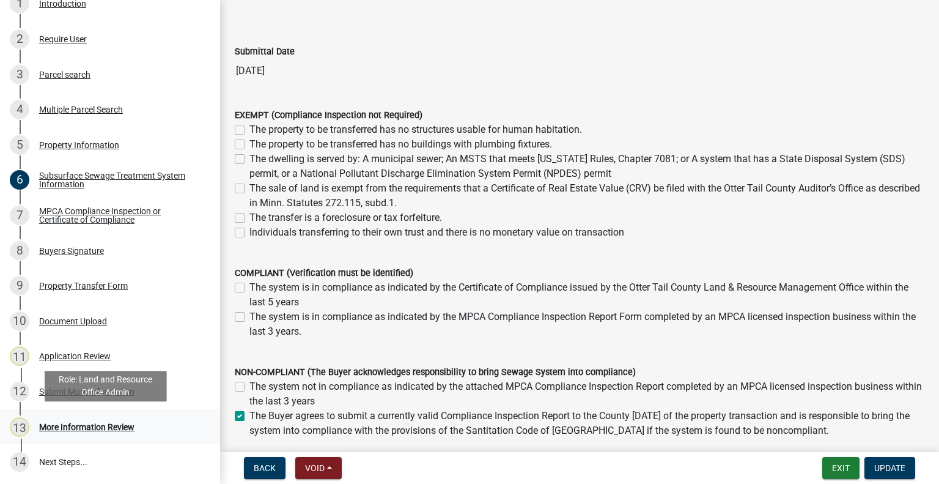
click at [126, 431] on div "More Information Review" at bounding box center [86, 427] width 95 height 9
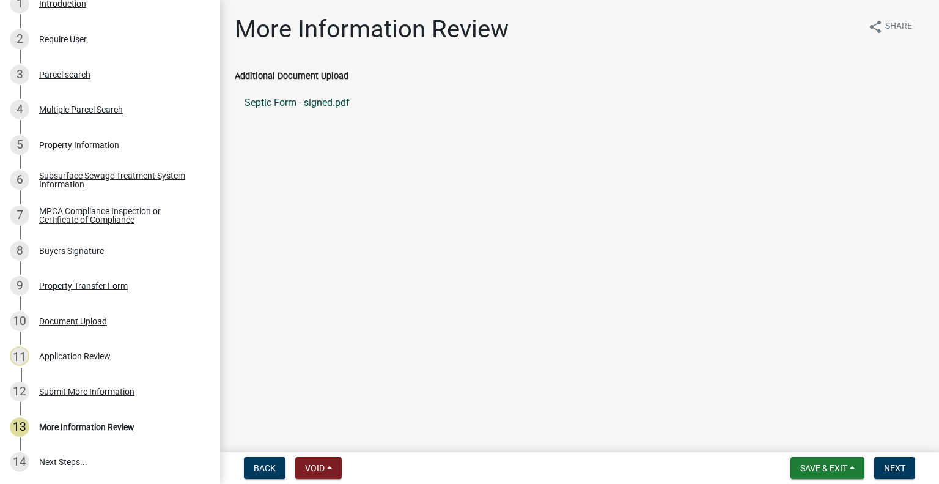
click at [280, 93] on link "Septic Form - signed.pdf" at bounding box center [580, 102] width 690 height 29
click at [73, 75] on div "Parcel search" at bounding box center [64, 74] width 51 height 9
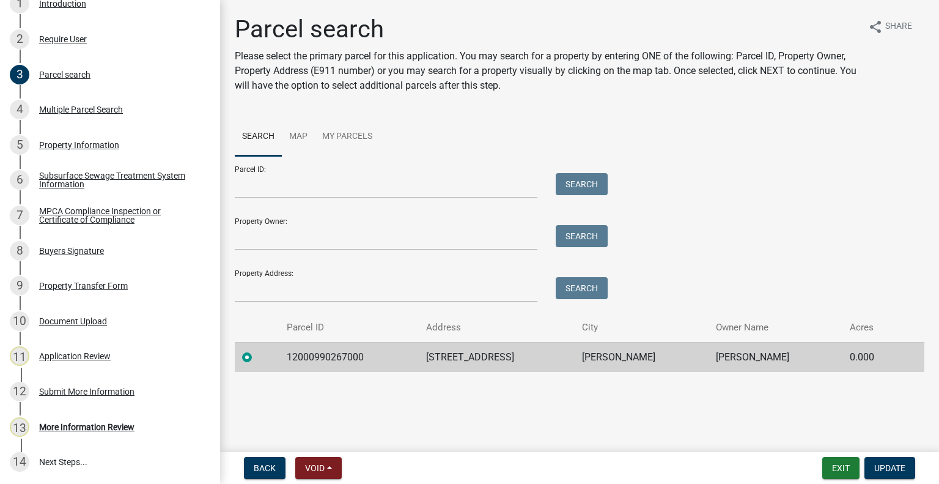
click at [314, 354] on td "12000990267000" at bounding box center [349, 357] width 139 height 30
copy td "12000990267000"
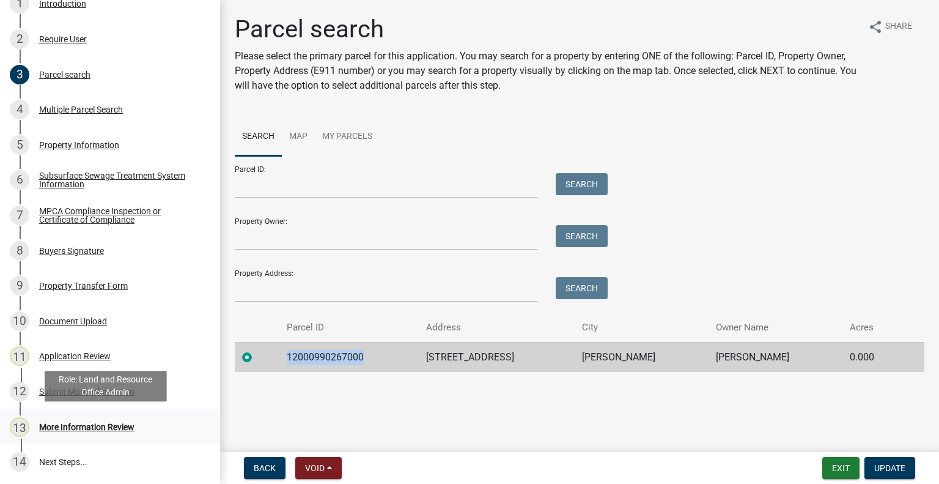
click at [125, 428] on div "More Information Review" at bounding box center [86, 427] width 95 height 9
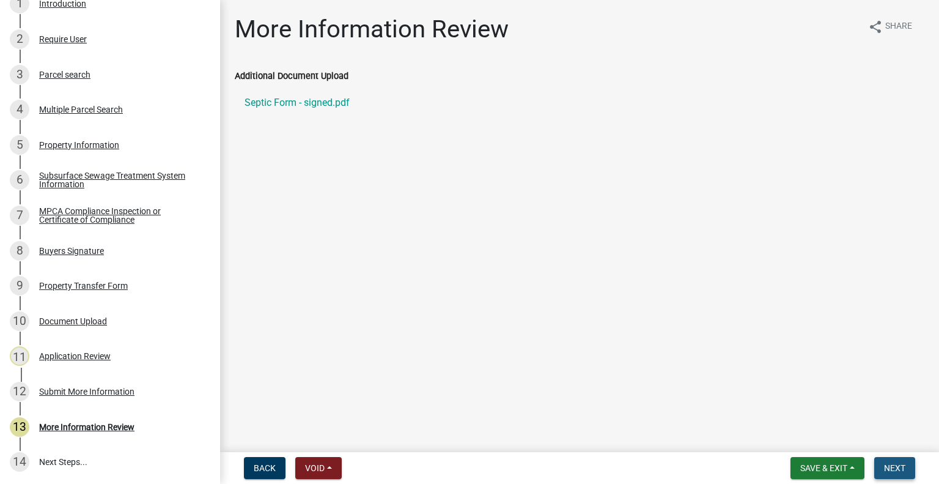
click at [904, 467] on span "Next" at bounding box center [894, 468] width 21 height 10
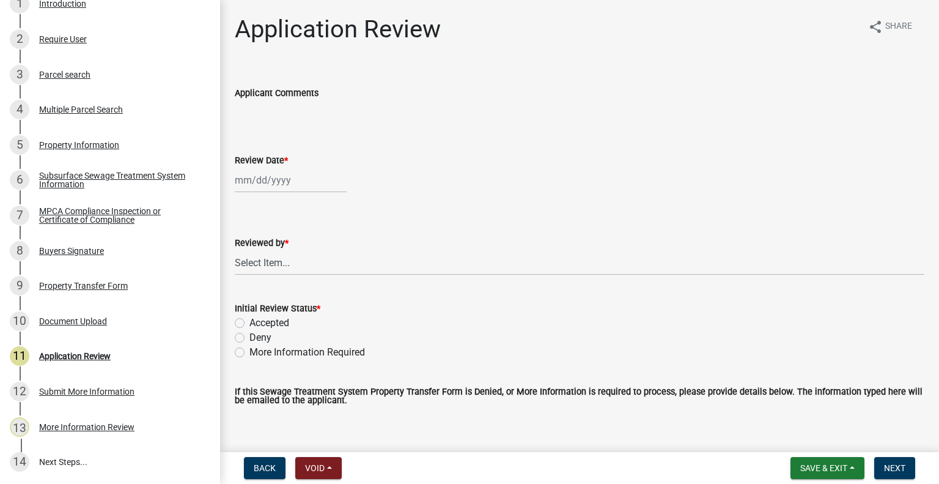
click at [270, 190] on div at bounding box center [291, 180] width 112 height 25
select select "9"
select select "2025"
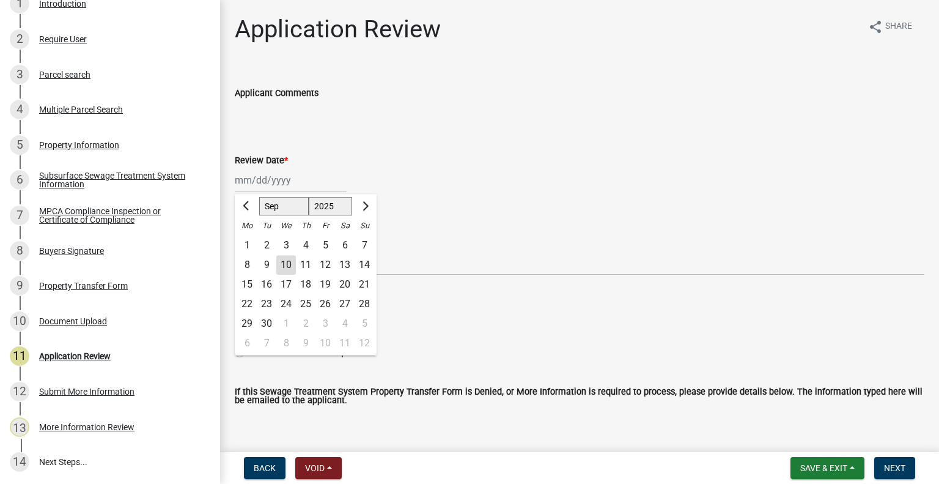
click at [286, 261] on div "10" at bounding box center [286, 265] width 20 height 20
type input "[DATE]"
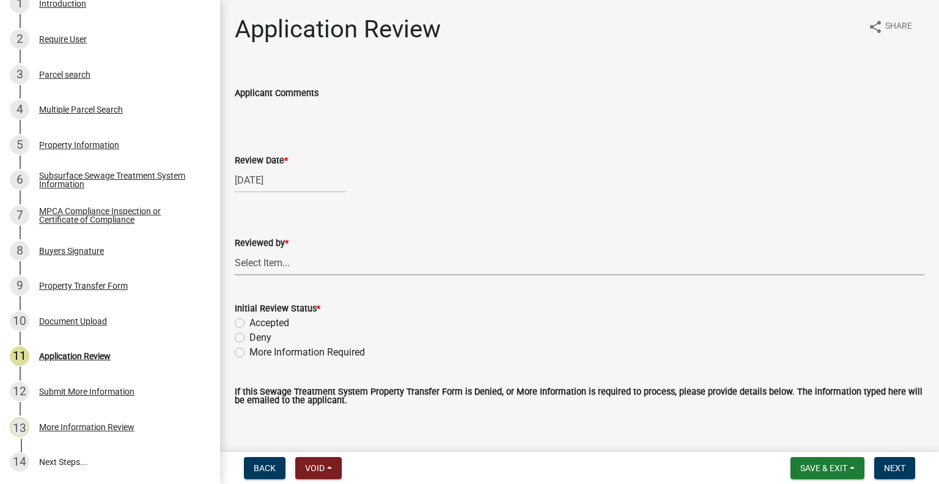
click at [286, 256] on select "Select Item... Alexis Newark Amy Busko Andrea Perales Brittany Tollefson Christ…" at bounding box center [580, 262] width 690 height 25
click at [235, 250] on select "Select Item... Alexis Newark Amy Busko Andrea Perales Brittany Tollefson Christ…" at bounding box center [580, 262] width 690 height 25
select select "2217fab6-25d2-4df2-8e35-18ddd05e0fe8"
click at [278, 323] on label "Accepted" at bounding box center [270, 323] width 40 height 15
click at [258, 323] on input "Accepted" at bounding box center [254, 320] width 8 height 8
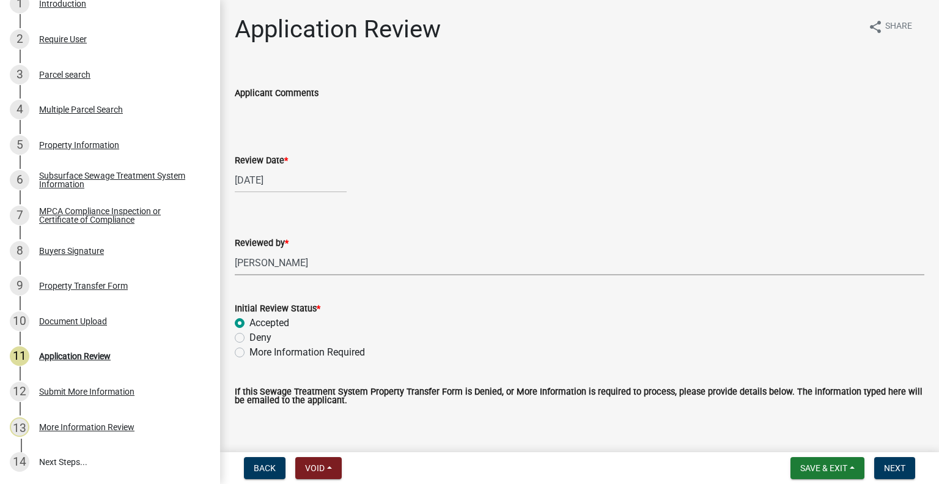
radio input "true"
drag, startPoint x: 898, startPoint y: 464, endPoint x: 727, endPoint y: 368, distance: 195.8
click at [898, 464] on span "Next" at bounding box center [894, 468] width 21 height 10
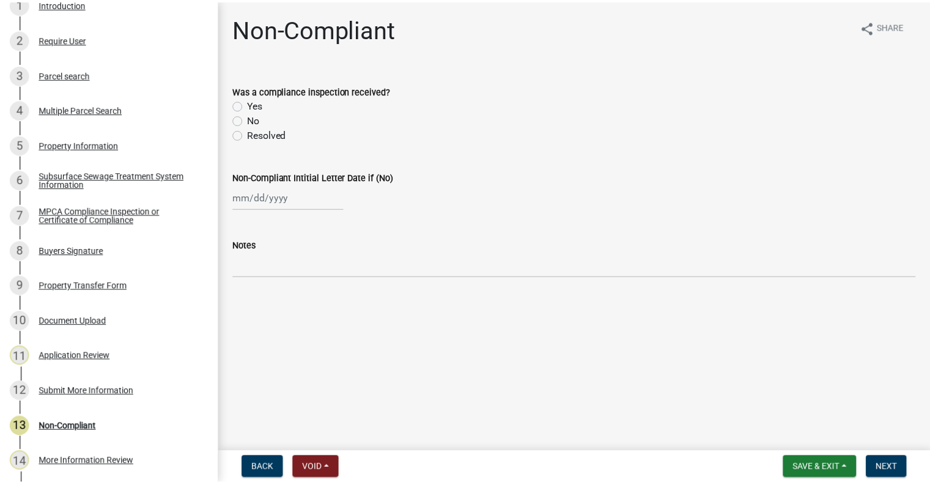
scroll to position [286, 0]
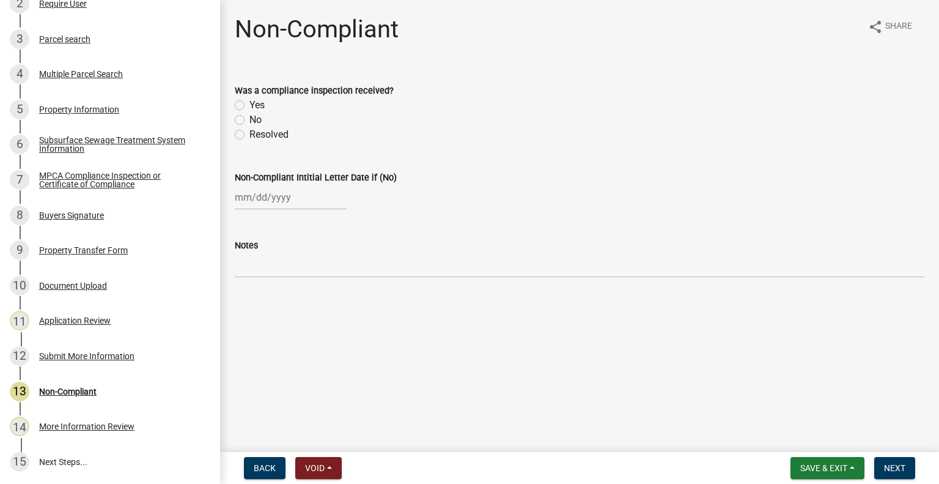
click at [250, 104] on label "Yes" at bounding box center [257, 105] width 15 height 15
click at [250, 104] on input "Yes" at bounding box center [254, 102] width 8 height 8
radio input "true"
click at [897, 467] on span "Next" at bounding box center [894, 468] width 21 height 10
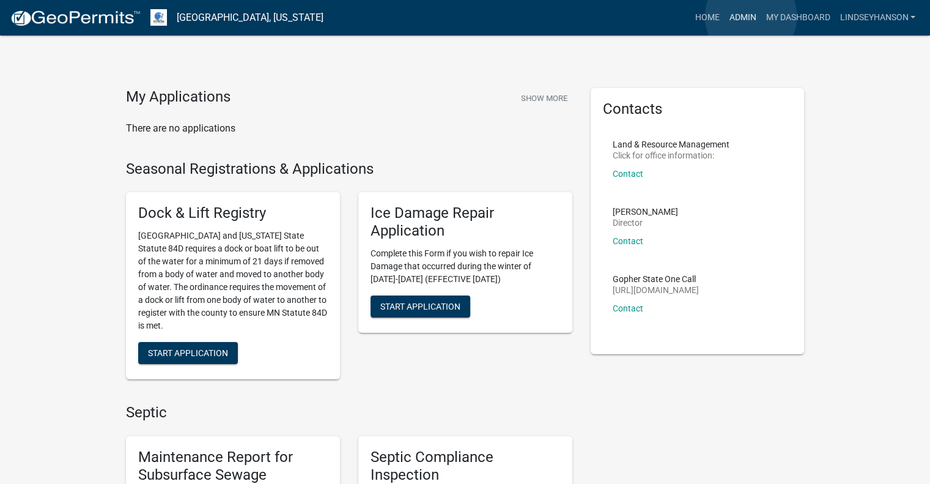
click at [751, 17] on link "Admin" at bounding box center [742, 17] width 37 height 23
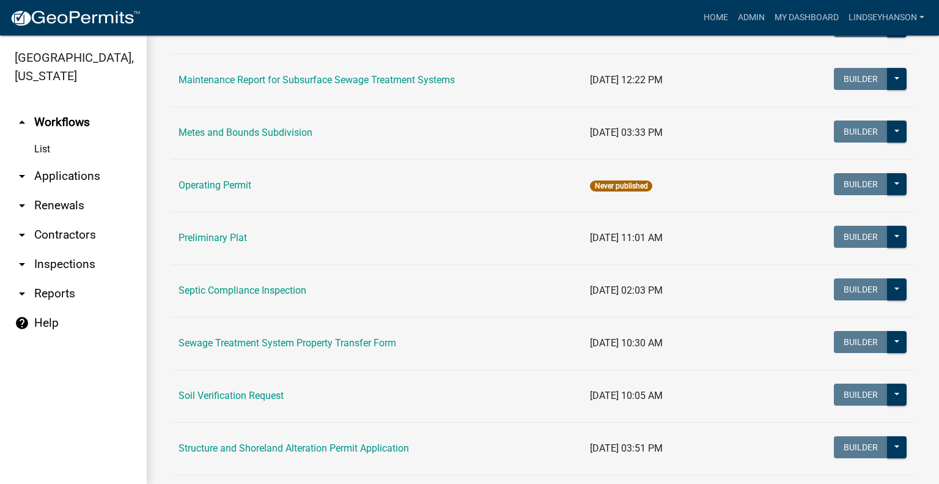
scroll to position [476, 0]
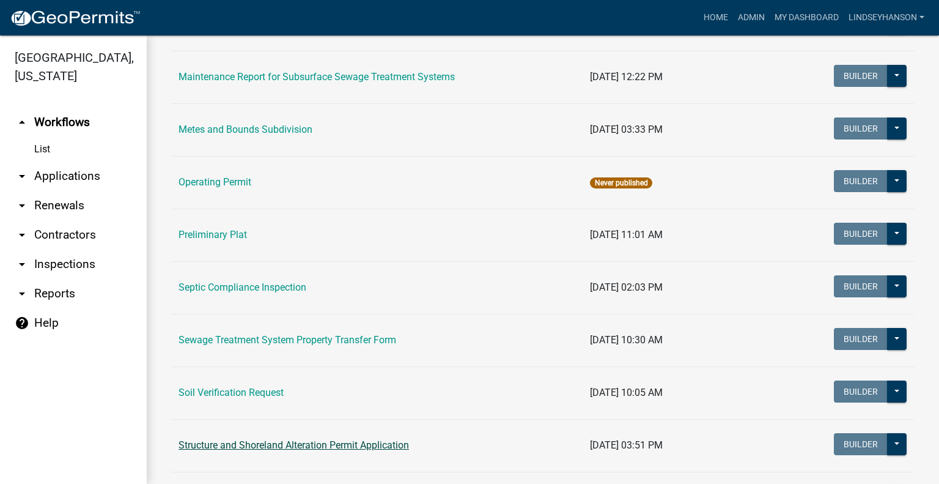
click at [379, 442] on link "Structure and Shoreland Alteration Permit Application" at bounding box center [294, 445] width 231 height 12
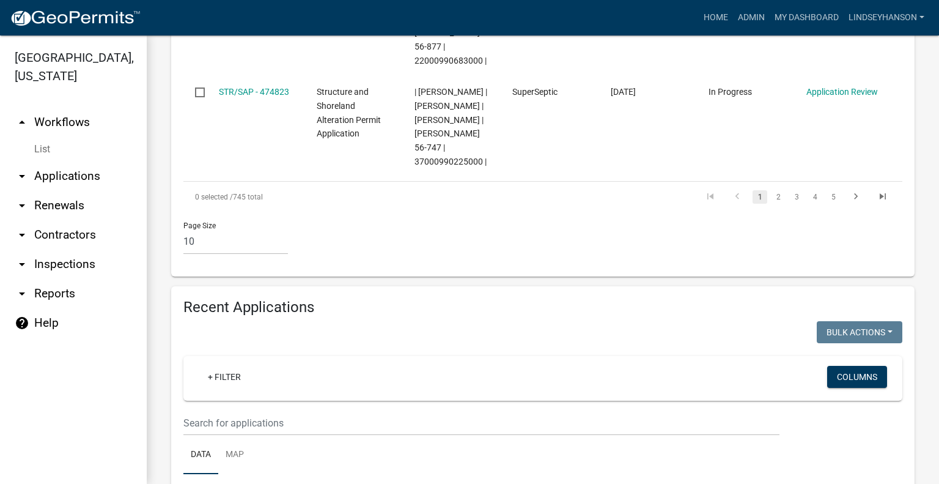
scroll to position [1326, 0]
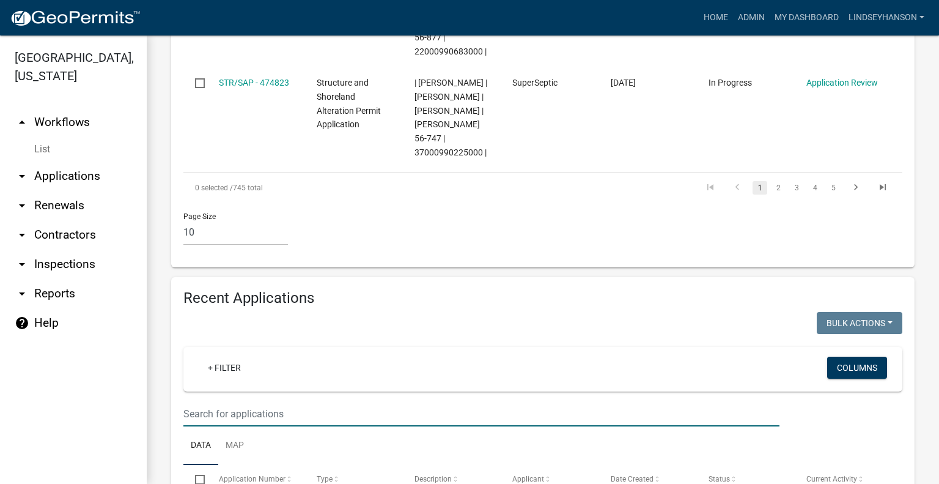
click at [315, 401] on input "text" at bounding box center [481, 413] width 596 height 25
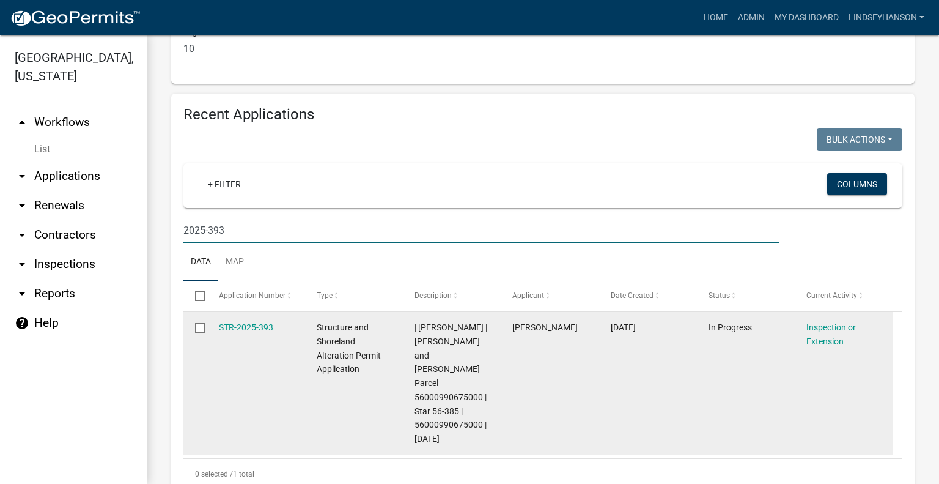
scroll to position [1454, 0]
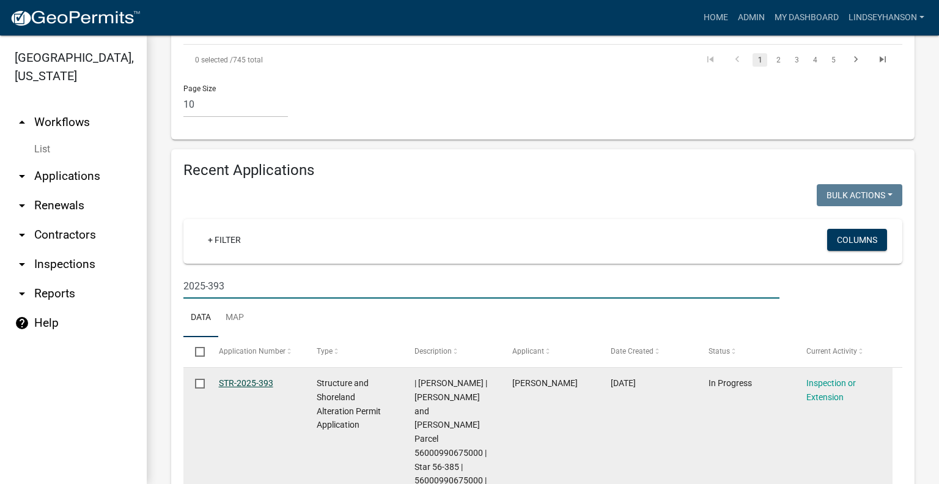
type input "2025-393"
click at [241, 378] on link "STR-2025-393" at bounding box center [246, 383] width 54 height 10
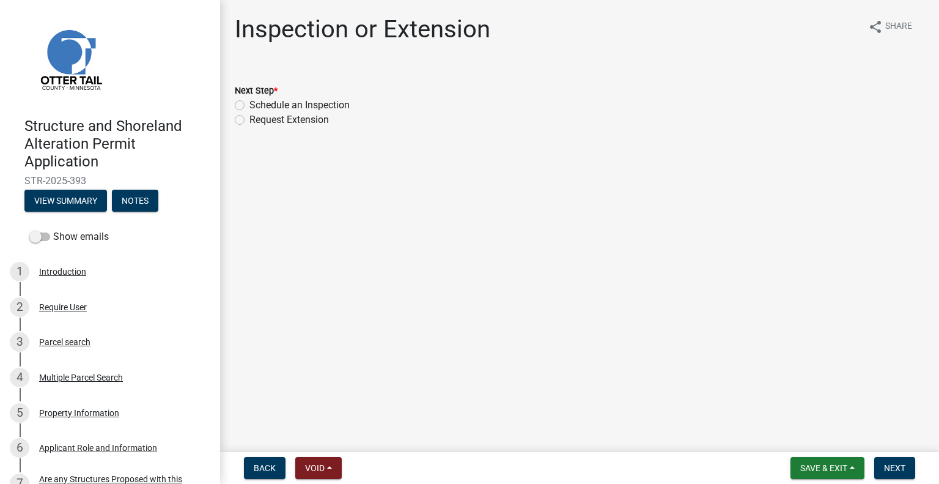
click at [342, 106] on label "Schedule an Inspection" at bounding box center [300, 105] width 100 height 15
click at [258, 106] on input "Schedule an Inspection" at bounding box center [254, 102] width 8 height 8
radio input "true"
click at [889, 473] on button "Next" at bounding box center [895, 468] width 41 height 22
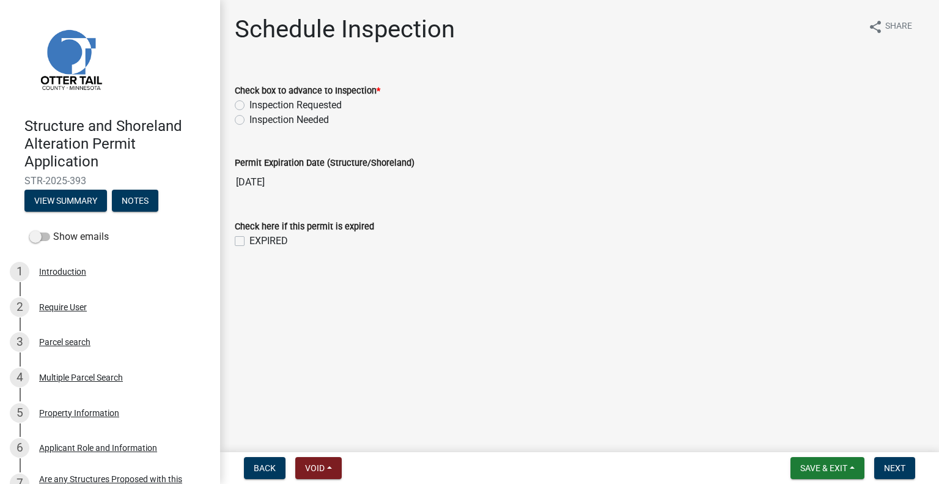
click at [328, 100] on label "Inspection Requested" at bounding box center [296, 105] width 92 height 15
click at [258, 100] on input "Inspection Requested" at bounding box center [254, 102] width 8 height 8
radio input "true"
click at [890, 470] on span "Next" at bounding box center [894, 468] width 21 height 10
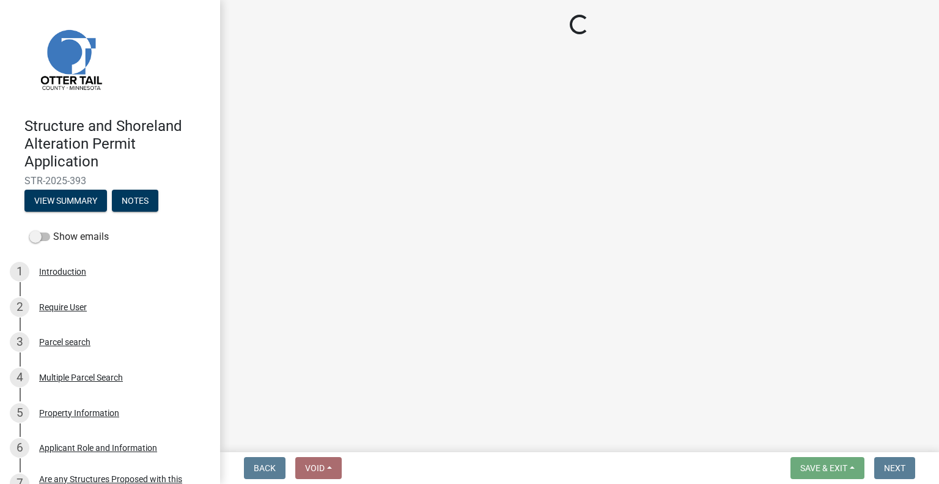
select select "710d5f49-2663-4e73-9718-d0c4e189f5ed"
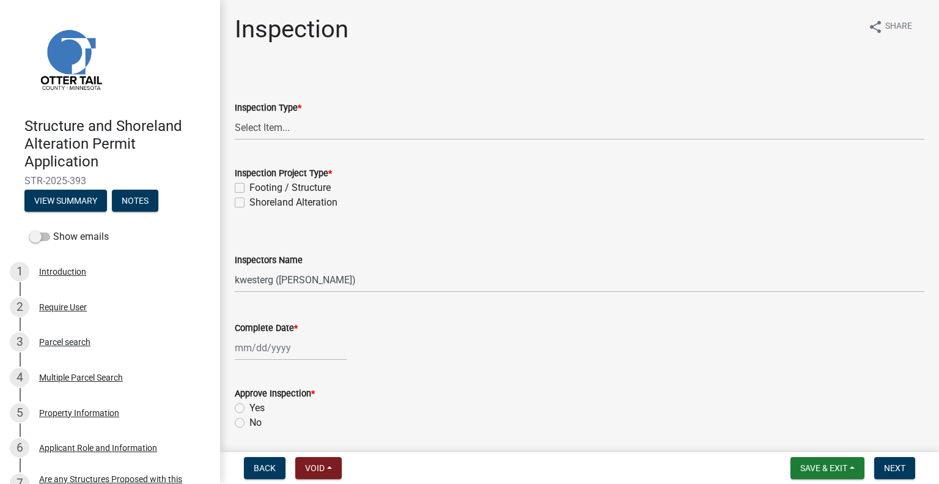
click at [848, 481] on nav "Back Void Withdraw Lock Expire Void Save & Exit Save Save & Exit Next" at bounding box center [579, 468] width 719 height 32
click at [845, 472] on span "Save & Exit" at bounding box center [824, 468] width 47 height 10
click at [823, 440] on button "Save & Exit" at bounding box center [816, 435] width 98 height 29
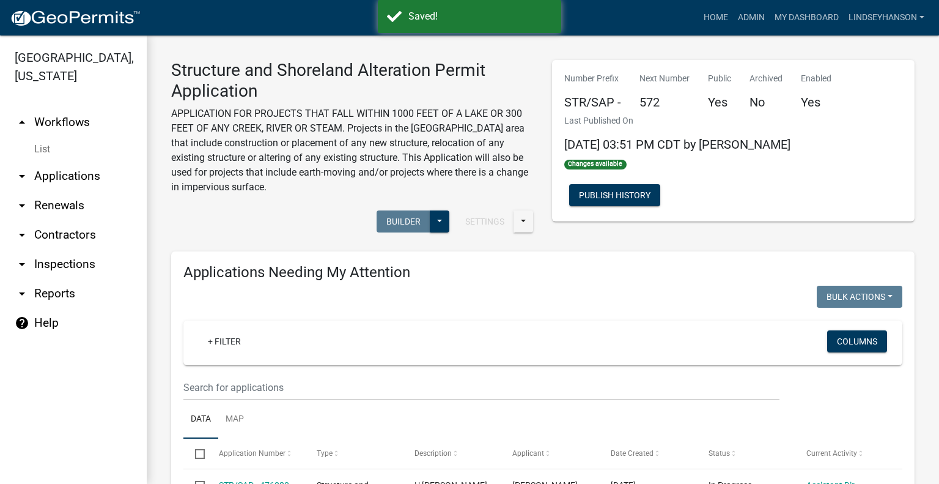
click at [91, 173] on link "arrow_drop_down Applications" at bounding box center [73, 175] width 147 height 29
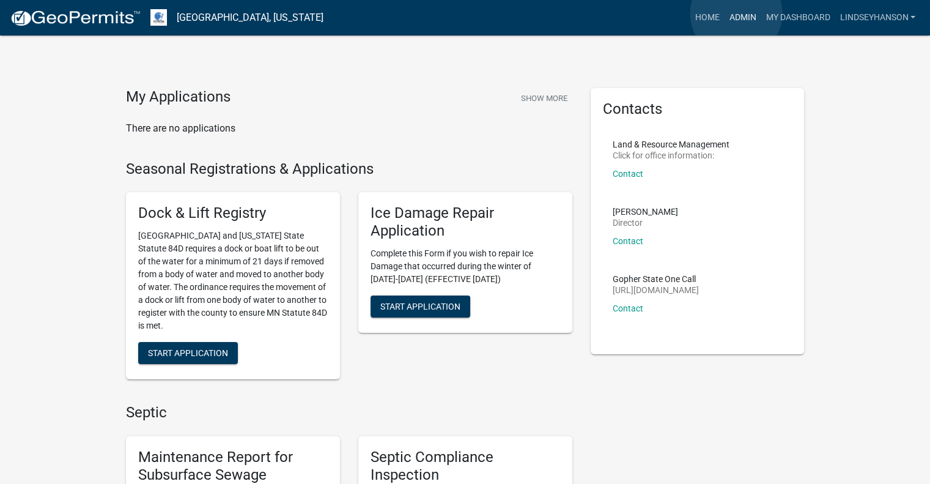
click at [736, 13] on link "Admin" at bounding box center [742, 17] width 37 height 23
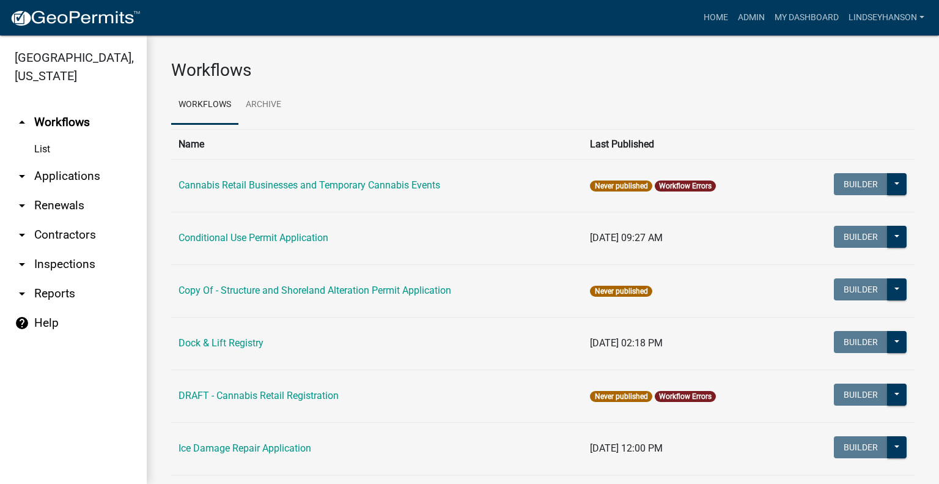
click at [86, 174] on link "arrow_drop_down Applications" at bounding box center [73, 175] width 147 height 29
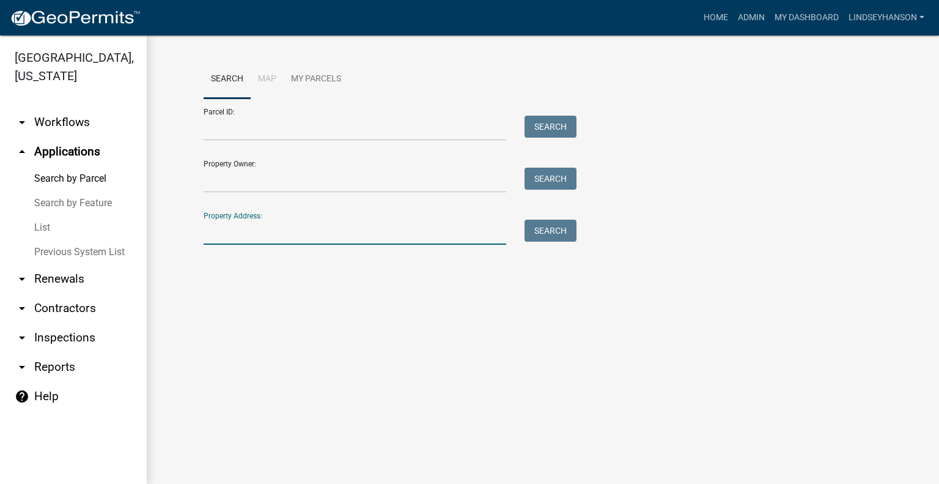
click at [284, 229] on input "Property Address:" at bounding box center [355, 232] width 303 height 25
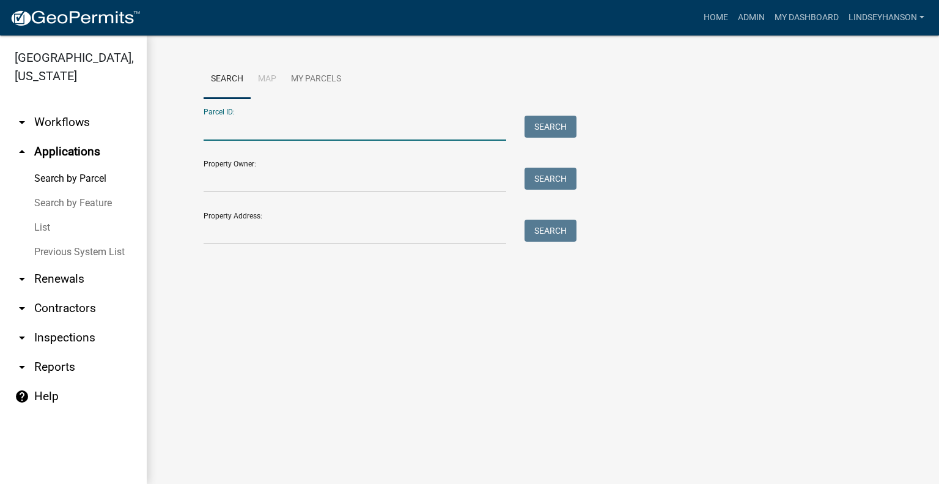
click at [254, 127] on input "Parcel ID:" at bounding box center [355, 128] width 303 height 25
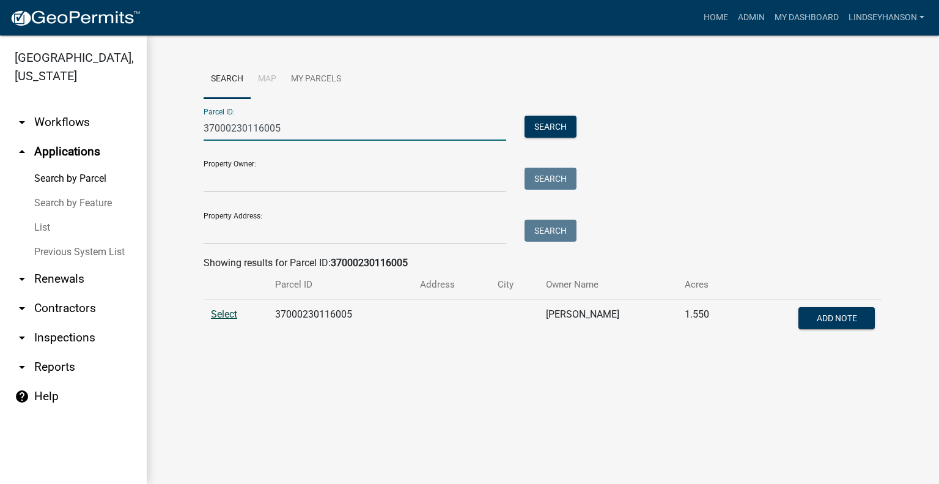
type input "37000230116005"
click at [219, 313] on span "Select" at bounding box center [224, 314] width 26 height 12
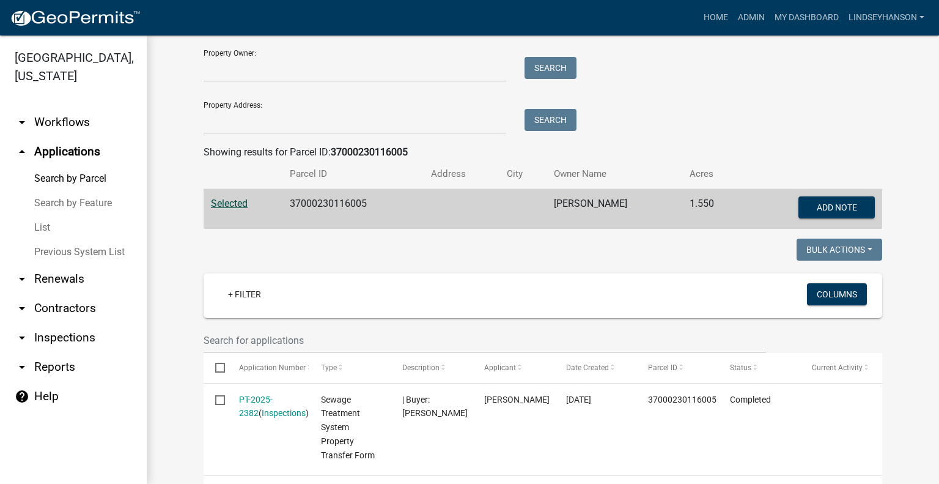
scroll to position [92, 0]
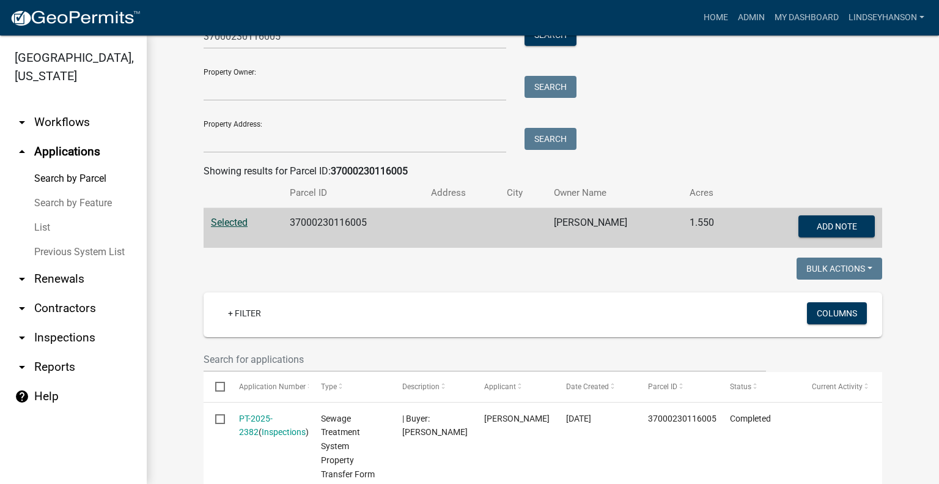
click at [310, 213] on td "37000230116005" at bounding box center [353, 228] width 141 height 40
copy td "37000230116005"
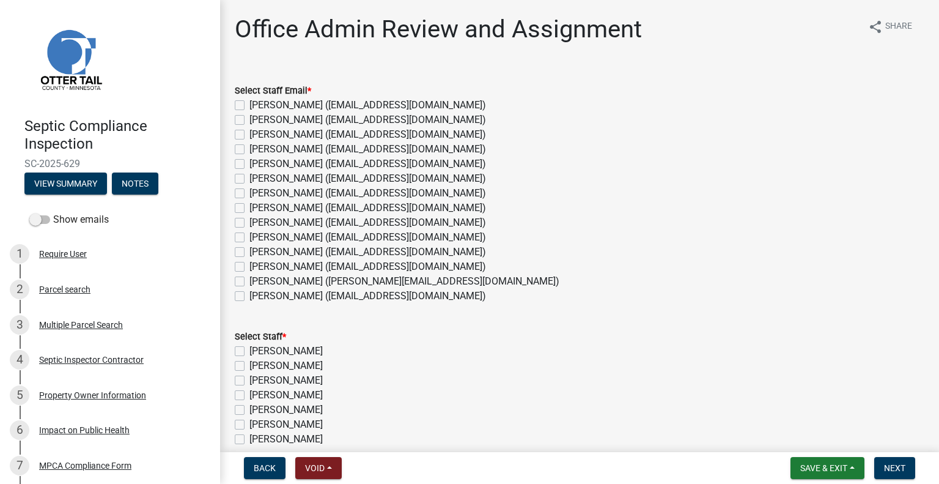
click at [359, 264] on label "[PERSON_NAME] ([EMAIL_ADDRESS][DOMAIN_NAME])" at bounding box center [368, 266] width 237 height 15
click at [258, 264] on input "[PERSON_NAME] ([EMAIL_ADDRESS][DOMAIN_NAME])" at bounding box center [254, 263] width 8 height 8
checkbox input "true"
checkbox input "false"
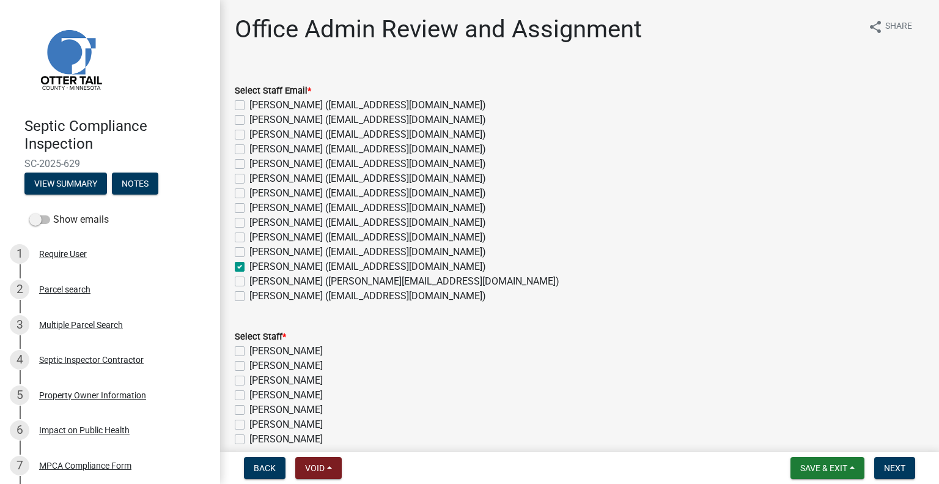
checkbox input "false"
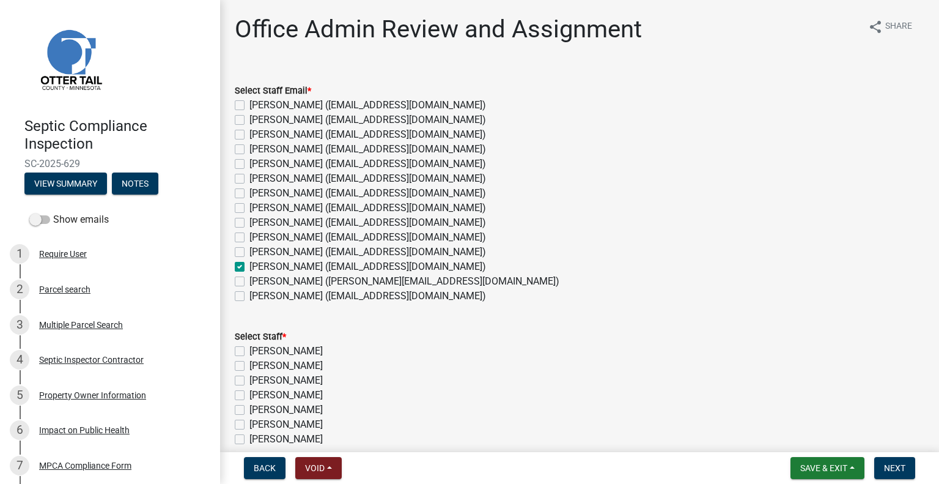
checkbox input "false"
checkbox input "true"
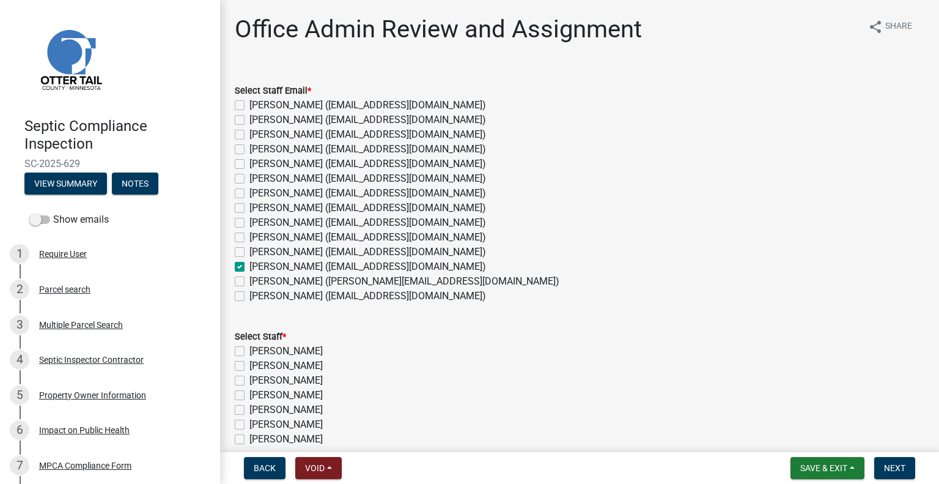
checkbox input "false"
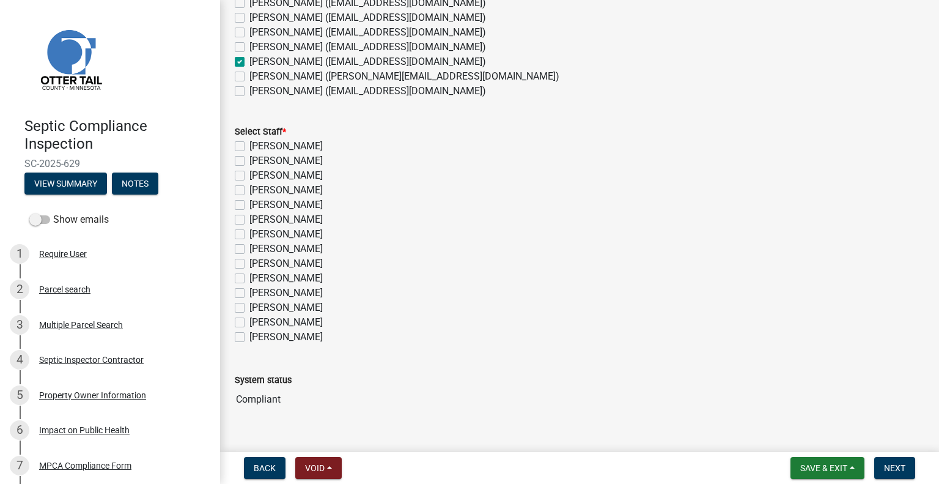
scroll to position [226, 0]
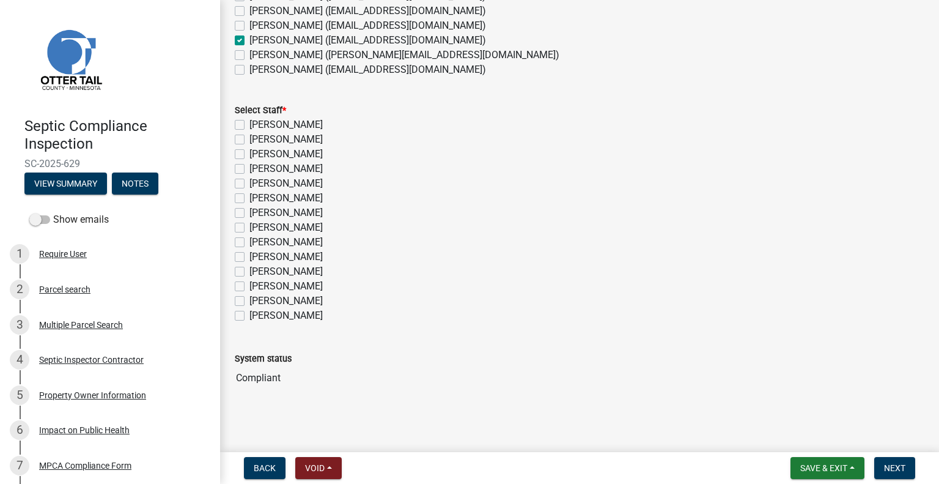
click at [305, 287] on label "Michelle Jevne" at bounding box center [286, 286] width 73 height 15
click at [258, 287] on input "Michelle Jevne" at bounding box center [254, 283] width 8 height 8
checkbox input "true"
checkbox input "false"
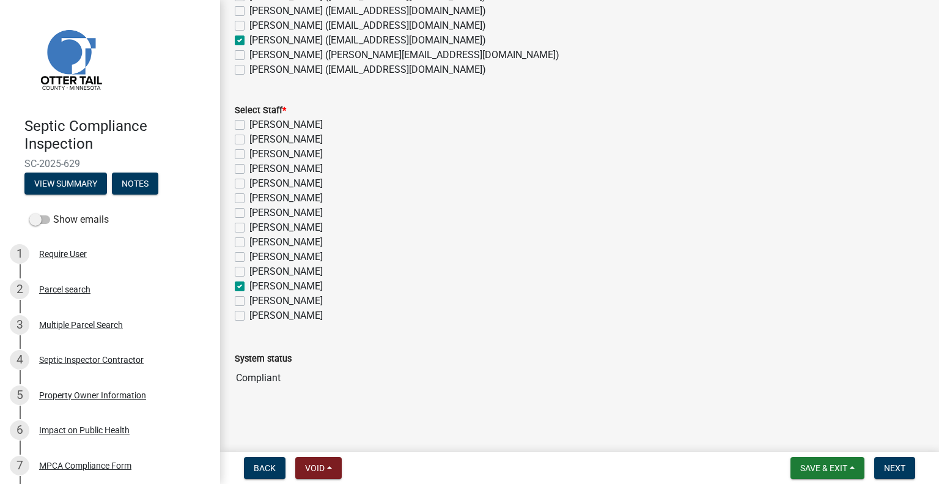
checkbox input "false"
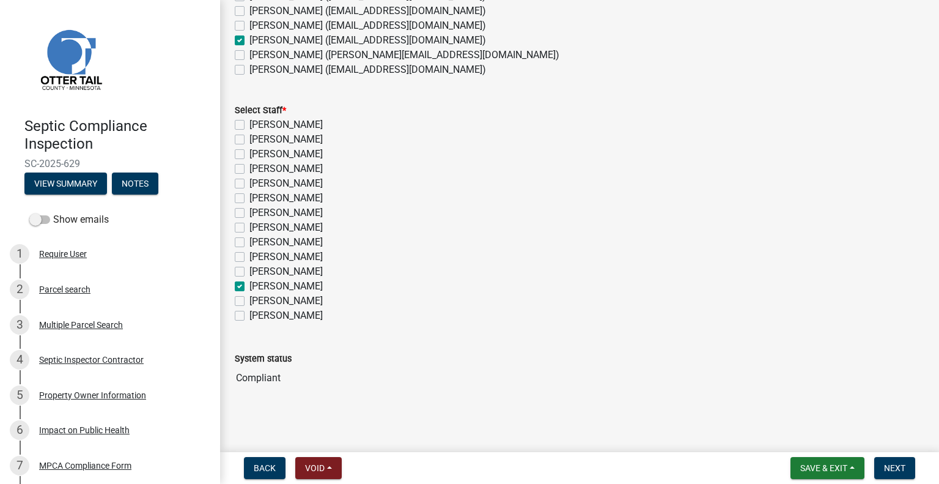
checkbox input "false"
checkbox input "true"
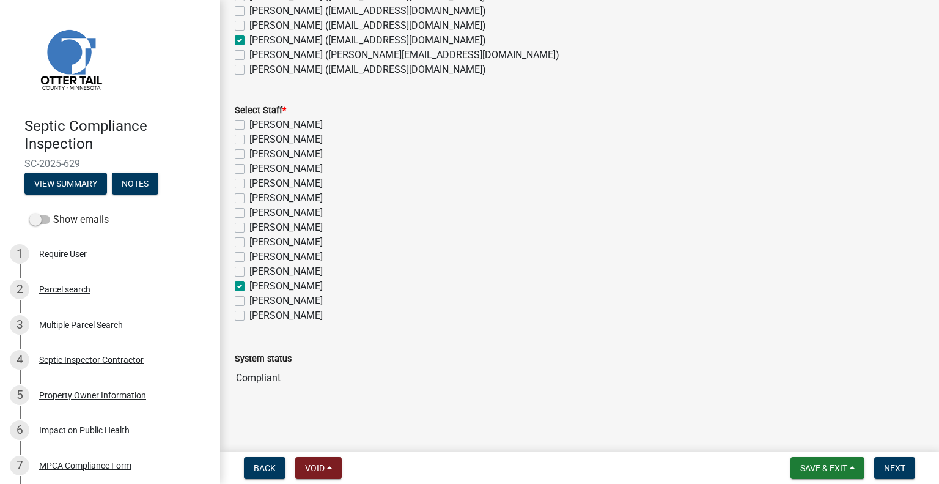
checkbox input "false"
click at [895, 459] on button "Next" at bounding box center [895, 468] width 41 height 22
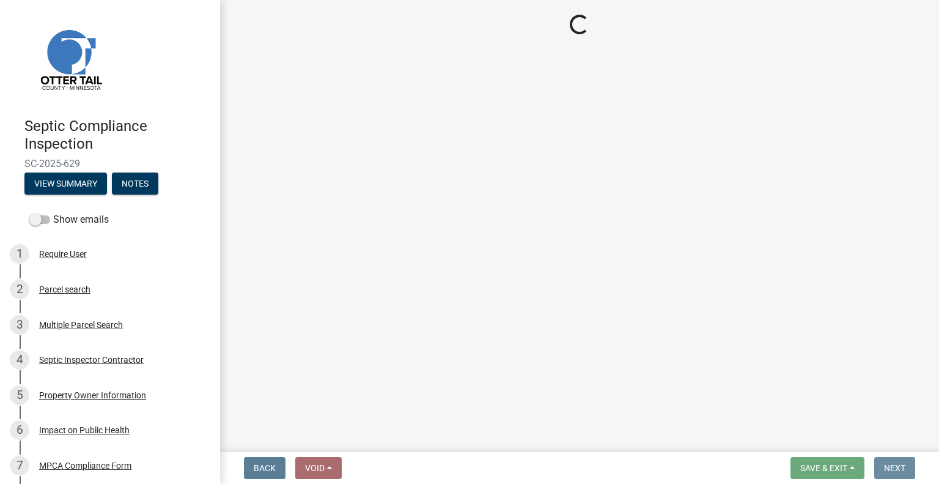
scroll to position [0, 0]
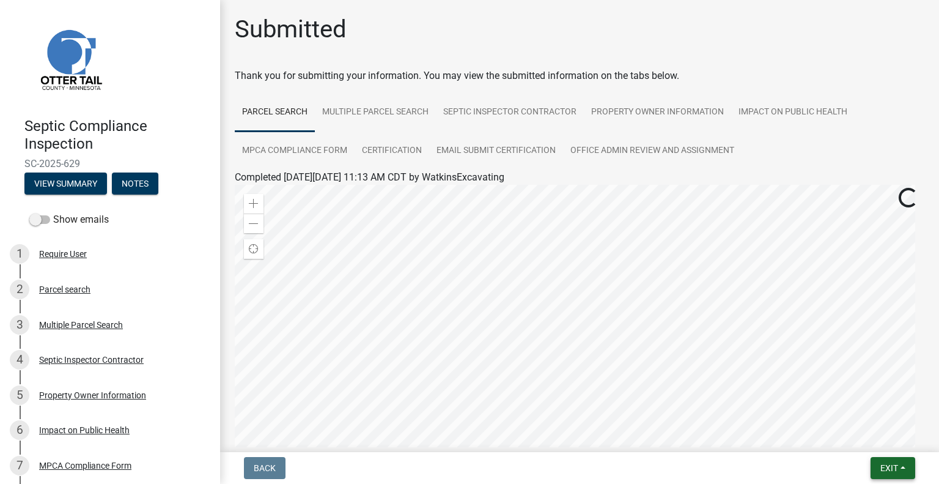
click at [895, 457] on button "Exit" at bounding box center [893, 468] width 45 height 22
click at [871, 437] on button "Save & Exit" at bounding box center [867, 435] width 98 height 29
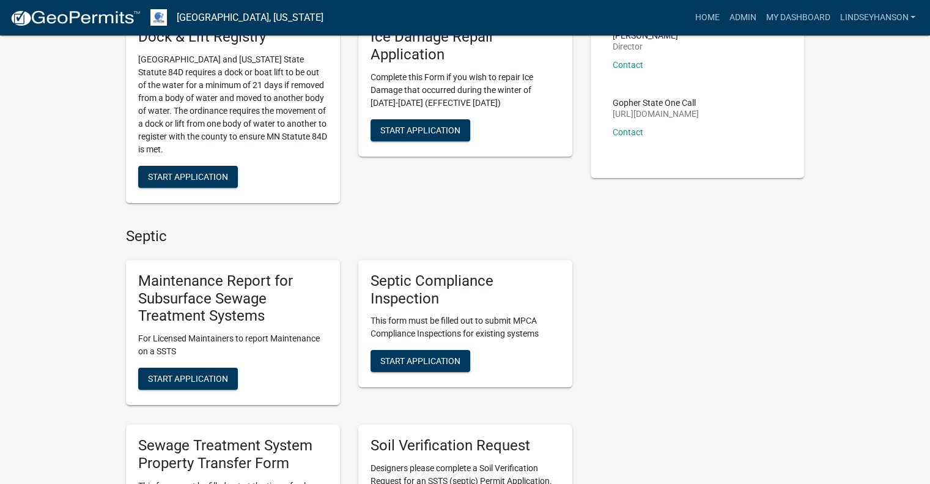
scroll to position [330, 0]
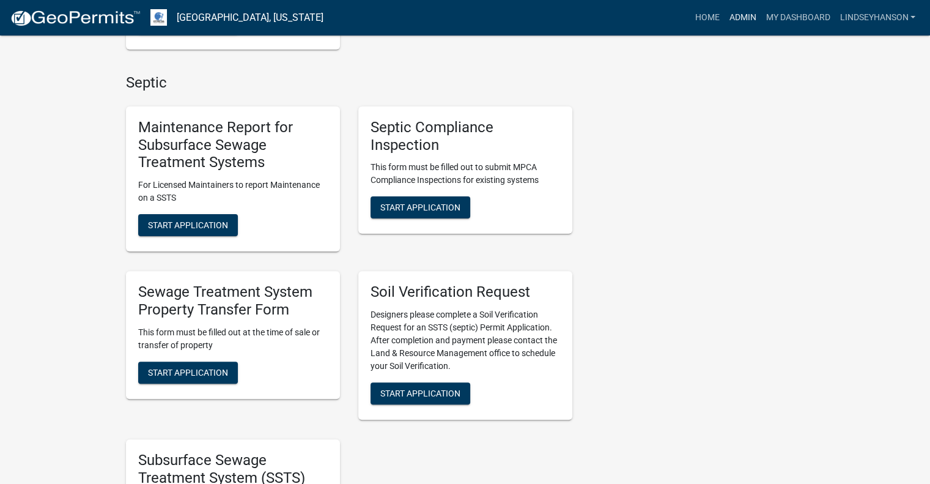
click at [739, 18] on link "Admin" at bounding box center [742, 17] width 37 height 23
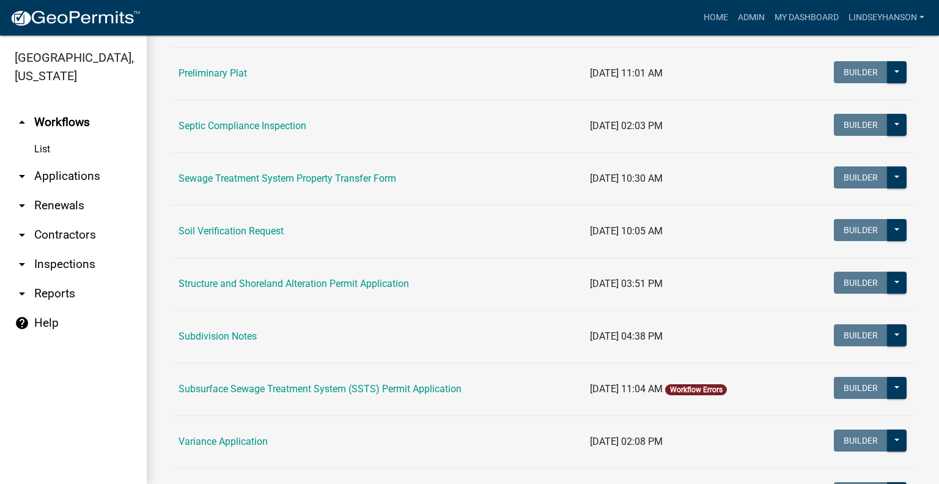
scroll to position [642, 0]
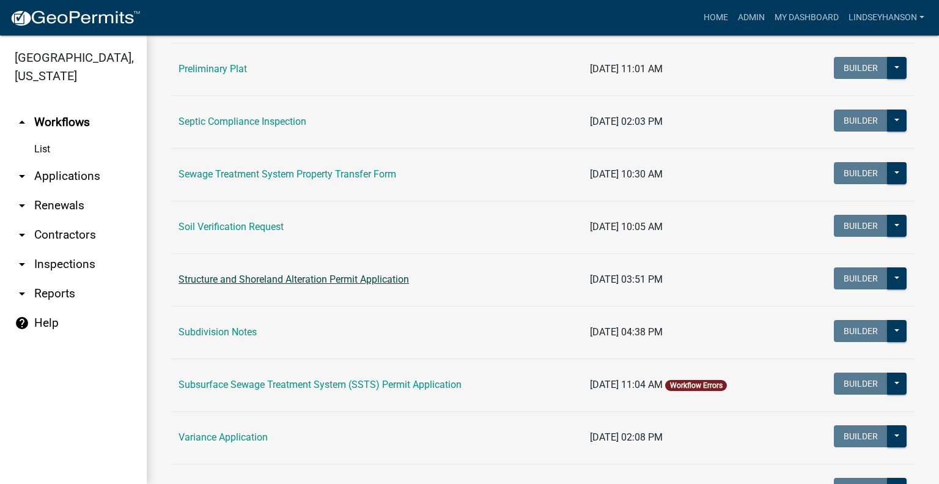
click at [379, 276] on link "Structure and Shoreland Alteration Permit Application" at bounding box center [294, 279] width 231 height 12
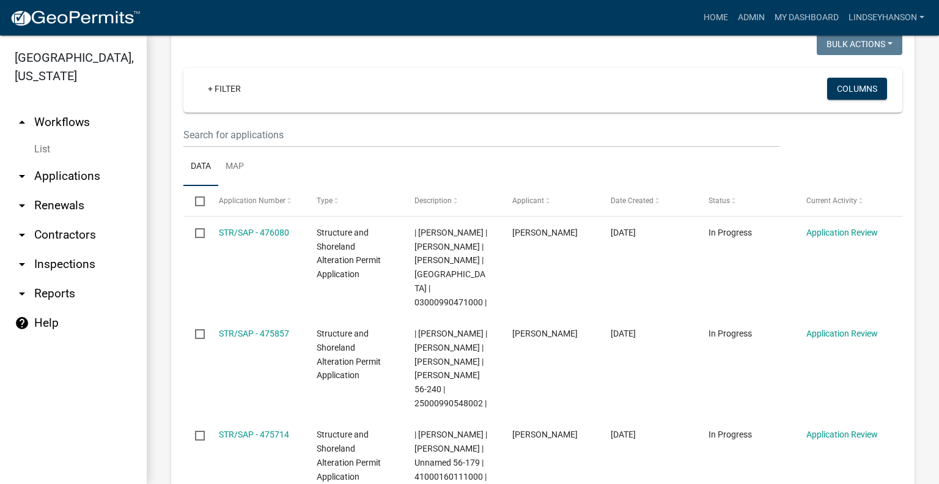
scroll to position [183, 0]
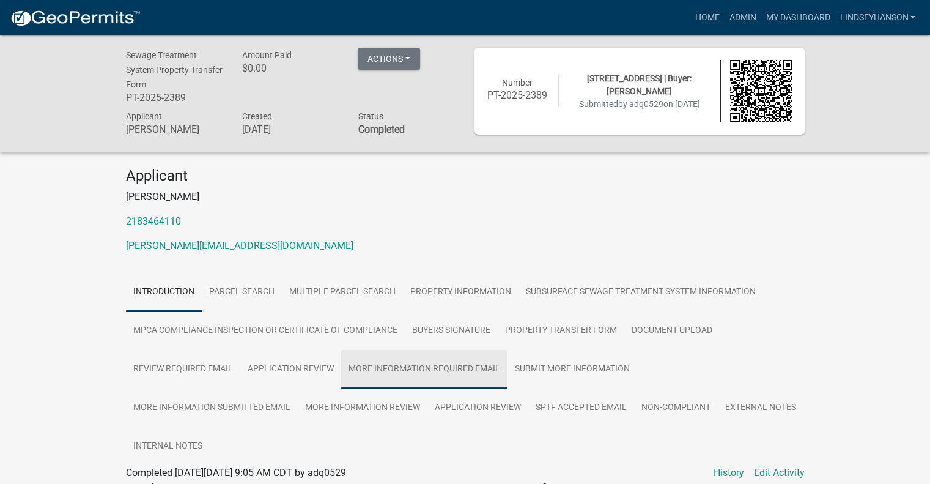
click at [398, 367] on link "More Information Required Email" at bounding box center [424, 369] width 166 height 39
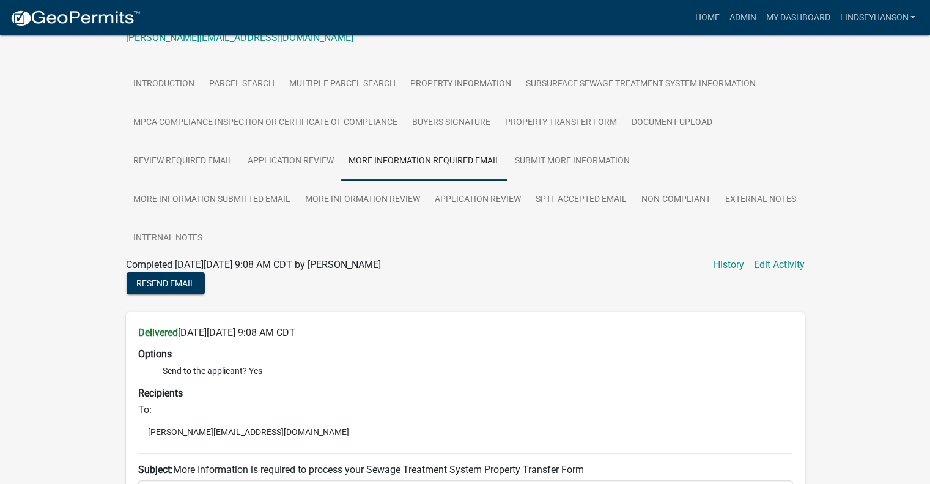
scroll to position [183, 0]
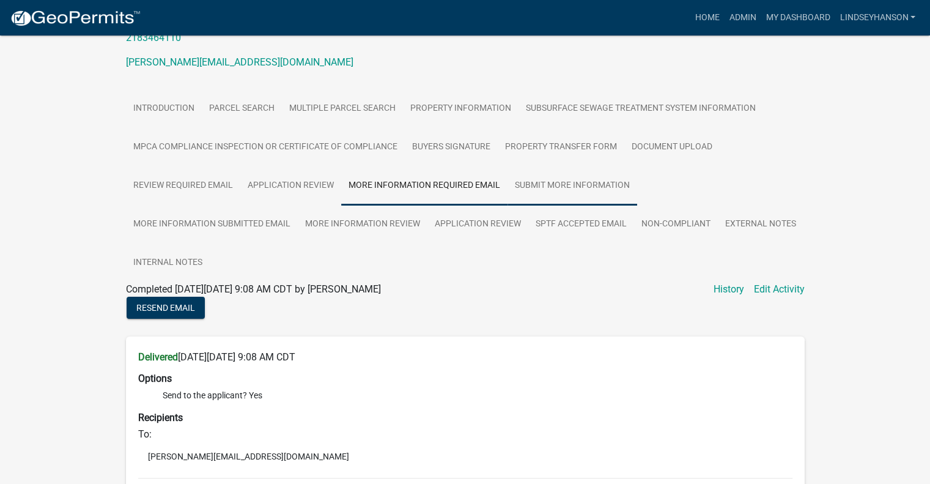
click at [550, 195] on link "Submit More Information" at bounding box center [573, 185] width 130 height 39
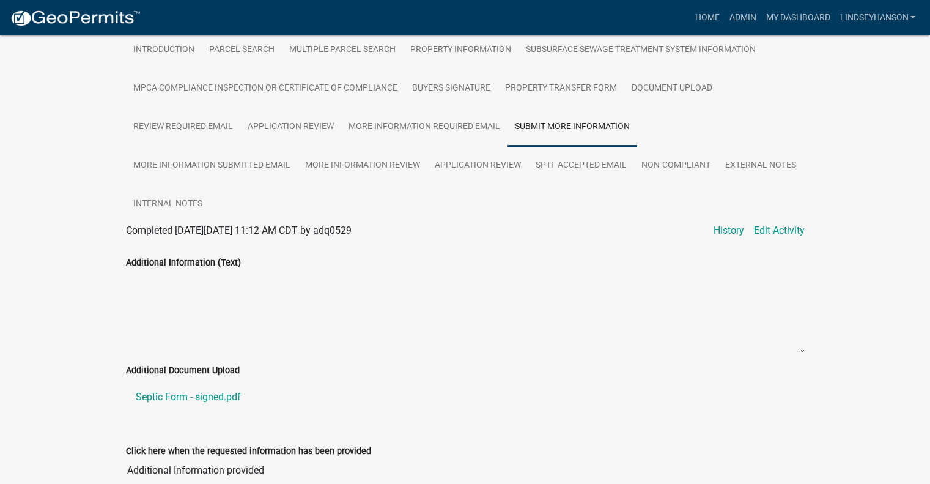
scroll to position [245, 0]
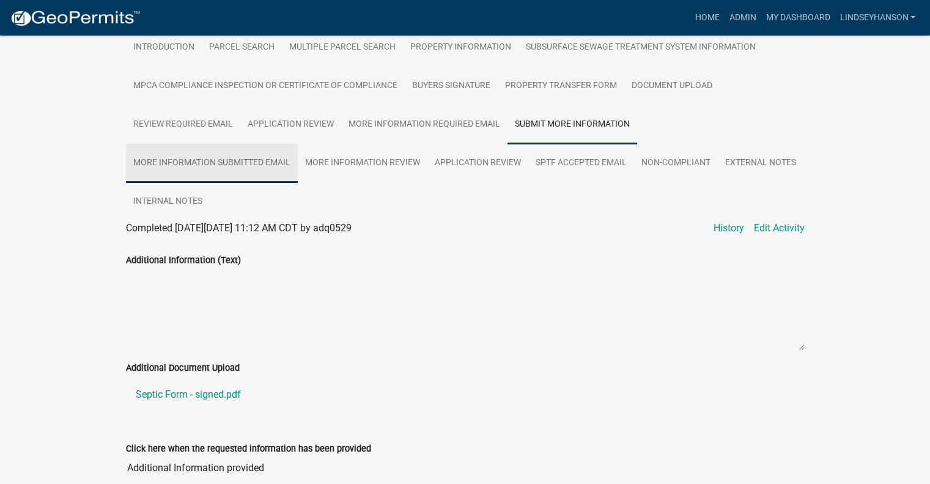
click at [258, 161] on link "More Information Submitted Email" at bounding box center [212, 163] width 172 height 39
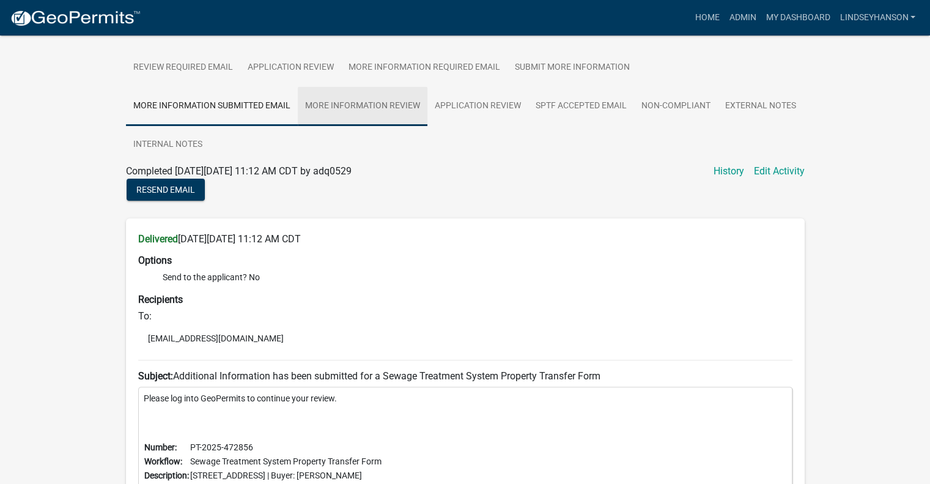
click at [347, 121] on link "More Information Review" at bounding box center [363, 106] width 130 height 39
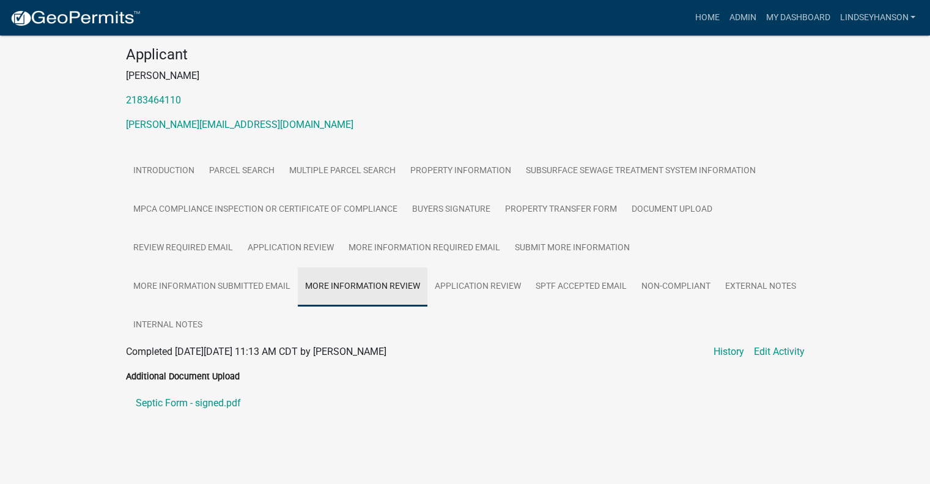
scroll to position [121, 0]
click at [487, 298] on link "Application Review" at bounding box center [478, 286] width 101 height 39
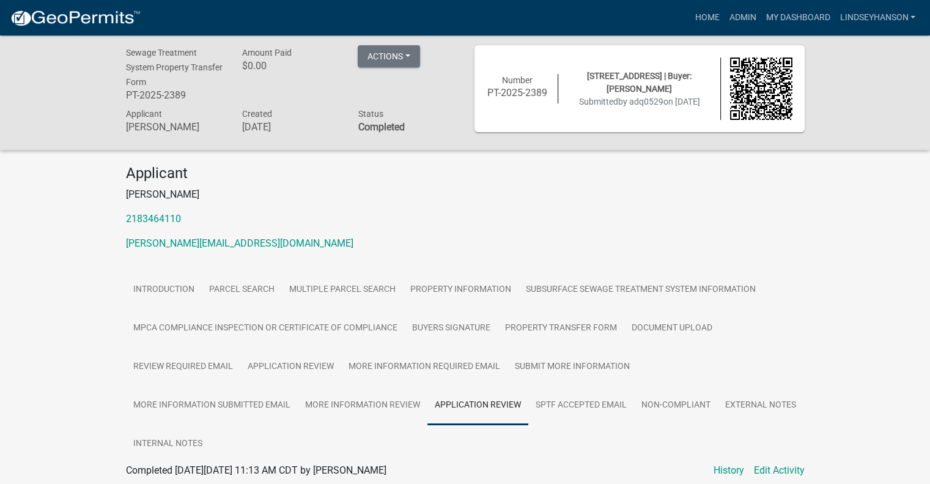
scroll to position [61, 0]
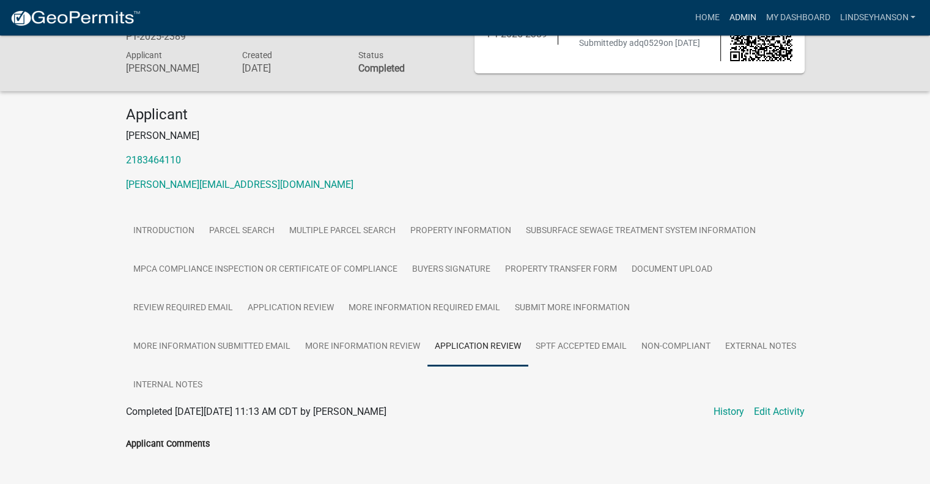
click at [752, 15] on link "Admin" at bounding box center [742, 17] width 37 height 23
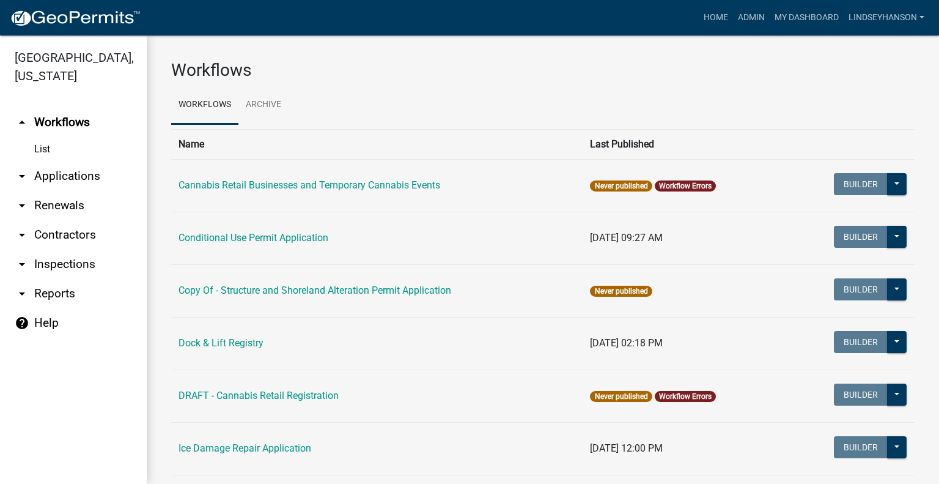
click at [91, 176] on link "arrow_drop_down Applications" at bounding box center [73, 175] width 147 height 29
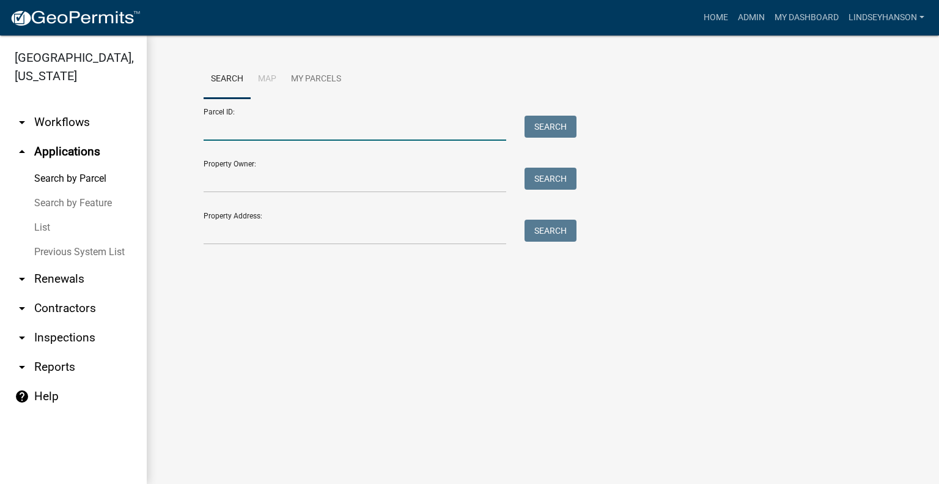
click at [300, 122] on input "Parcel ID:" at bounding box center [355, 128] width 303 height 25
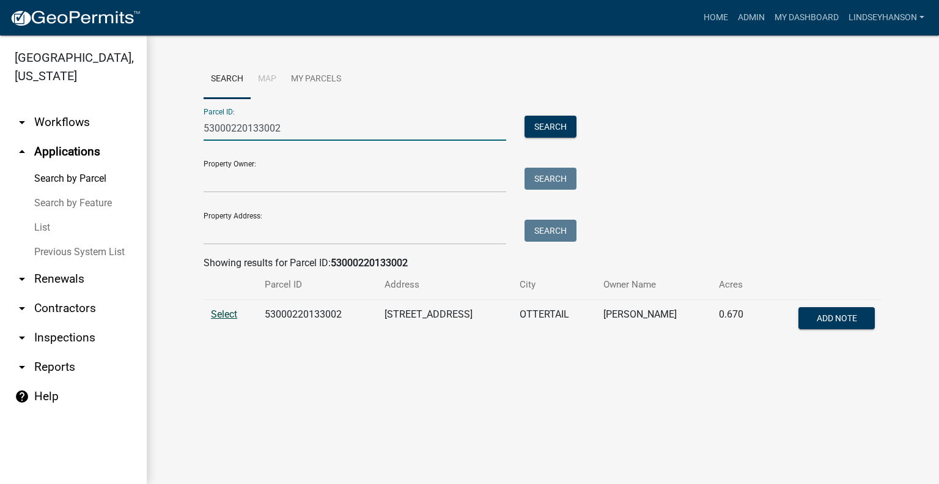
type input "53000220133002"
click at [218, 311] on span "Select" at bounding box center [224, 314] width 26 height 12
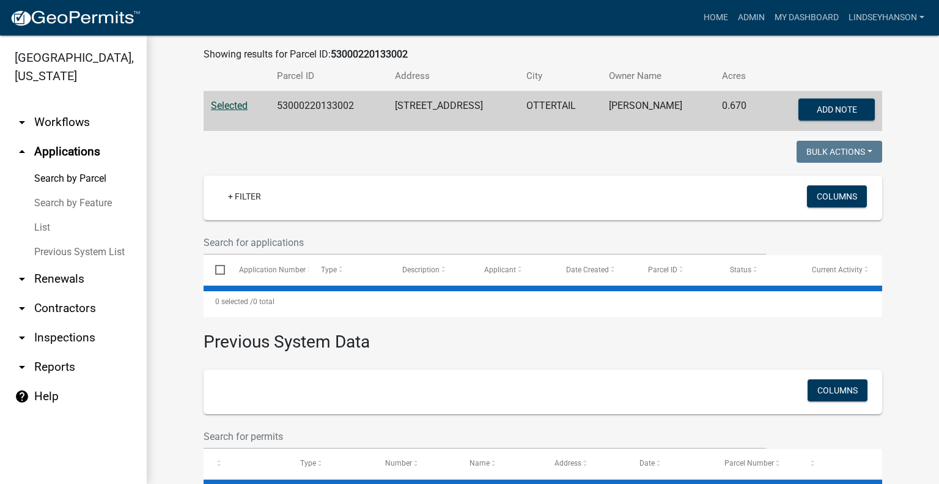
scroll to position [245, 0]
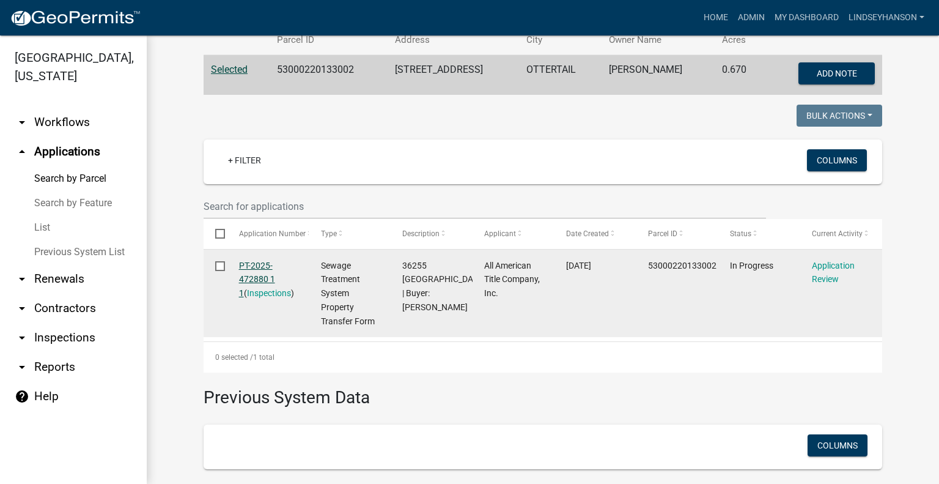
click at [251, 267] on link "PT-2025-472880 1 1" at bounding box center [257, 280] width 36 height 38
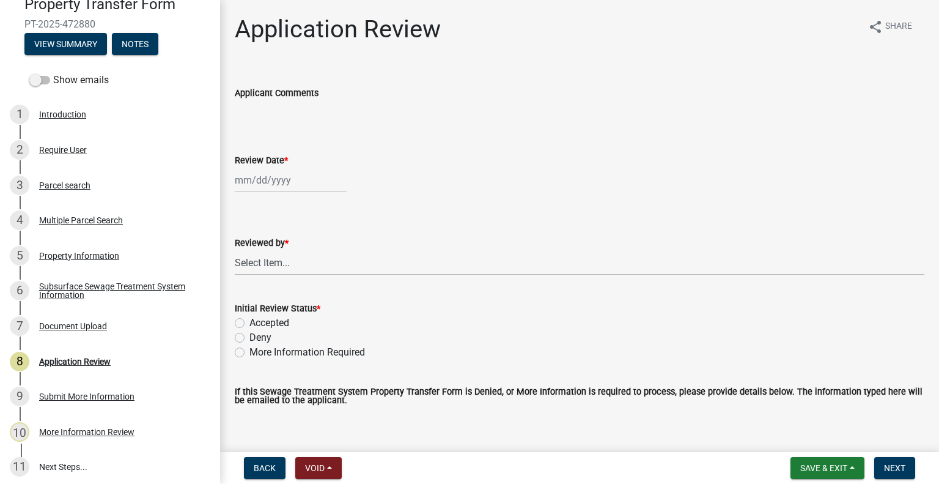
scroll to position [144, 0]
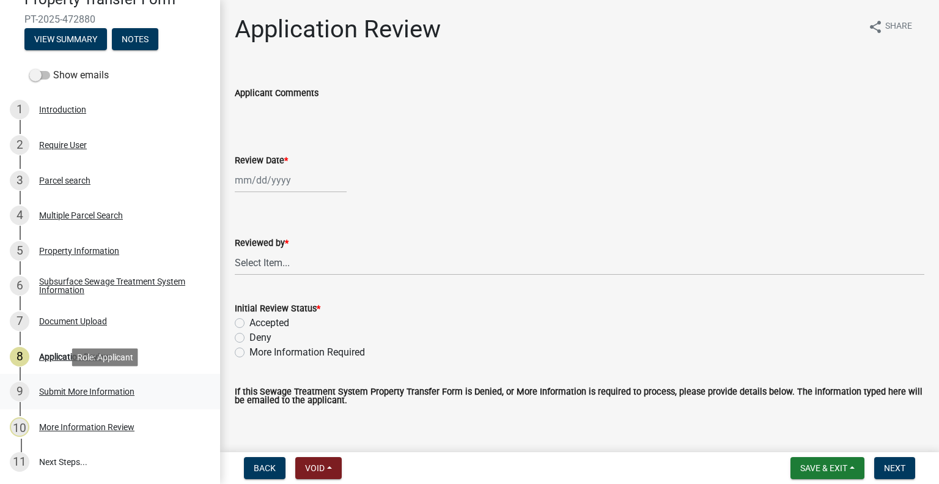
click at [96, 388] on div "Submit More Information" at bounding box center [86, 391] width 95 height 9
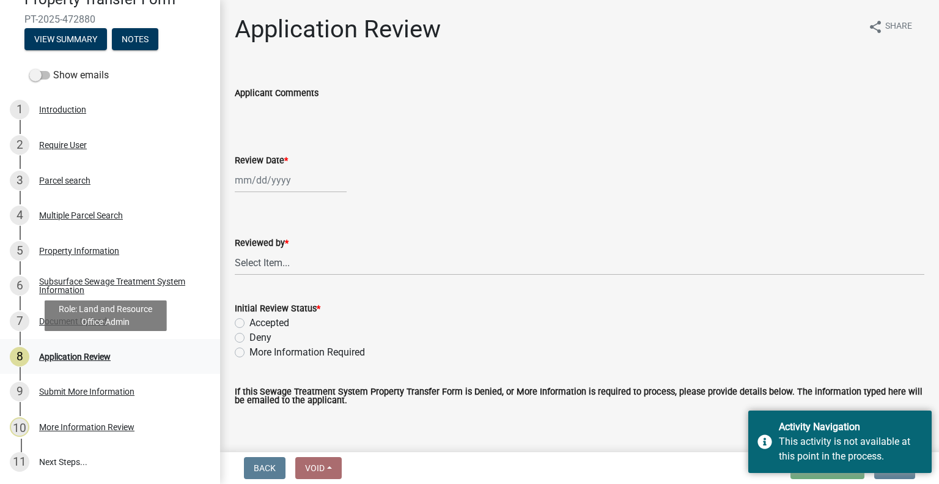
click at [92, 359] on div "Application Review" at bounding box center [75, 356] width 72 height 9
click at [95, 352] on div "Application Review" at bounding box center [75, 356] width 72 height 9
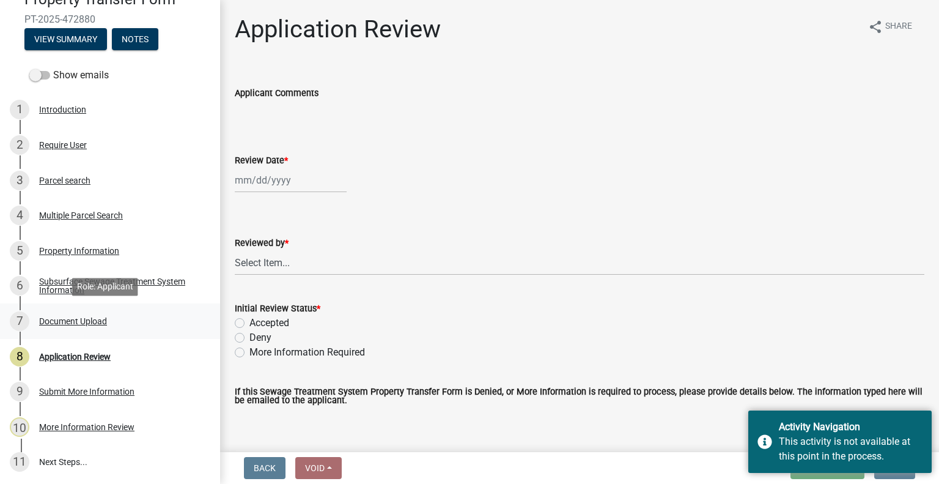
click at [114, 317] on div "7 Document Upload" at bounding box center [105, 321] width 191 height 20
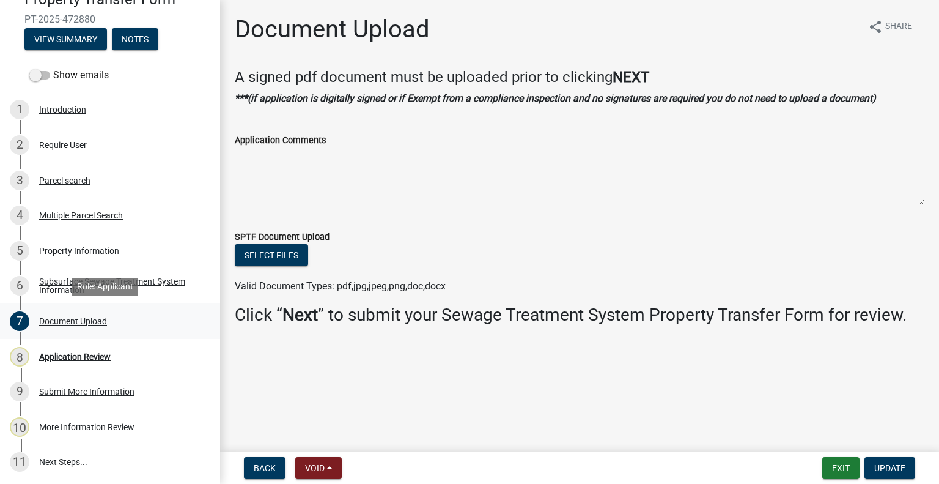
click at [111, 320] on div "7 Document Upload" at bounding box center [105, 321] width 191 height 20
click at [105, 322] on div "Document Upload" at bounding box center [73, 321] width 68 height 9
click at [119, 279] on div "Subsurface Sewage Treatment System Information" at bounding box center [119, 285] width 161 height 17
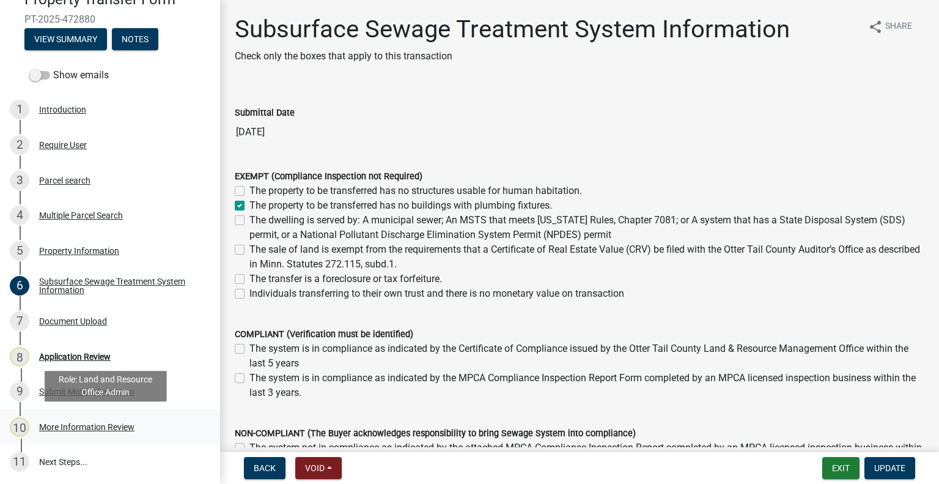
click at [127, 424] on div "More Information Review" at bounding box center [86, 427] width 95 height 9
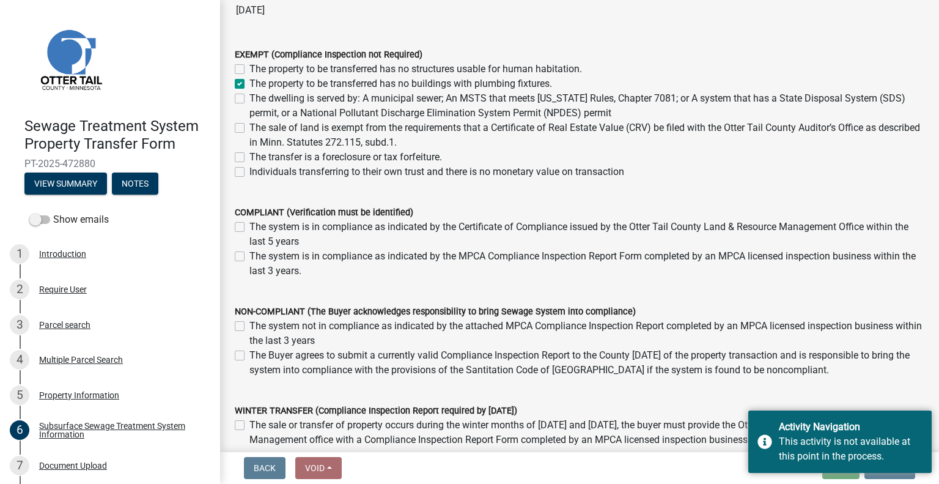
scroll to position [122, 0]
click at [903, 480] on nav "Back Void Withdraw Lock Expire Void Exit Update" at bounding box center [579, 468] width 719 height 32
click at [902, 472] on div "Activity Navigation This activity is not available at this point in the process." at bounding box center [840, 441] width 183 height 62
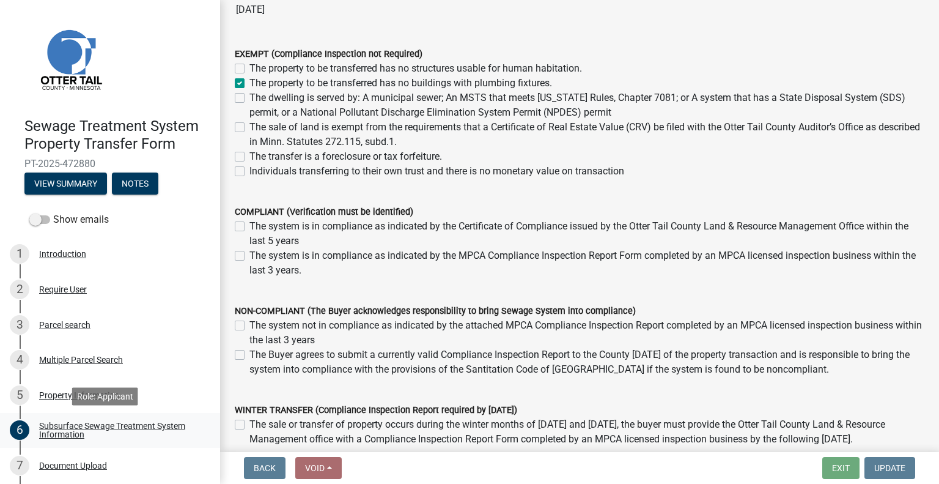
click at [118, 425] on div "Subsurface Sewage Treatment System Information" at bounding box center [119, 429] width 161 height 17
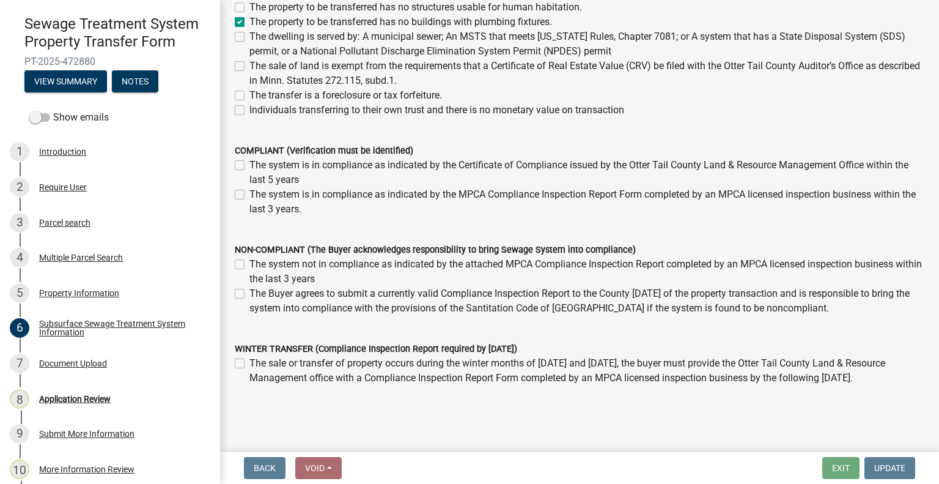
scroll to position [144, 0]
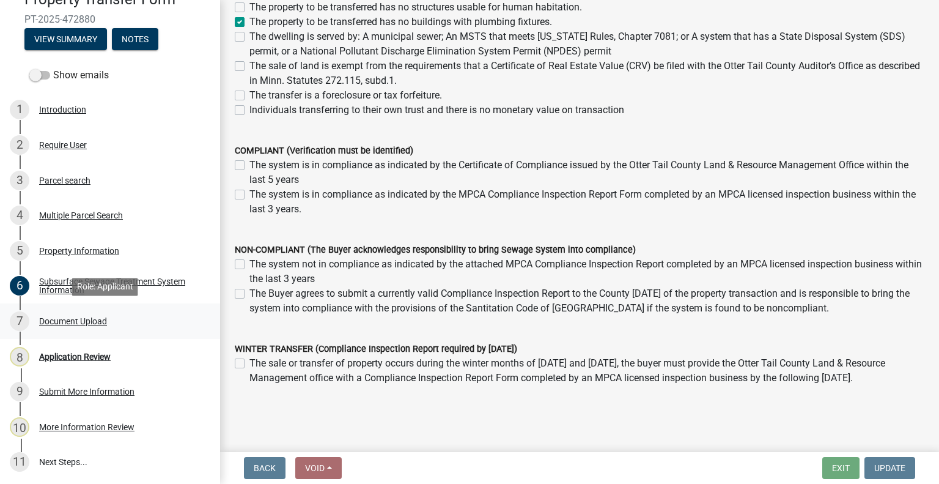
click at [71, 311] on div "7 Document Upload" at bounding box center [105, 321] width 191 height 20
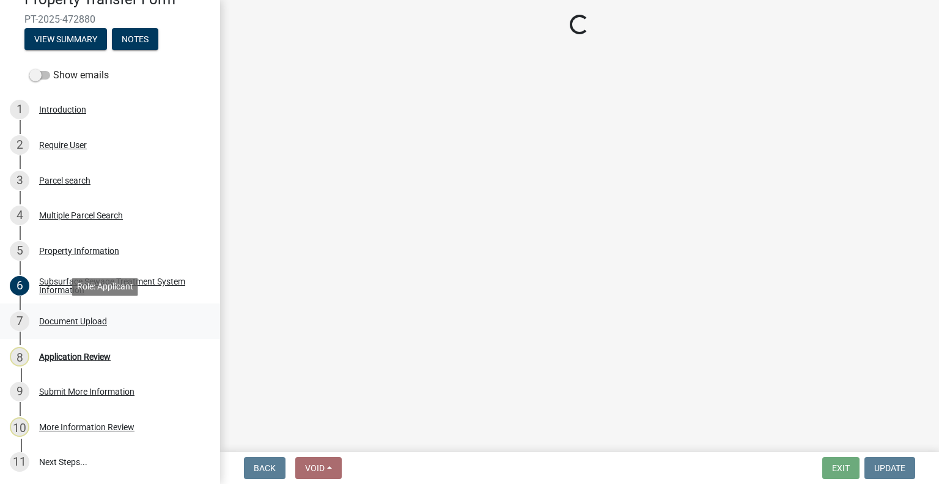
scroll to position [0, 0]
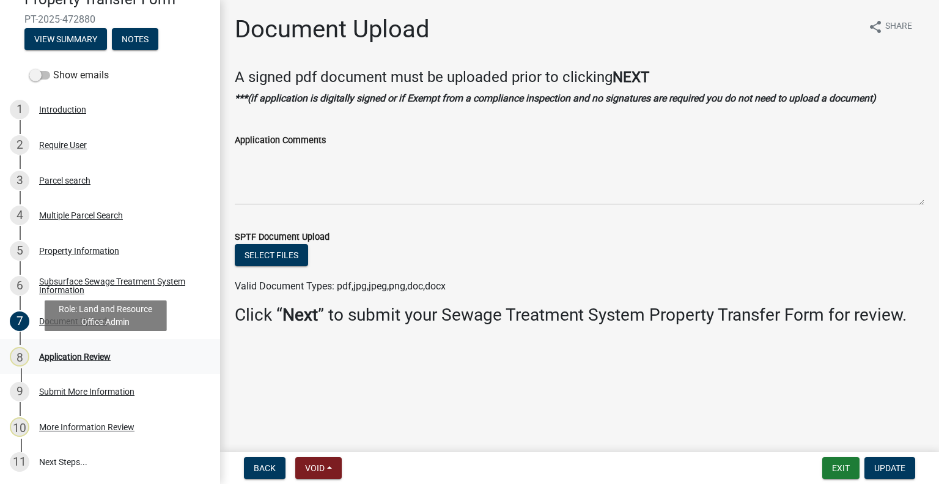
click at [95, 352] on div "Application Review" at bounding box center [75, 356] width 72 height 9
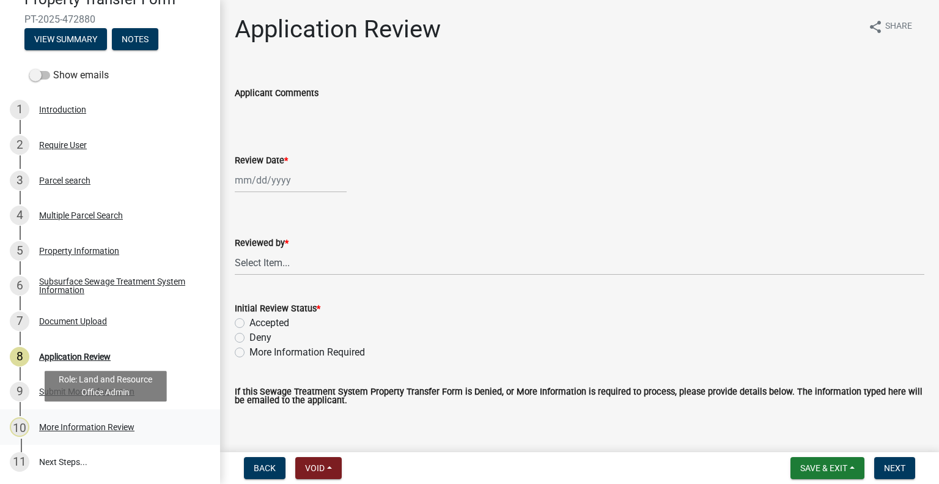
click at [114, 425] on div "More Information Review" at bounding box center [86, 427] width 95 height 9
